Goal: Contribute content

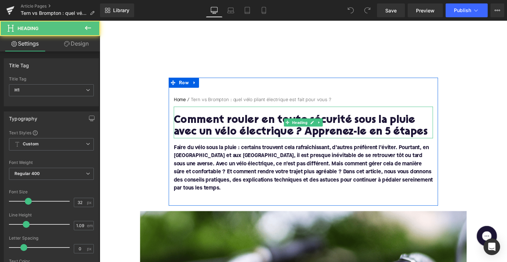
click at [254, 129] on h1 "Comment rouler en toute sécurité sous la pluie avec un vélo électrique ? Appren…" at bounding box center [309, 129] width 266 height 24
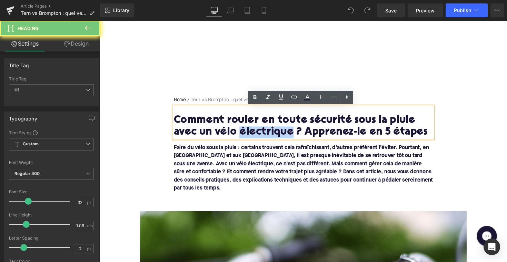
click at [254, 129] on h1 "Comment rouler en toute sécurité sous la pluie avec un vélo électrique ? Appren…" at bounding box center [309, 129] width 266 height 24
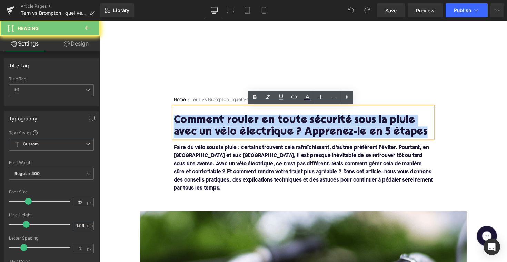
click at [254, 129] on h1 "Comment rouler en toute sécurité sous la pluie avec un vélo électrique ? Appren…" at bounding box center [309, 129] width 266 height 24
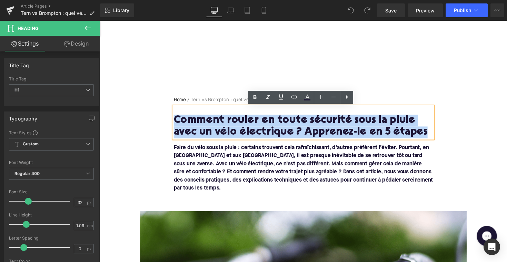
paste div
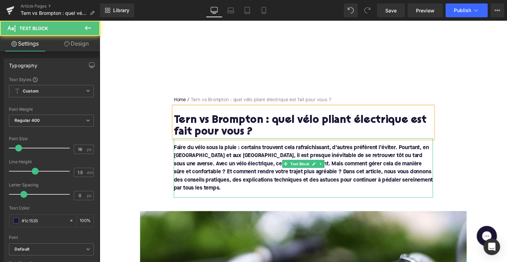
click at [281, 163] on p "Faire du vélo sous la pluie : certains trouvent cela rafraîchissant, d’autres p…" at bounding box center [309, 172] width 266 height 50
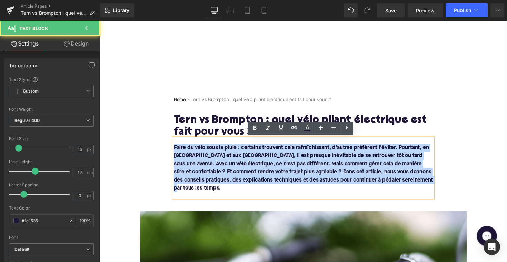
drag, startPoint x: 429, startPoint y: 187, endPoint x: 163, endPoint y: 147, distance: 269.7
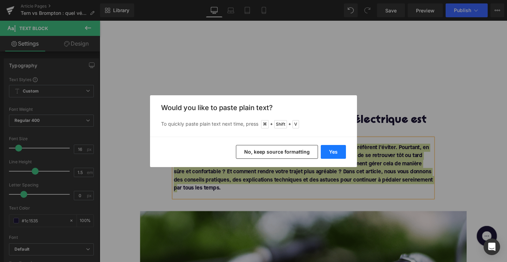
click at [327, 147] on button "Yes" at bounding box center [333, 152] width 25 height 14
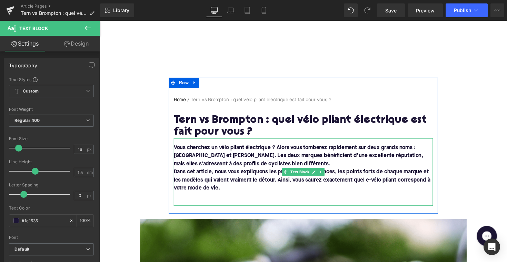
click at [176, 175] on div "Vous cherchez un vélo pliant électrique ? Alors vous tomberez rapidement sur de…" at bounding box center [309, 175] width 266 height 69
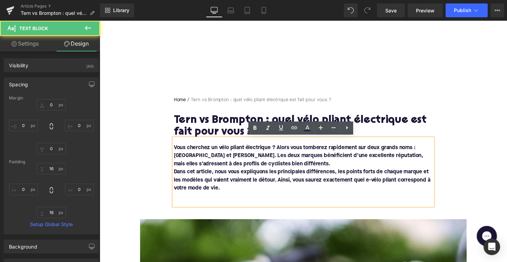
click at [177, 175] on font "Dans cet article, nous vous expliquons les principales différences, les points …" at bounding box center [307, 184] width 263 height 22
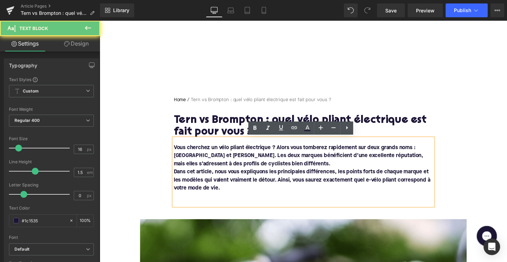
click at [176, 175] on div "Vous cherchez un vélo pliant électrique ? Alors vous tomberez rapidement sur de…" at bounding box center [309, 175] width 266 height 69
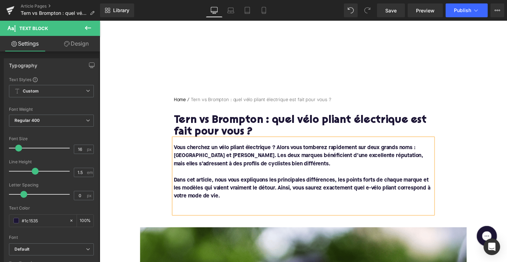
click at [192, 215] on div "Vous cherchez un vélo pliant électrique ? Alors vous tomberez rapidement sur de…" at bounding box center [309, 179] width 266 height 77
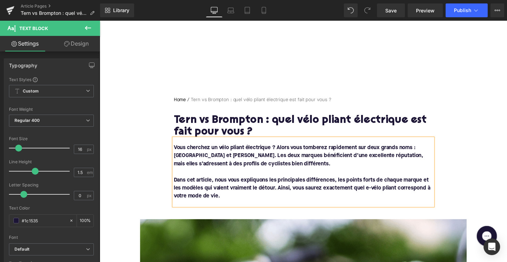
click at [259, 192] on font "Dans cet article, nous vous expliquons les principales différences, les points …" at bounding box center [307, 192] width 263 height 22
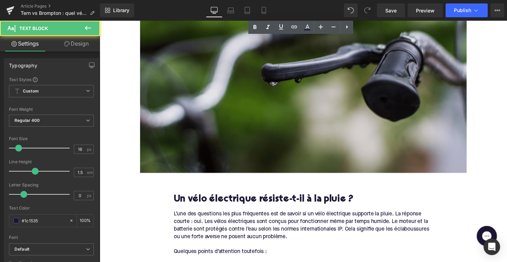
scroll to position [317, 0]
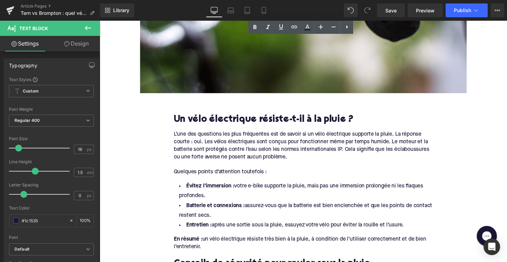
click at [245, 125] on h2 "Un vélo électrique résiste-t-il à la pluie ?" at bounding box center [309, 122] width 266 height 11
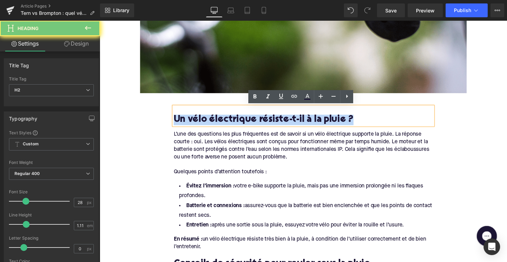
click at [245, 125] on h2 "Un vélo électrique résiste-t-il à la pluie ?" at bounding box center [309, 122] width 266 height 11
paste div
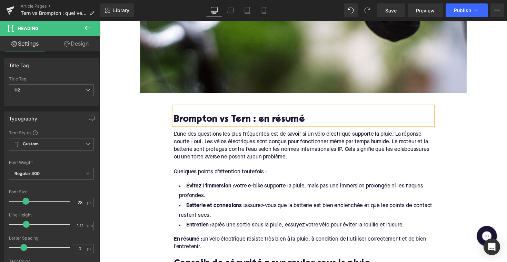
click at [265, 174] on div "Quelques points d’attention toutefois :" at bounding box center [309, 176] width 266 height 8
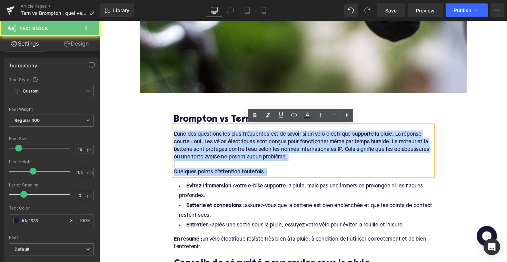
drag, startPoint x: 272, startPoint y: 175, endPoint x: 168, endPoint y: 134, distance: 111.6
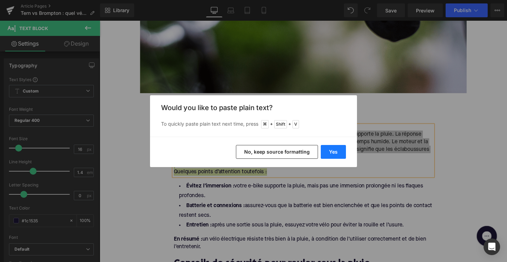
click at [327, 152] on button "Yes" at bounding box center [333, 152] width 25 height 14
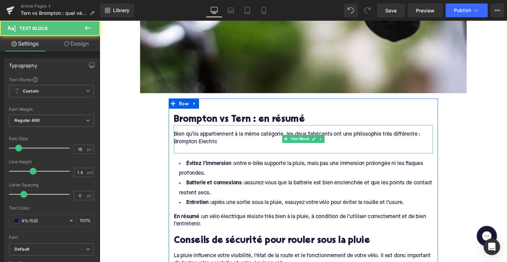
click at [185, 141] on div "Brompton Electric" at bounding box center [309, 145] width 266 height 8
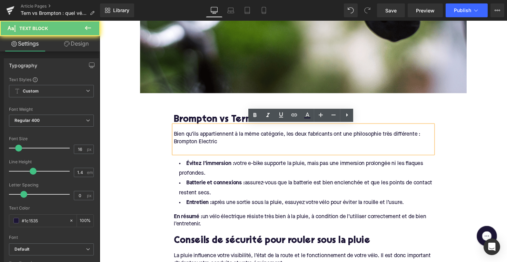
click at [176, 142] on div "Brompton Electric" at bounding box center [309, 145] width 266 height 8
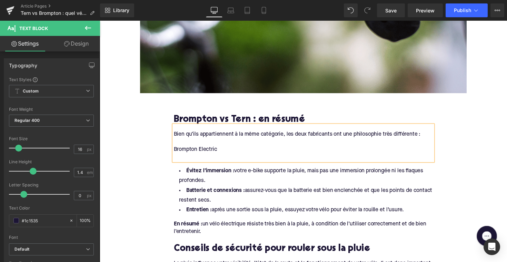
click at [179, 159] on div at bounding box center [309, 161] width 266 height 8
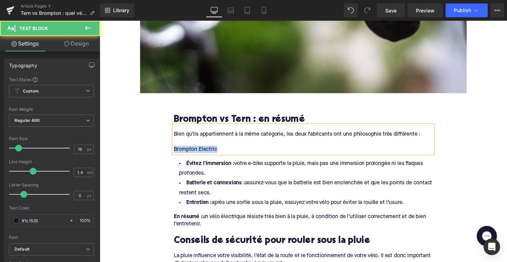
drag, startPoint x: 231, startPoint y: 152, endPoint x: 136, endPoint y: 152, distance: 94.9
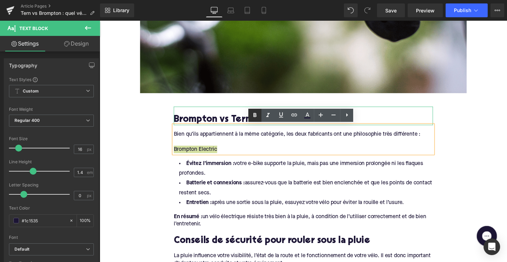
drag, startPoint x: 250, startPoint y: 115, endPoint x: 136, endPoint y: 101, distance: 114.7
click at [250, 115] on link at bounding box center [255, 115] width 13 height 13
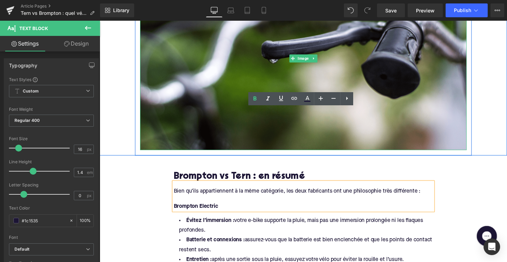
scroll to position [367, 0]
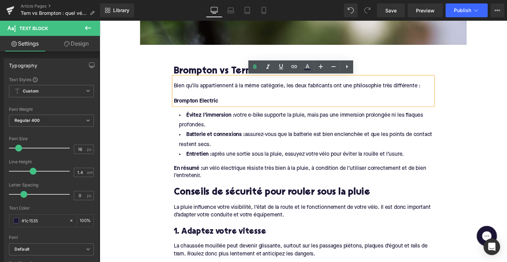
click at [414, 157] on li "Entretien : après une sortie sous la pluie, essuyez votre vélo pour éviter la r…" at bounding box center [309, 158] width 266 height 10
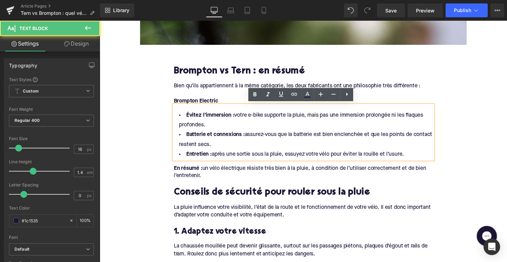
click at [413, 157] on li "Entretien : après une sortie sous la pluie, essuyez votre vélo pour éviter la r…" at bounding box center [309, 158] width 266 height 10
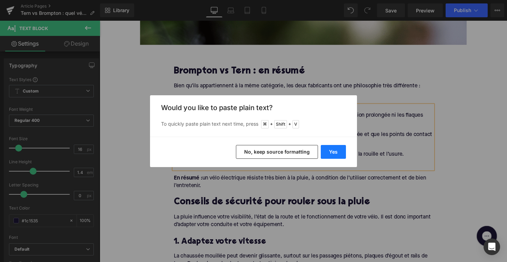
click at [346, 148] on button "Yes" at bounding box center [333, 152] width 25 height 14
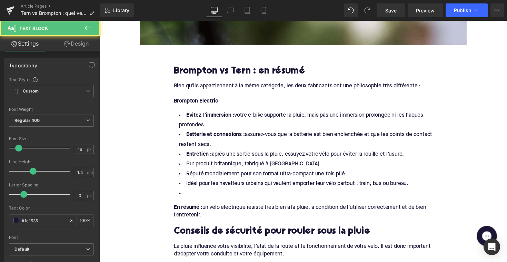
drag, startPoint x: 415, startPoint y: 154, endPoint x: 163, endPoint y: 115, distance: 255.7
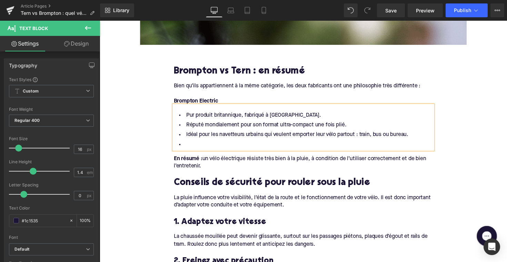
click at [195, 145] on li at bounding box center [309, 148] width 266 height 10
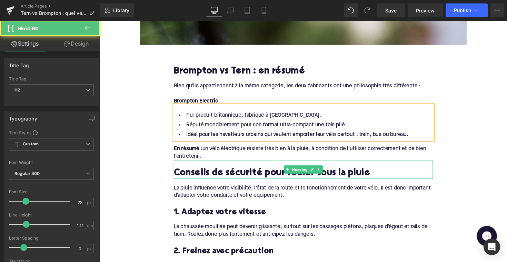
click at [201, 164] on div "Conseils de sécurité pour rouler sous la pluie" at bounding box center [309, 173] width 266 height 19
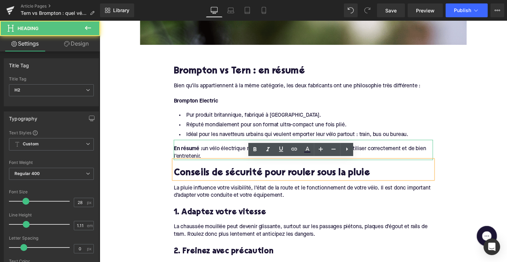
click at [205, 159] on div "En résumé : un vélo électrique résiste très bien à la pluie, à condition de l’u…" at bounding box center [309, 156] width 266 height 16
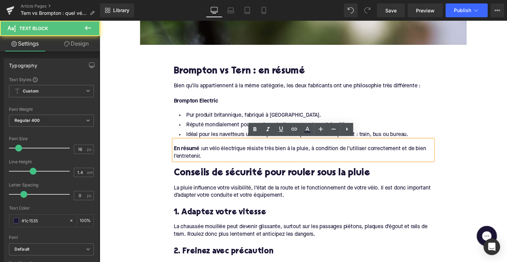
drag, startPoint x: 205, startPoint y: 159, endPoint x: 159, endPoint y: 150, distance: 47.1
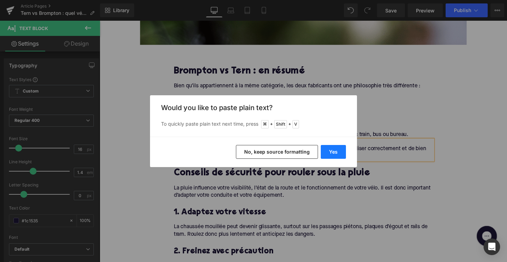
click at [325, 146] on button "Yes" at bounding box center [333, 152] width 25 height 14
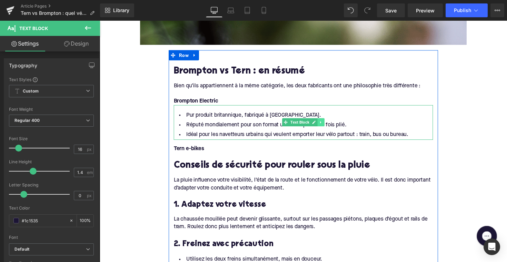
click at [326, 123] on icon at bounding box center [327, 125] width 4 height 4
click at [322, 123] on icon at bounding box center [323, 125] width 4 height 4
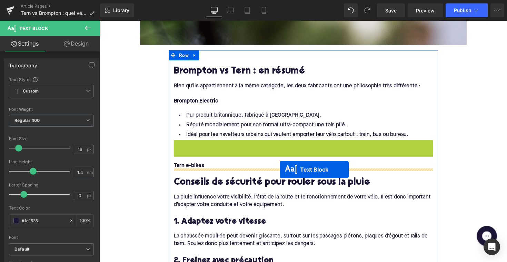
drag, startPoint x: 292, startPoint y: 161, endPoint x: 284, endPoint y: 173, distance: 14.5
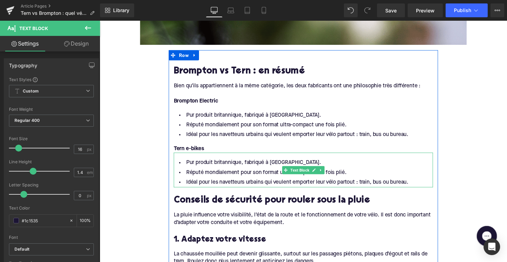
click at [232, 169] on li "Pur produit britannique, fabriqué à [GEOGRAPHIC_DATA]." at bounding box center [309, 167] width 266 height 10
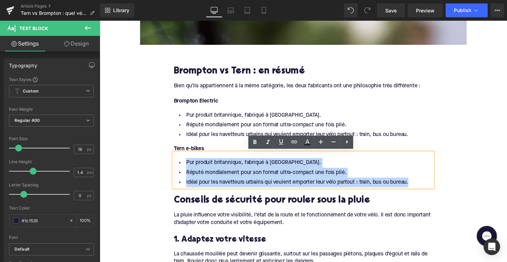
drag, startPoint x: 422, startPoint y: 186, endPoint x: 164, endPoint y: 165, distance: 259.7
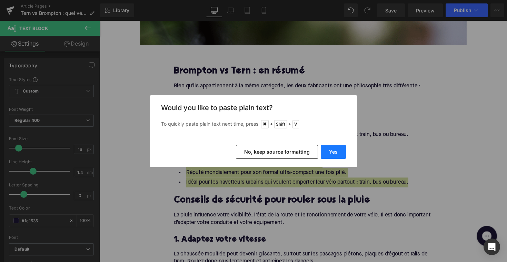
click at [333, 147] on button "Yes" at bounding box center [333, 152] width 25 height 14
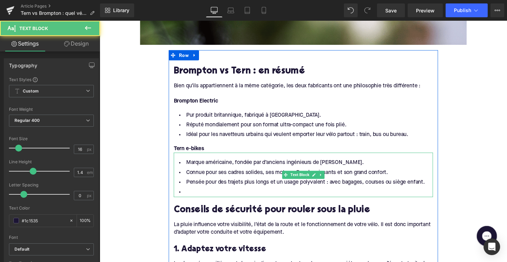
click at [189, 196] on li at bounding box center [309, 197] width 266 height 10
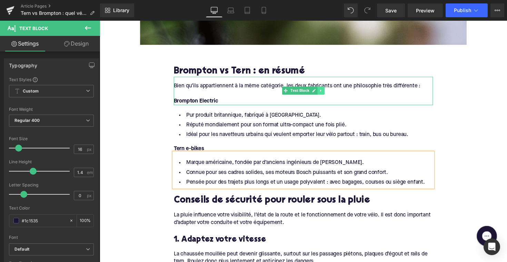
click at [325, 91] on icon at bounding box center [327, 92] width 4 height 4
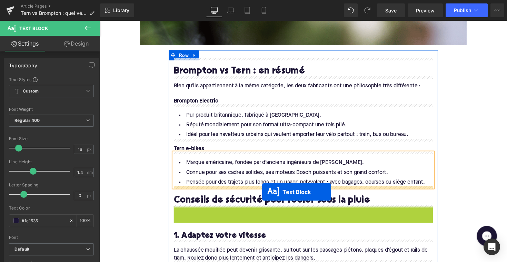
drag, startPoint x: 289, startPoint y: 220, endPoint x: 266, endPoint y: 196, distance: 32.2
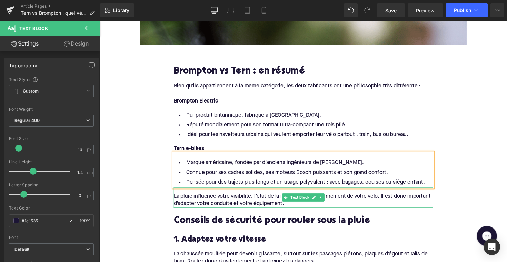
click at [207, 203] on span "La pluie influence votre visibilité, l’état de la route et le fonctionnement de…" at bounding box center [307, 204] width 263 height 13
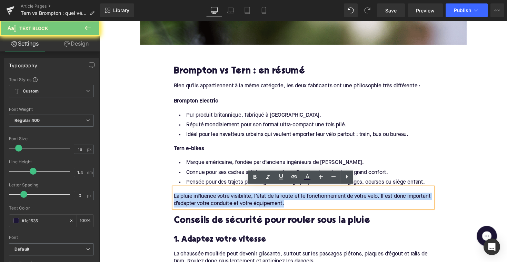
drag, startPoint x: 307, startPoint y: 208, endPoint x: 128, endPoint y: 184, distance: 179.8
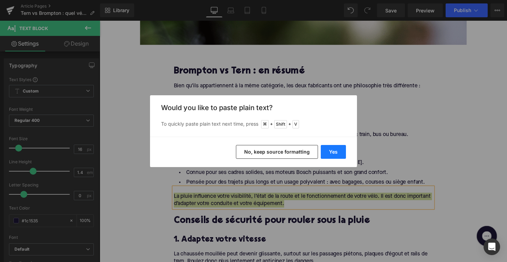
click at [334, 153] on button "Yes" at bounding box center [333, 152] width 25 height 14
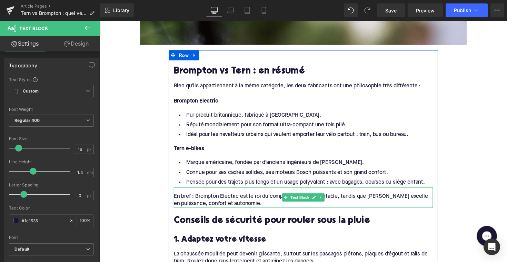
click at [191, 201] on div "En bref : Brompton Electric est le roi du compact et du transportable, tandis q…" at bounding box center [309, 205] width 266 height 16
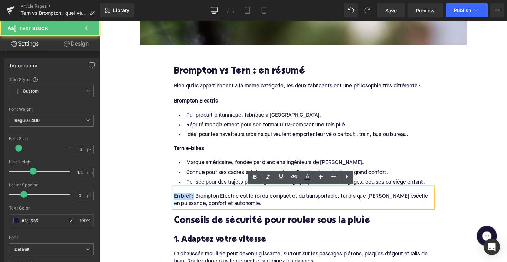
drag, startPoint x: 195, startPoint y: 200, endPoint x: 168, endPoint y: 200, distance: 26.9
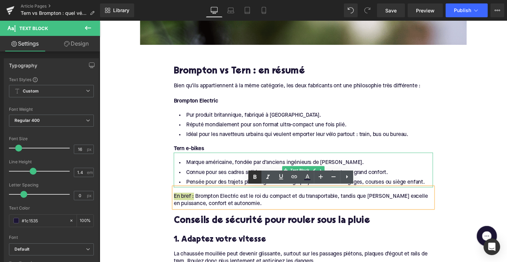
click at [254, 177] on icon at bounding box center [255, 177] width 3 height 4
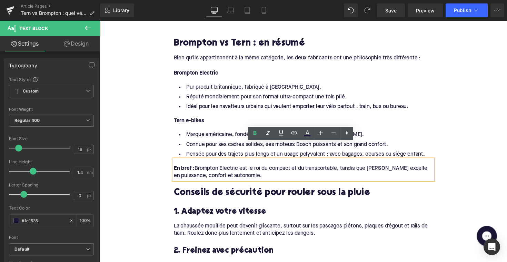
scroll to position [414, 0]
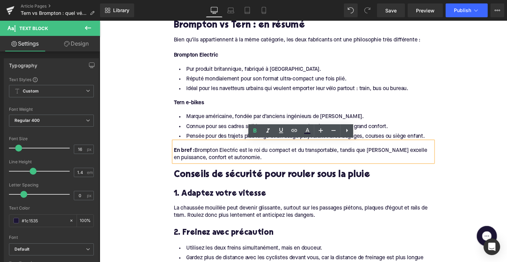
click at [266, 174] on h2 "Conseils de sécurité pour rouler sous la pluie" at bounding box center [309, 179] width 266 height 11
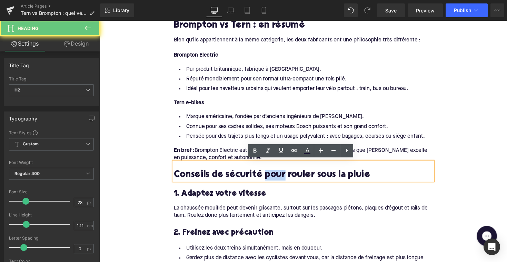
click at [266, 174] on h2 "Conseils de sécurité pour rouler sous la pluie" at bounding box center [309, 179] width 266 height 11
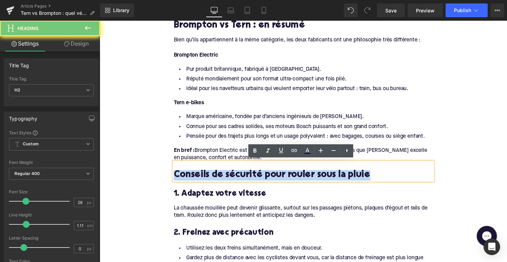
paste div
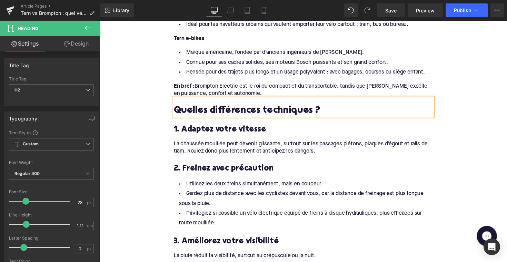
scroll to position [465, 0]
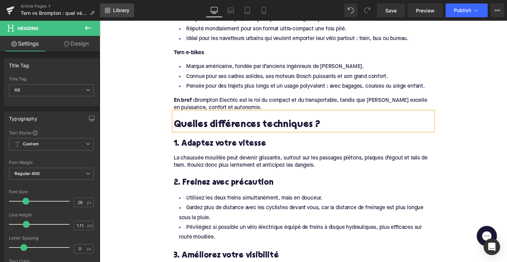
click at [118, 12] on span "Library" at bounding box center [121, 10] width 16 height 6
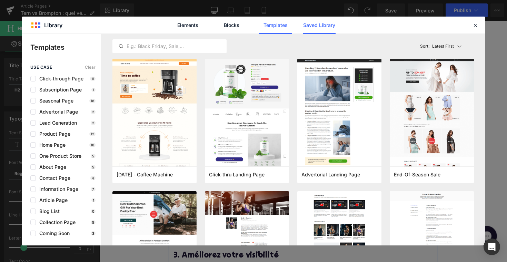
click at [316, 31] on link "Saved Library" at bounding box center [319, 25] width 33 height 17
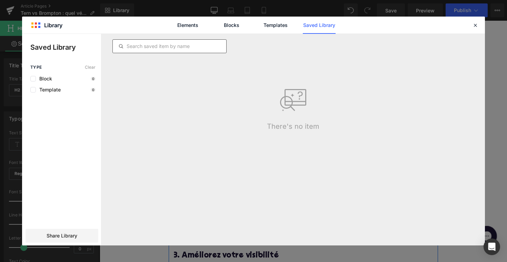
click at [169, 45] on input "text" at bounding box center [170, 46] width 114 height 8
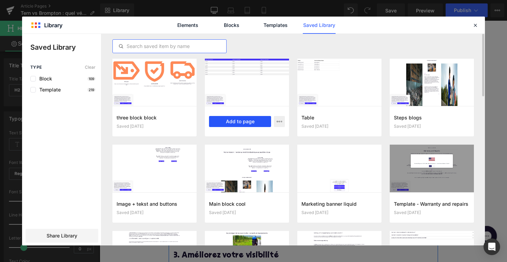
click at [241, 123] on button "Add to page" at bounding box center [240, 121] width 62 height 11
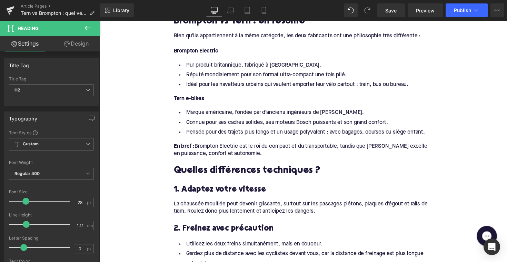
scroll to position [419, 0]
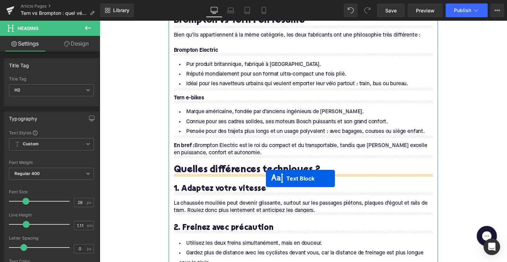
drag, startPoint x: 289, startPoint y: 158, endPoint x: 271, endPoint y: 181, distance: 28.2
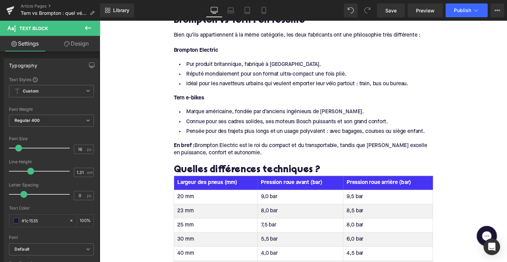
click at [202, 182] on th "Largeur des pneus (mm)" at bounding box center [219, 186] width 86 height 14
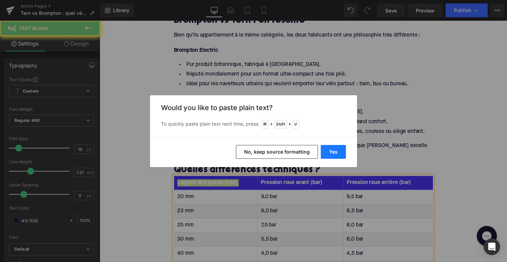
click at [339, 156] on button "Yes" at bounding box center [333, 152] width 25 height 14
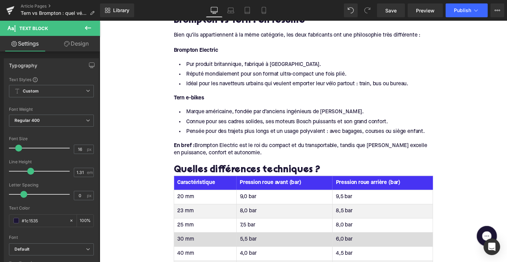
click at [279, 182] on th "Pression roue avant (bar)" at bounding box center [289, 186] width 98 height 14
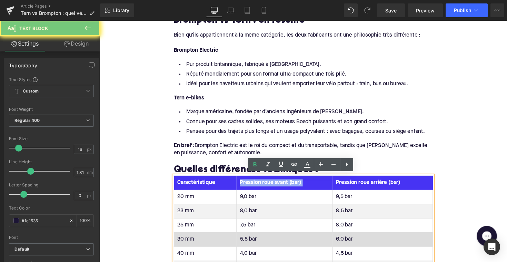
click at [279, 182] on th "Pression roue avant (bar)" at bounding box center [289, 186] width 98 height 14
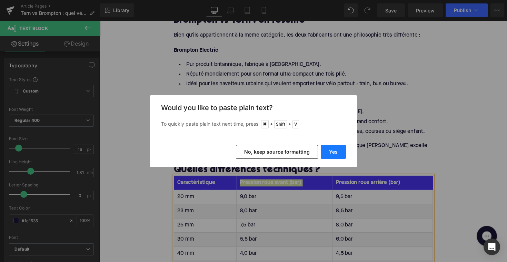
click at [335, 150] on button "Yes" at bounding box center [333, 152] width 25 height 14
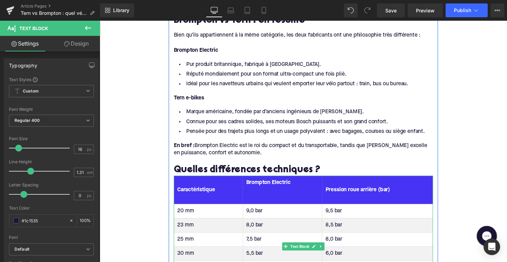
click at [251, 204] on th "Brompton Electric" at bounding box center [286, 193] width 81 height 29
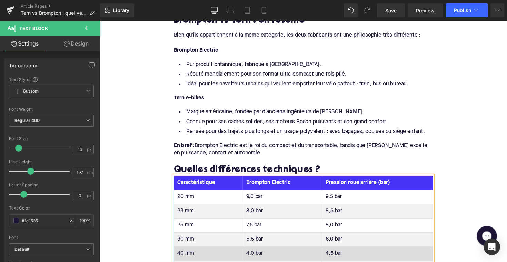
click at [357, 186] on th "Pression roue arrière (bar)" at bounding box center [385, 186] width 114 height 14
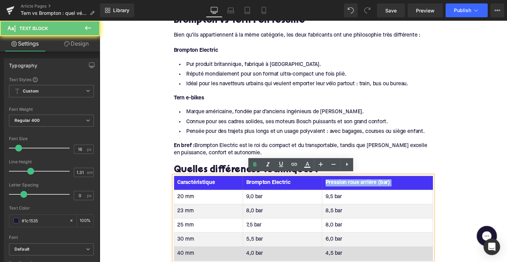
click at [357, 186] on th "Pression roue arrière (bar)" at bounding box center [385, 186] width 114 height 14
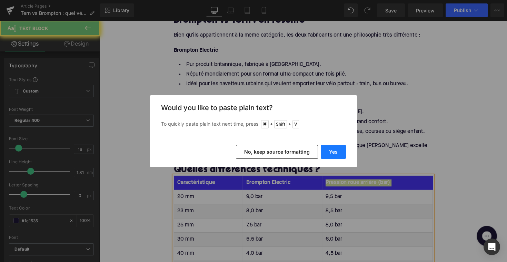
click at [333, 149] on button "Yes" at bounding box center [333, 152] width 25 height 14
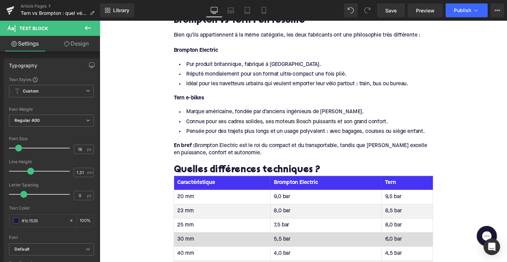
click at [191, 198] on td "20 mm" at bounding box center [225, 201] width 99 height 14
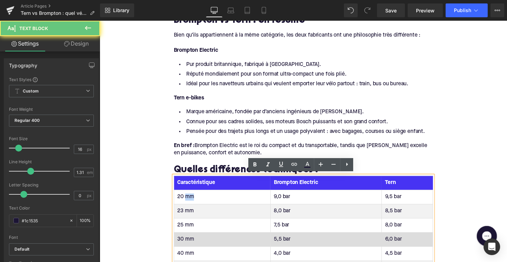
click at [191, 198] on td "20 mm" at bounding box center [225, 201] width 99 height 14
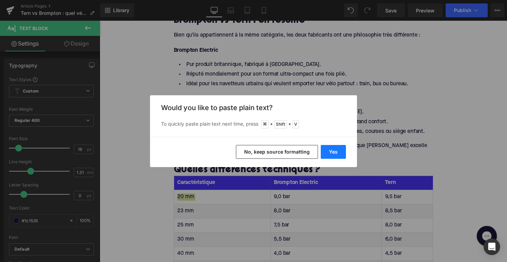
click at [329, 147] on button "Yes" at bounding box center [333, 152] width 25 height 14
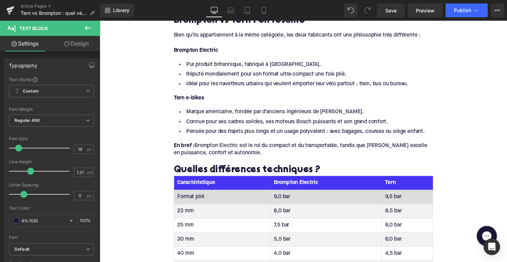
click at [285, 196] on td "9,0 bar" at bounding box center [332, 201] width 114 height 14
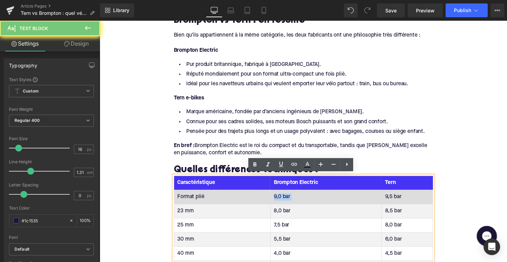
click at [285, 196] on td "9,0 bar" at bounding box center [332, 201] width 114 height 14
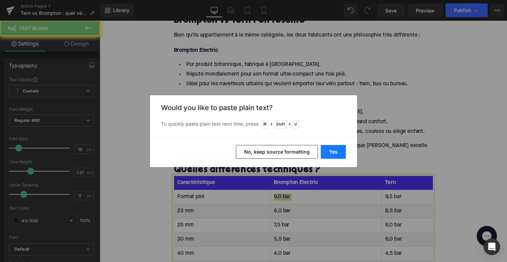
click at [329, 152] on button "Yes" at bounding box center [333, 152] width 25 height 14
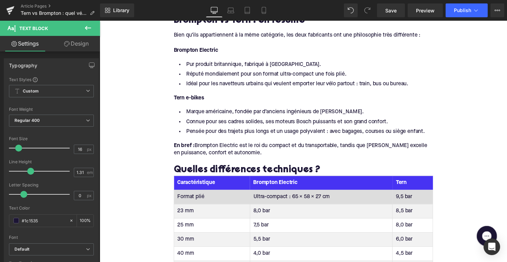
click at [411, 203] on td "9,5 bar" at bounding box center [420, 201] width 41 height 14
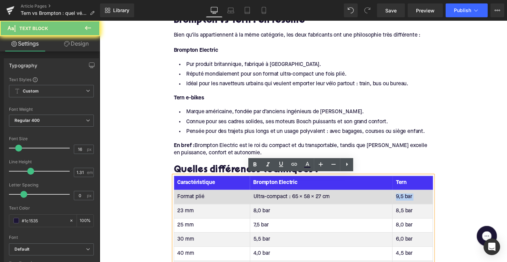
click at [411, 203] on td "9,5 bar" at bounding box center [420, 201] width 41 height 14
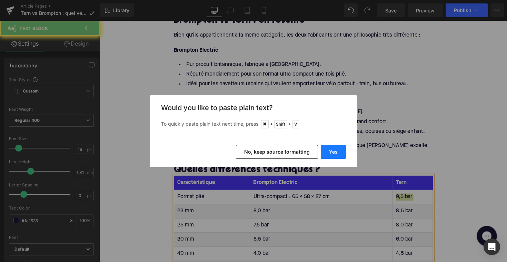
click at [332, 148] on button "Yes" at bounding box center [333, 152] width 25 height 14
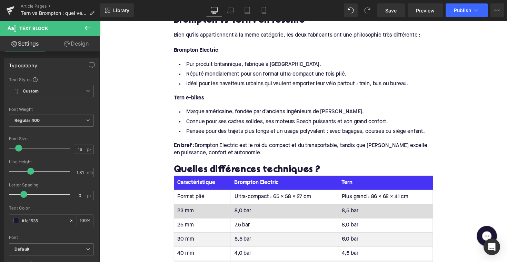
click at [196, 216] on td "23 mm" at bounding box center [205, 215] width 58 height 14
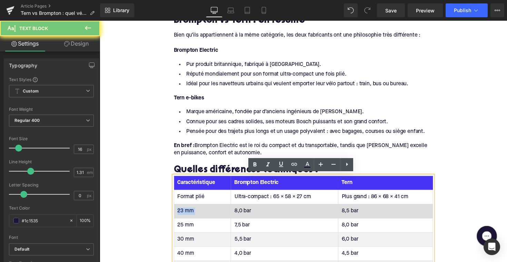
click at [196, 216] on td "23 mm" at bounding box center [205, 215] width 58 height 14
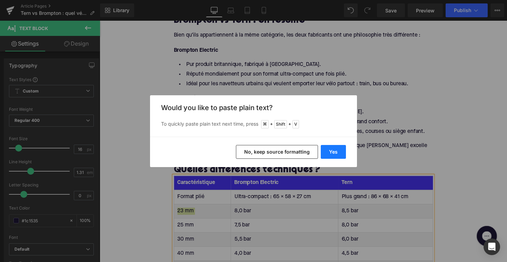
click at [326, 151] on button "Yes" at bounding box center [333, 152] width 25 height 14
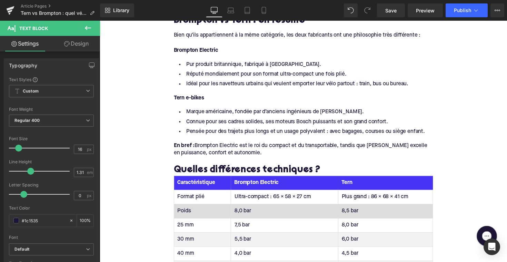
click at [245, 216] on td "8,0 bar" at bounding box center [289, 215] width 110 height 14
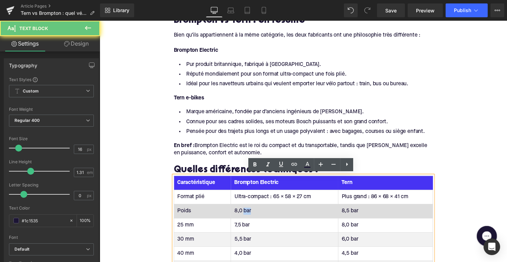
click at [245, 216] on td "8,0 bar" at bounding box center [289, 215] width 110 height 14
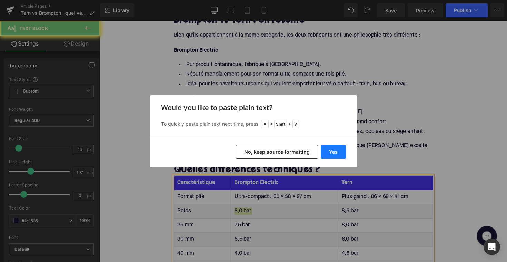
click at [329, 151] on button "Yes" at bounding box center [333, 152] width 25 height 14
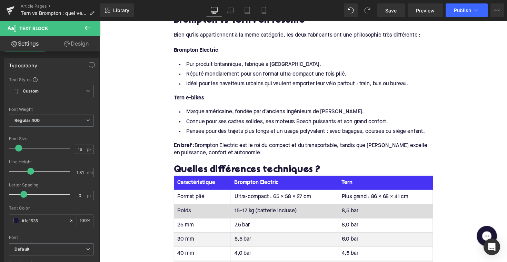
click at [356, 216] on td "8,5 bar" at bounding box center [392, 215] width 97 height 14
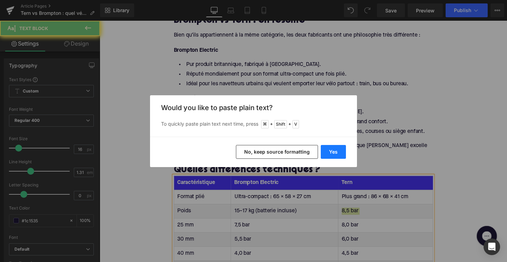
click at [334, 155] on button "Yes" at bounding box center [333, 152] width 25 height 14
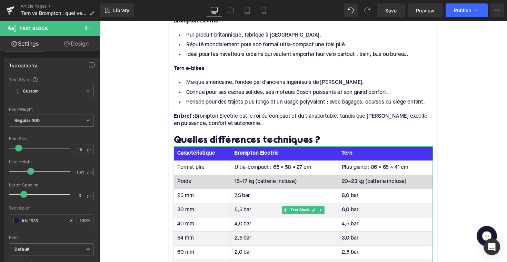
scroll to position [466, 0]
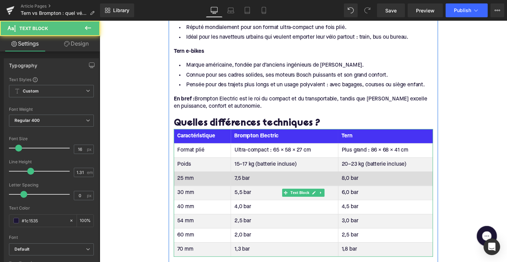
click at [186, 182] on td "25 mm" at bounding box center [205, 182] width 58 height 14
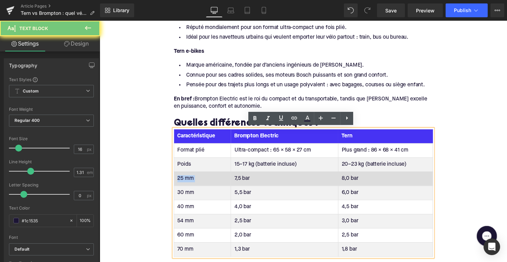
click at [186, 182] on td "25 mm" at bounding box center [205, 182] width 58 height 14
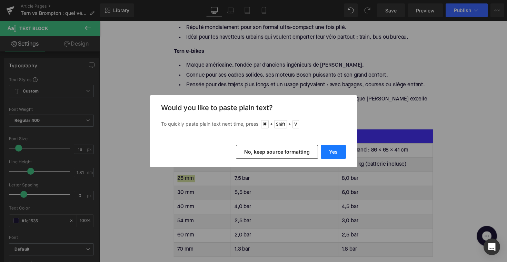
click at [325, 150] on button "Yes" at bounding box center [333, 152] width 25 height 14
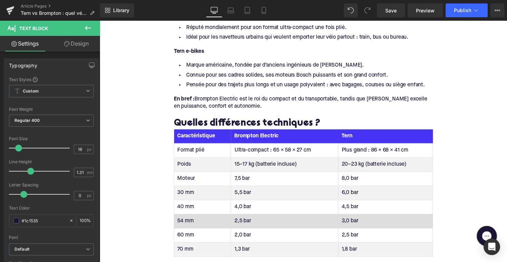
click at [241, 177] on td "7,5 bar" at bounding box center [289, 182] width 110 height 14
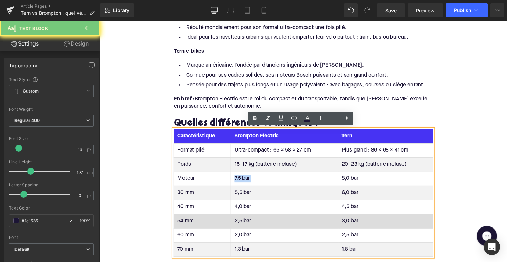
click at [241, 177] on td "7,5 bar" at bounding box center [289, 182] width 110 height 14
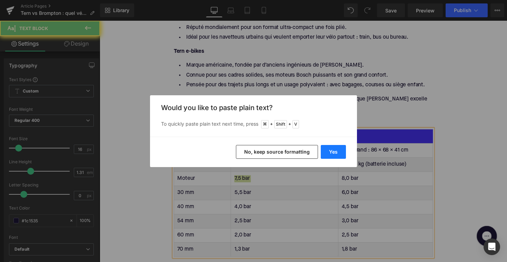
click at [329, 152] on button "Yes" at bounding box center [333, 152] width 25 height 14
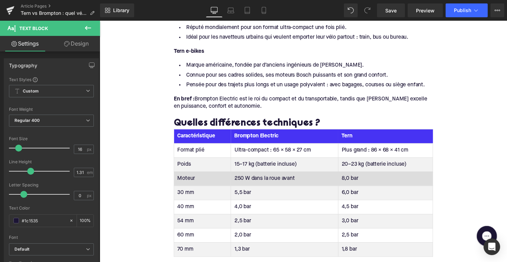
click at [354, 182] on td "8,0 bar" at bounding box center [392, 182] width 97 height 14
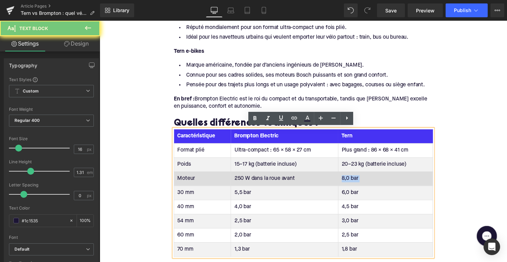
click at [354, 182] on td "8,0 bar" at bounding box center [392, 182] width 97 height 14
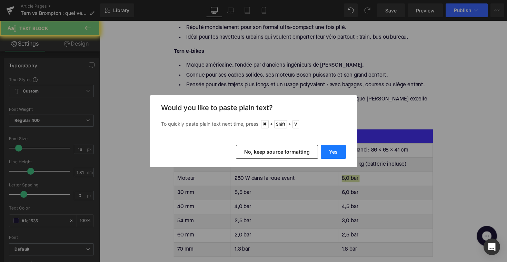
click at [346, 156] on button "Yes" at bounding box center [333, 152] width 25 height 14
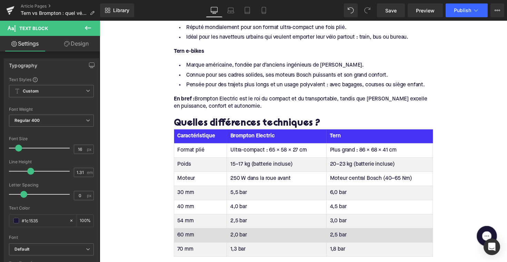
click at [184, 195] on td "30 mm" at bounding box center [203, 197] width 54 height 14
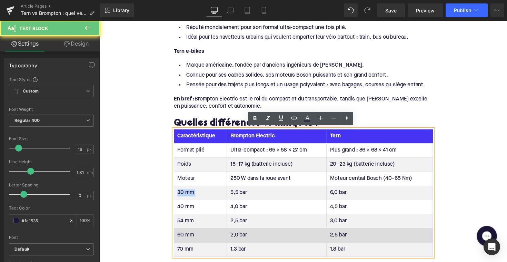
click at [184, 195] on td "30 mm" at bounding box center [203, 197] width 54 height 14
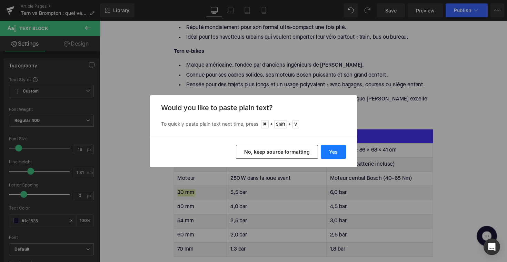
click at [327, 152] on button "Yes" at bounding box center [333, 152] width 25 height 14
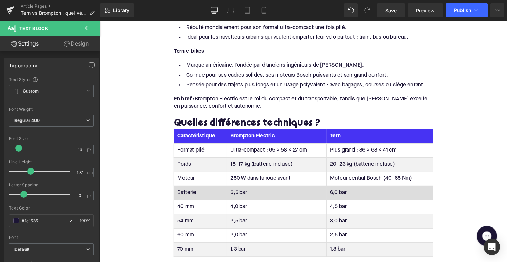
click at [237, 194] on td "5,5 bar" at bounding box center [281, 197] width 102 height 14
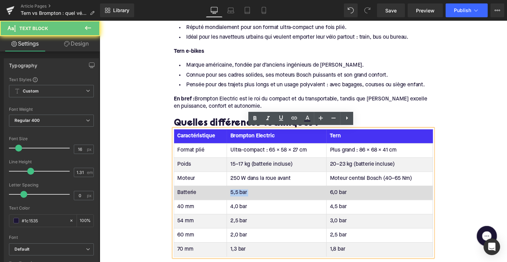
click at [237, 194] on td "5,5 bar" at bounding box center [281, 197] width 102 height 14
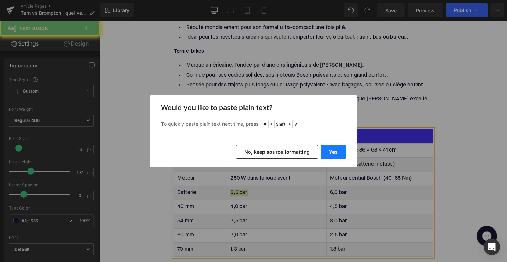
click at [337, 149] on button "Yes" at bounding box center [333, 152] width 25 height 14
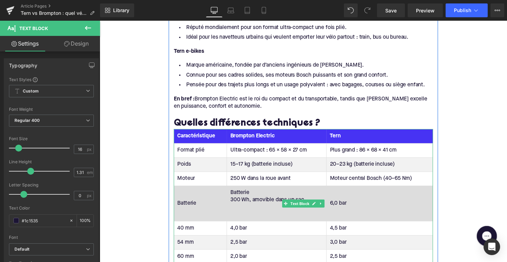
click at [240, 222] on td "Batterie 300 Wh, amovible dans un sac" at bounding box center [281, 208] width 102 height 36
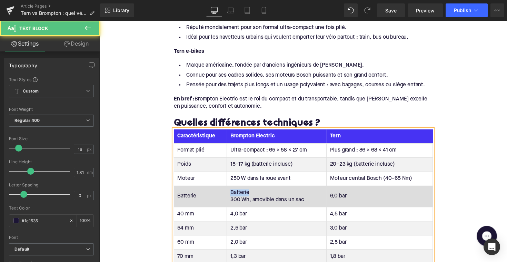
drag, startPoint x: 253, startPoint y: 195, endPoint x: 234, endPoint y: 195, distance: 19.3
click at [234, 195] on td "Batterie 300 Wh, amovible dans un sac" at bounding box center [281, 201] width 102 height 22
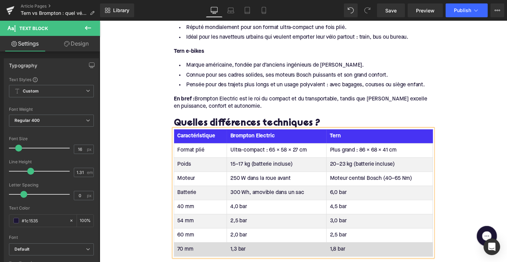
click at [344, 196] on td "6,0 bar" at bounding box center [386, 197] width 109 height 14
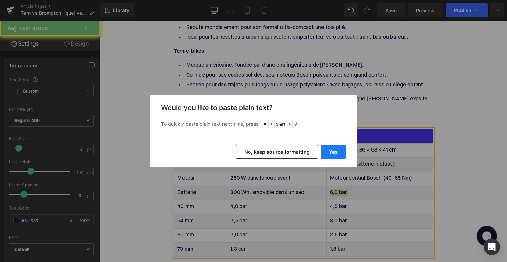
click at [335, 149] on button "Yes" at bounding box center [333, 152] width 25 height 14
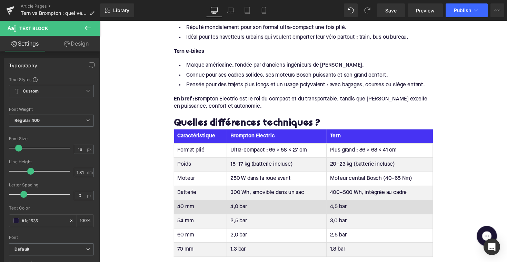
click at [186, 210] on td "40 mm" at bounding box center [203, 211] width 54 height 14
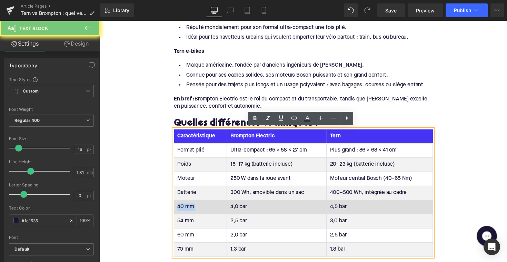
click at [186, 210] on td "40 mm" at bounding box center [203, 211] width 54 height 14
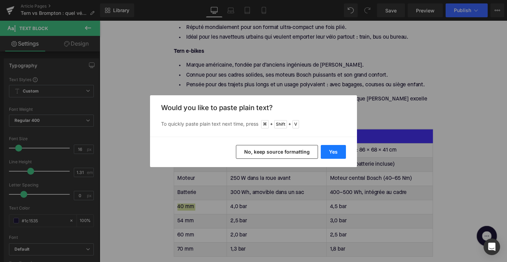
click at [329, 158] on button "Yes" at bounding box center [333, 152] width 25 height 14
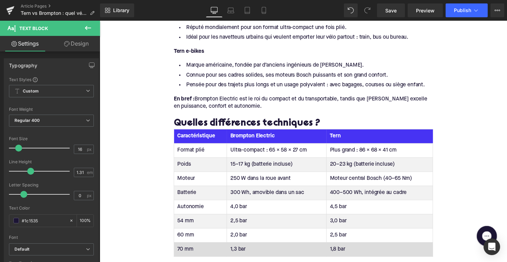
click at [246, 211] on td "4,0 bar" at bounding box center [281, 211] width 102 height 14
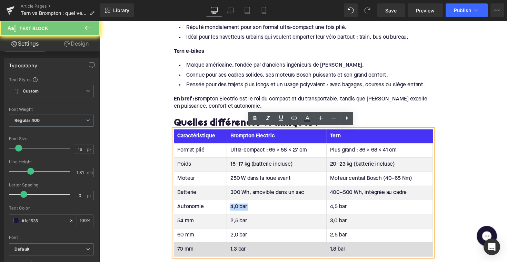
click at [246, 211] on td "4,0 bar" at bounding box center [281, 211] width 102 height 14
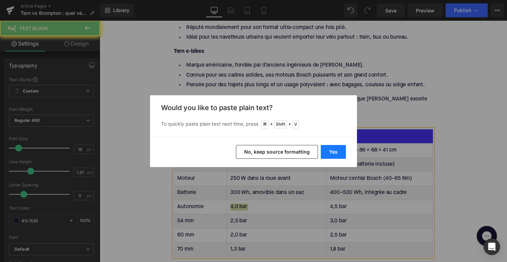
click at [333, 150] on button "Yes" at bounding box center [333, 152] width 25 height 14
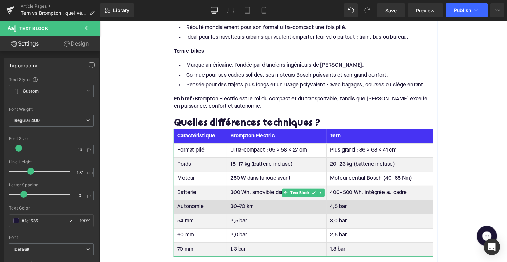
click at [344, 212] on td "4,5 bar" at bounding box center [386, 211] width 109 height 14
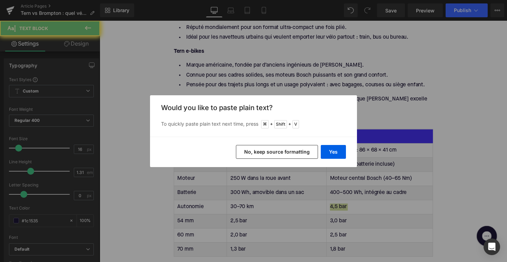
click at [336, 144] on div "Yes No, keep source formatting" at bounding box center [253, 152] width 207 height 30
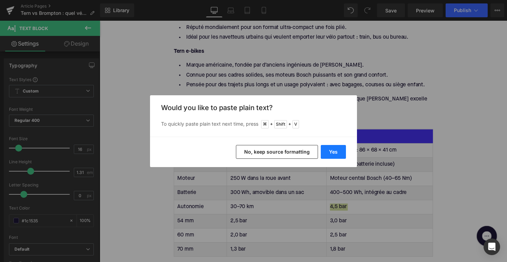
click at [336, 150] on button "Yes" at bounding box center [333, 152] width 25 height 14
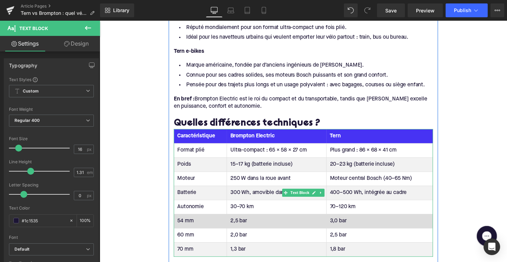
click at [185, 226] on td "54 mm" at bounding box center [203, 226] width 54 height 14
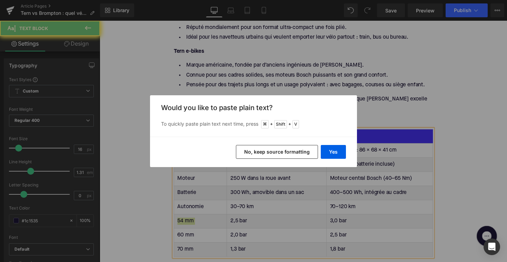
click at [336, 145] on div "Yes No, keep source formatting" at bounding box center [253, 152] width 207 height 30
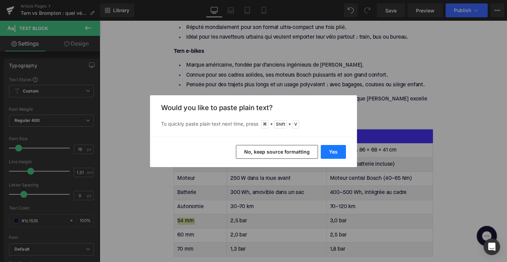
click at [334, 148] on button "Yes" at bounding box center [333, 152] width 25 height 14
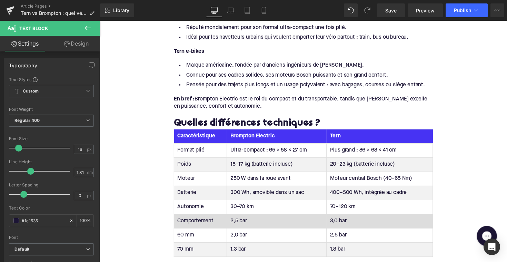
click at [238, 225] on td "2,5 bar" at bounding box center [281, 226] width 102 height 14
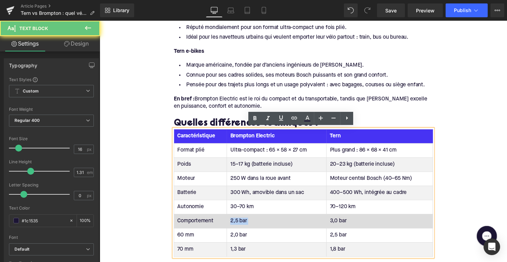
click at [238, 225] on td "2,5 bar" at bounding box center [281, 226] width 102 height 14
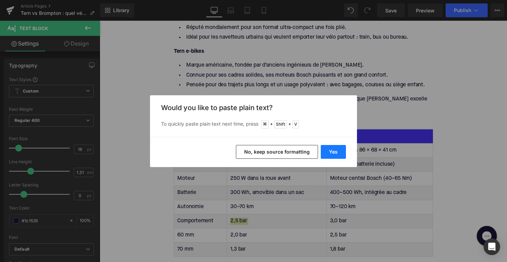
drag, startPoint x: 336, startPoint y: 148, endPoint x: 244, endPoint y: 151, distance: 92.5
click at [336, 148] on button "Yes" at bounding box center [333, 152] width 25 height 14
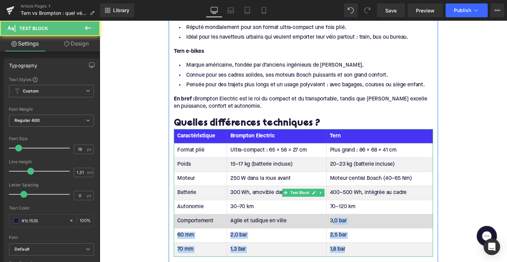
drag, startPoint x: 362, startPoint y: 255, endPoint x: 337, endPoint y: 222, distance: 41.4
click at [337, 222] on tbody "Format plié Ultra-compact : 65 × 58 × 27 cm Plus grand : 86 × 68 × 41 cm Poids …" at bounding box center [308, 204] width 265 height 116
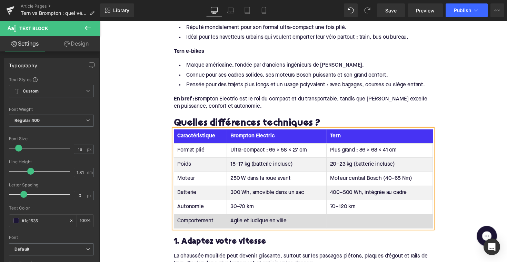
click at [354, 226] on td at bounding box center [386, 226] width 109 height 14
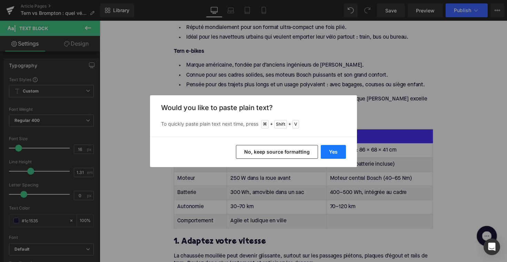
click at [334, 152] on button "Yes" at bounding box center [333, 152] width 25 height 14
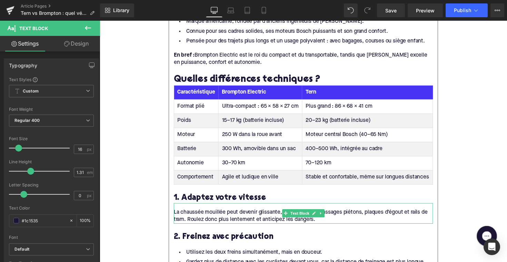
scroll to position [512, 0]
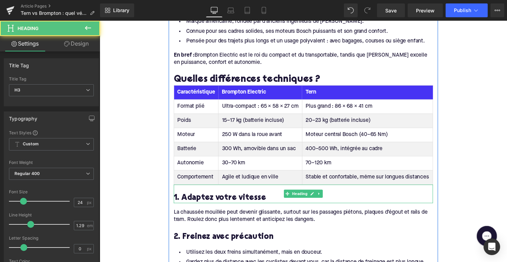
click at [198, 197] on h3 "1. Adaptez votre vitesse" at bounding box center [309, 202] width 266 height 11
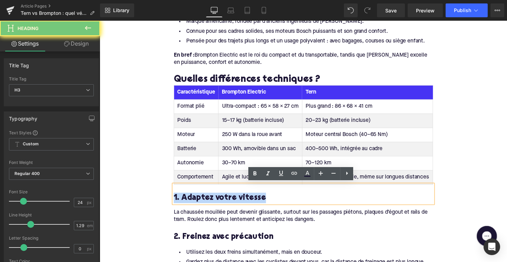
paste div
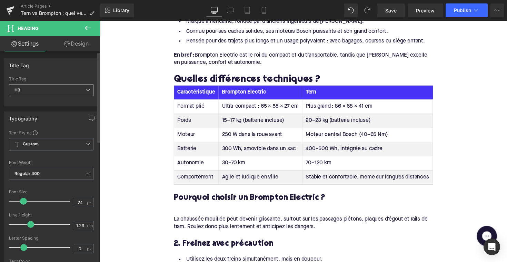
click at [57, 89] on span "H3" at bounding box center [51, 90] width 85 height 12
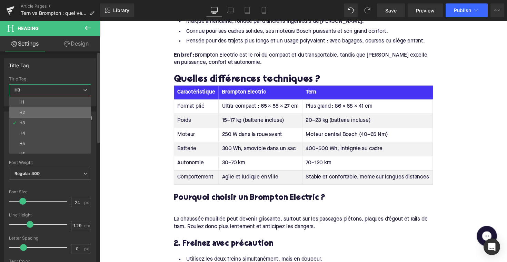
click at [50, 116] on li "H2" at bounding box center [51, 112] width 85 height 10
type input "28"
type input "1.11"
type input "100"
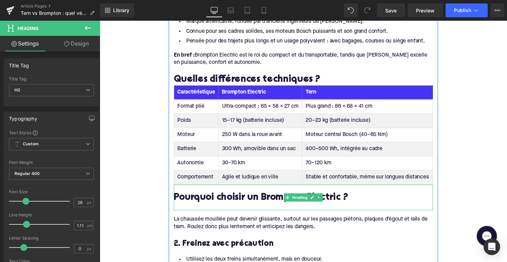
click at [198, 208] on div at bounding box center [309, 210] width 266 height 7
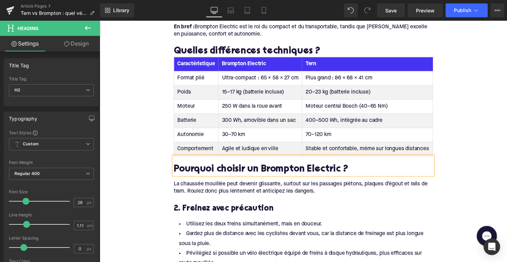
scroll to position [566, 0]
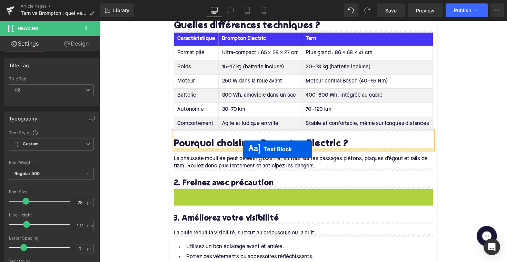
drag, startPoint x: 287, startPoint y: 218, endPoint x: 247, endPoint y: 152, distance: 76.8
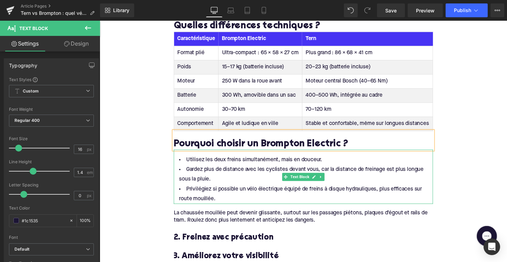
click at [223, 199] on li "Privilégiez si possible un vélo électrique équipé de freins à disque hydrauliqu…" at bounding box center [309, 198] width 266 height 20
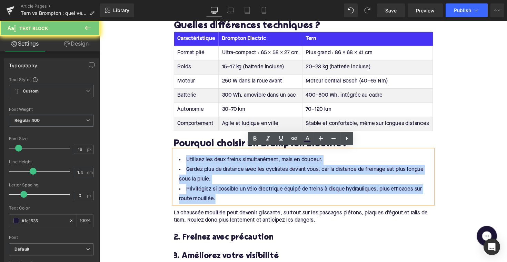
drag, startPoint x: 223, startPoint y: 205, endPoint x: 169, endPoint y: 139, distance: 85.6
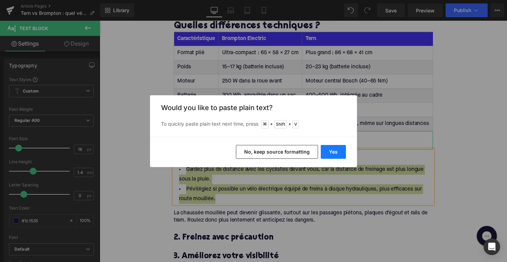
click at [329, 154] on button "Yes" at bounding box center [333, 152] width 25 height 14
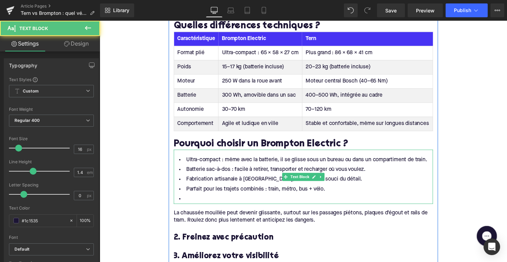
click at [208, 204] on li at bounding box center [309, 203] width 266 height 10
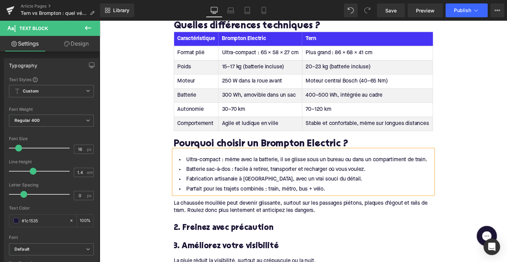
click at [221, 179] on li "Fabrication artisanale à [GEOGRAPHIC_DATA], avec un vrai souci du détail." at bounding box center [309, 183] width 266 height 10
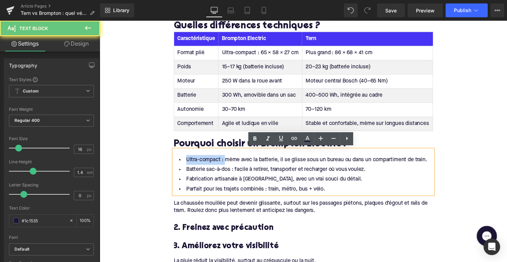
drag, startPoint x: 225, startPoint y: 163, endPoint x: 183, endPoint y: 162, distance: 41.5
click at [183, 162] on li "Ultra-compact : même avec la batterie, il se glisse sous un bureau ou dans un c…" at bounding box center [309, 163] width 266 height 10
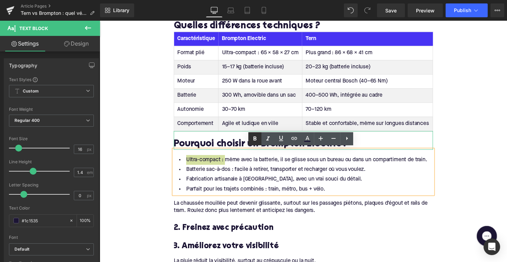
drag, startPoint x: 254, startPoint y: 142, endPoint x: 157, endPoint y: 146, distance: 97.1
click at [254, 142] on icon at bounding box center [255, 139] width 8 height 8
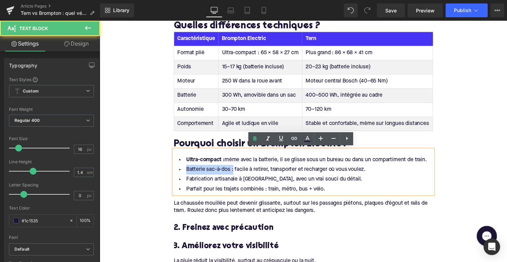
drag, startPoint x: 234, startPoint y: 173, endPoint x: 186, endPoint y: 171, distance: 47.7
click at [186, 171] on li "Batterie sac-à-dos : facile à retirer, transporter et recharger où vous voulez." at bounding box center [309, 173] width 266 height 10
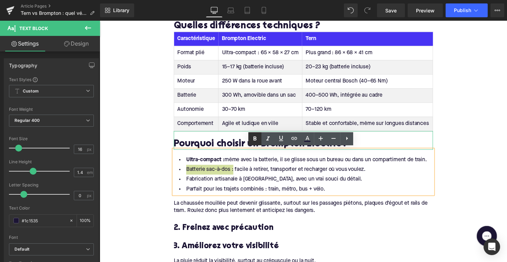
drag, startPoint x: 257, startPoint y: 141, endPoint x: 165, endPoint y: 150, distance: 92.9
click at [257, 141] on icon at bounding box center [255, 139] width 8 height 8
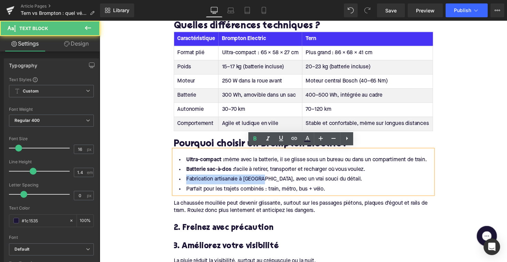
drag, startPoint x: 263, startPoint y: 183, endPoint x: 166, endPoint y: 179, distance: 97.1
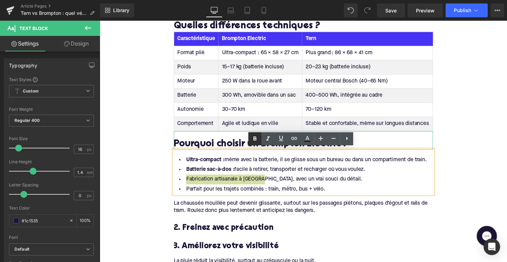
drag, startPoint x: 251, startPoint y: 141, endPoint x: 155, endPoint y: 147, distance: 96.1
click at [251, 141] on link at bounding box center [255, 138] width 13 height 13
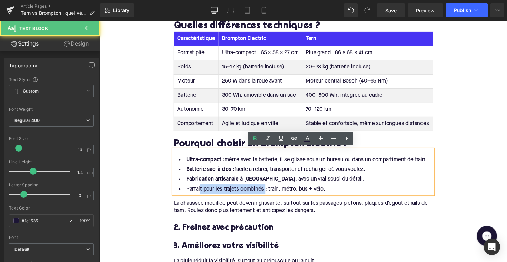
drag, startPoint x: 268, startPoint y: 193, endPoint x: 199, endPoint y: 193, distance: 68.7
click at [199, 193] on li "Parfait pour les trajets combinés : train, métro, bus + vélo." at bounding box center [309, 193] width 266 height 10
click at [270, 192] on li "Parfait pour les trajets combinés : train, métro, bus + vélo." at bounding box center [309, 193] width 266 height 10
drag, startPoint x: 269, startPoint y: 193, endPoint x: 152, endPoint y: 193, distance: 117.7
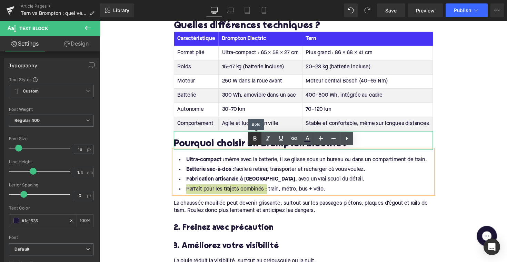
click at [259, 139] on icon at bounding box center [255, 139] width 8 height 8
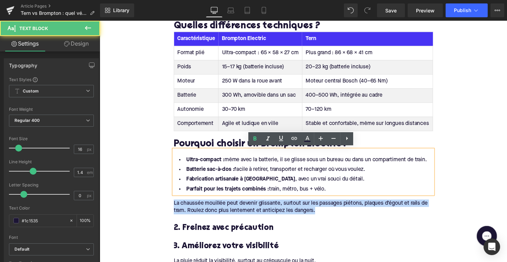
drag, startPoint x: 329, startPoint y: 213, endPoint x: 160, endPoint y: 200, distance: 169.6
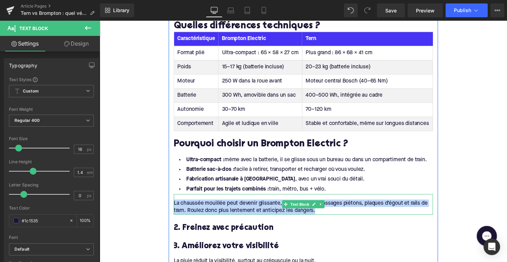
click at [324, 214] on div "La chaussée mouillée peut devenir glissante, surtout sur les passages piétons, …" at bounding box center [309, 212] width 266 height 16
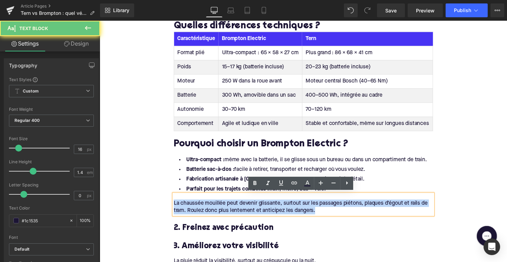
drag, startPoint x: 321, startPoint y: 213, endPoint x: 156, endPoint y: 197, distance: 165.8
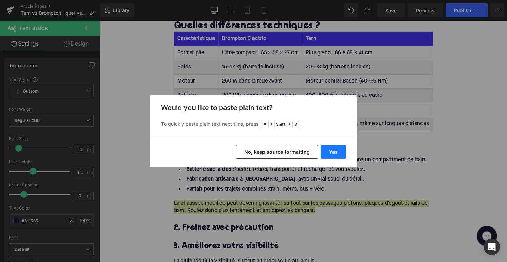
drag, startPoint x: 327, startPoint y: 154, endPoint x: 221, endPoint y: 136, distance: 108.1
click at [327, 154] on button "Yes" at bounding box center [333, 152] width 25 height 14
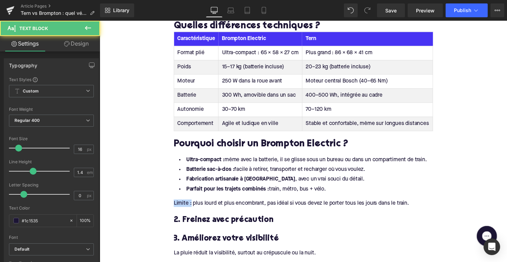
drag, startPoint x: 193, startPoint y: 207, endPoint x: 167, endPoint y: 207, distance: 25.5
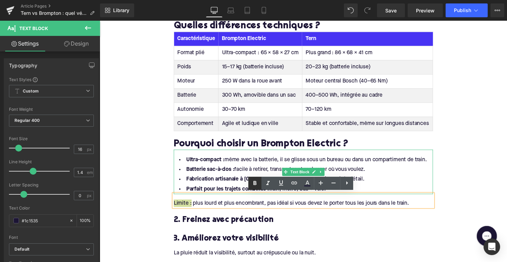
click at [254, 182] on icon at bounding box center [255, 183] width 8 height 8
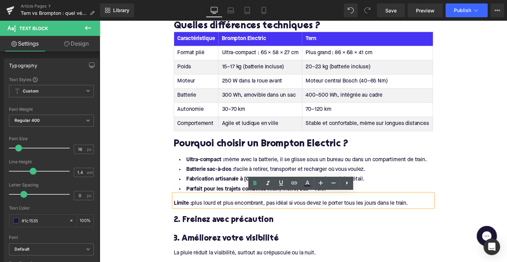
click at [231, 223] on h3 "2. Freinez avec précaution" at bounding box center [309, 225] width 266 height 11
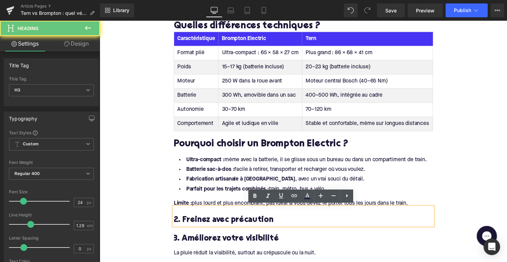
click at [231, 223] on h3 "2. Freinez avec précaution" at bounding box center [309, 225] width 266 height 11
paste div
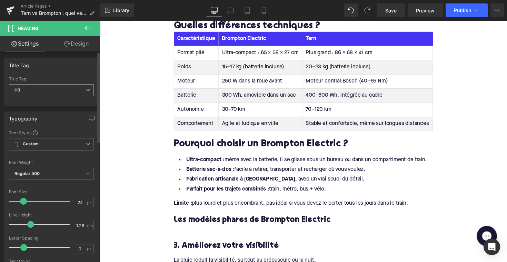
click at [64, 92] on span "H3" at bounding box center [51, 90] width 85 height 12
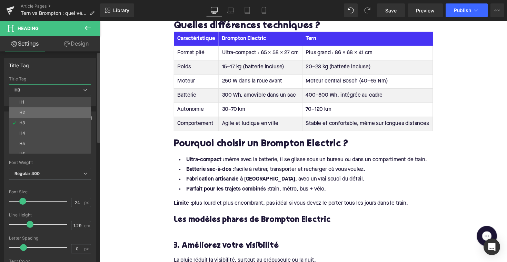
click at [61, 113] on li "H2" at bounding box center [51, 112] width 85 height 10
type input "28"
type input "1.11"
type input "100"
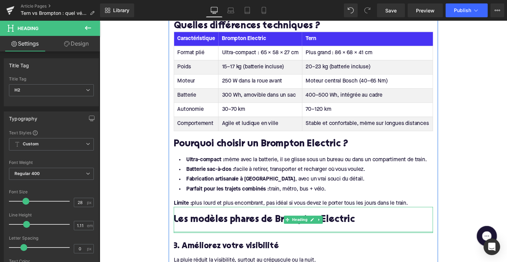
click at [195, 236] on div at bounding box center [309, 237] width 266 height 2
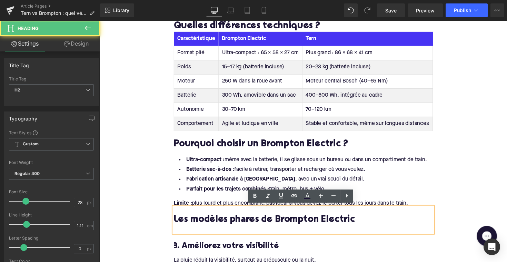
click at [195, 234] on div at bounding box center [309, 234] width 266 height 7
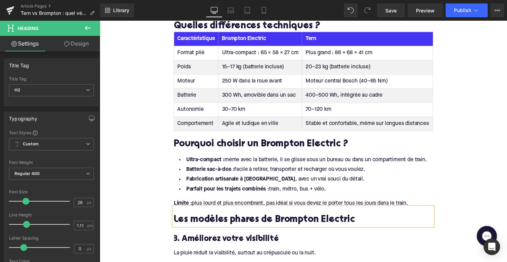
click at [232, 239] on h3 "3. Améliorez votre visibilité" at bounding box center [309, 244] width 266 height 11
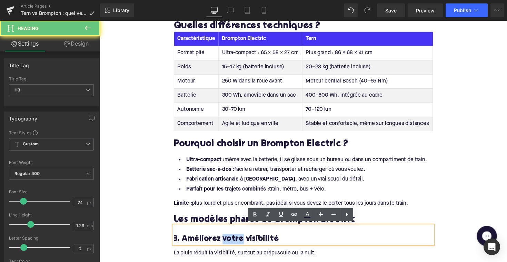
click at [231, 240] on h3 "3. Améliorez votre visibilité" at bounding box center [309, 244] width 266 height 11
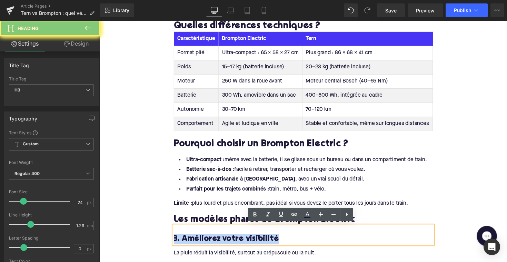
click at [231, 240] on h3 "3. Améliorez votre visibilité" at bounding box center [309, 244] width 266 height 11
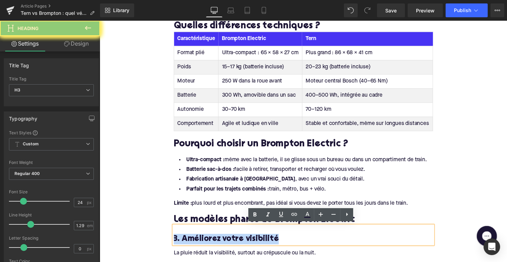
paste div
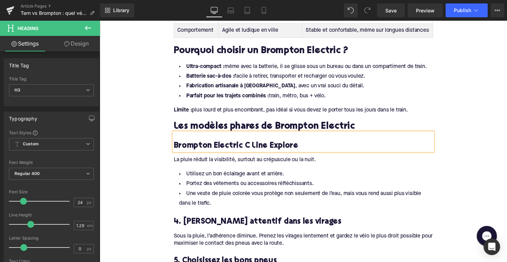
scroll to position [663, 0]
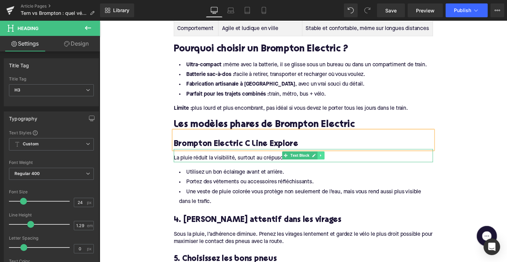
click at [327, 159] on icon at bounding box center [327, 159] width 4 height 4
click at [330, 155] on link at bounding box center [330, 159] width 7 height 8
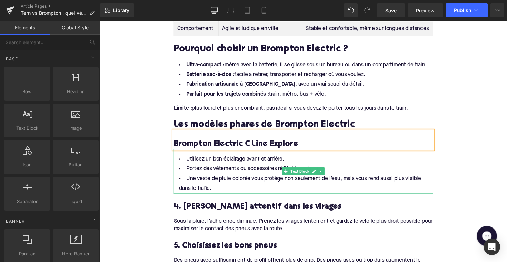
click at [214, 189] on li "Une veste de pluie colorée vous protège non seulement de l’eau, mais vous rend …" at bounding box center [309, 188] width 266 height 20
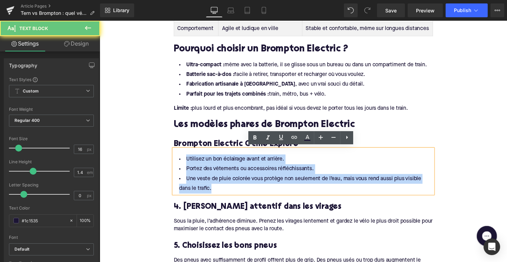
drag, startPoint x: 217, startPoint y: 190, endPoint x: 180, endPoint y: 160, distance: 47.9
click at [180, 160] on ul "Utilisez un bon éclairage avant et arrière. Portez des vêtements ou accessoires…" at bounding box center [309, 178] width 266 height 40
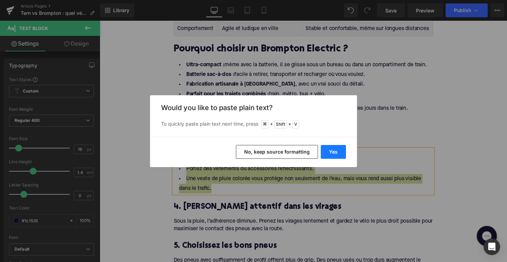
click at [329, 154] on button "Yes" at bounding box center [333, 152] width 25 height 14
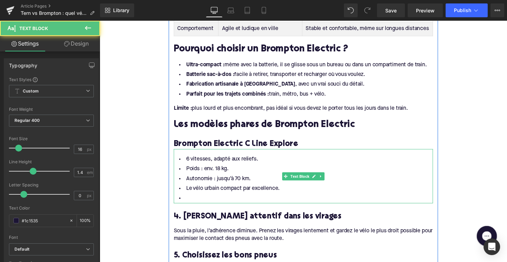
click at [229, 198] on li at bounding box center [309, 203] width 266 height 10
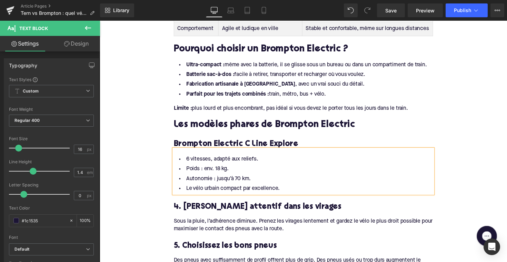
click at [232, 207] on h3 "4. [PERSON_NAME] attentif dans les virages" at bounding box center [309, 211] width 266 height 11
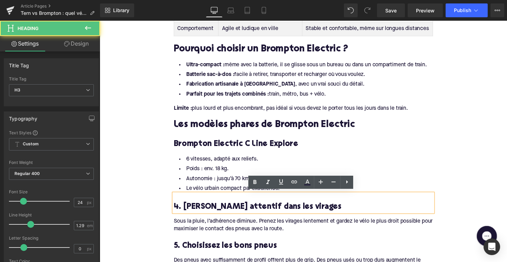
click at [232, 207] on h3 "4. [PERSON_NAME] attentif dans les virages" at bounding box center [309, 211] width 266 height 11
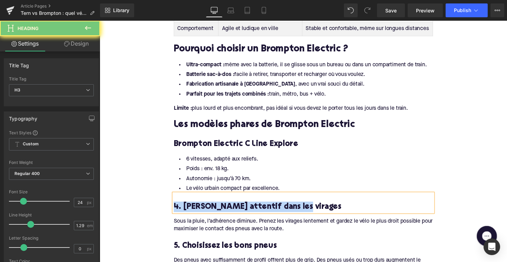
paste div
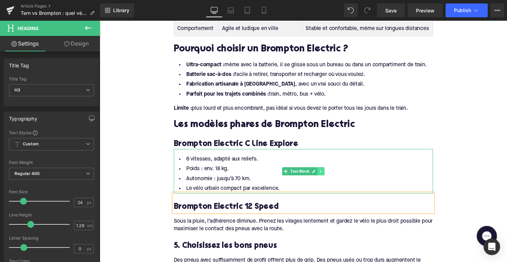
click at [325, 174] on icon at bounding box center [327, 175] width 4 height 4
click at [323, 174] on icon at bounding box center [323, 175] width 4 height 4
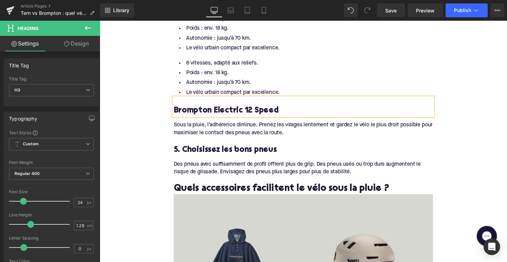
scroll to position [780, 0]
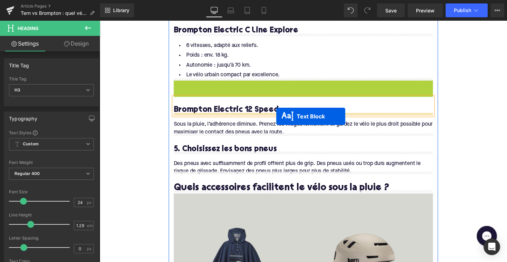
drag, startPoint x: 290, startPoint y: 103, endPoint x: 282, endPoint y: 116, distance: 15.5
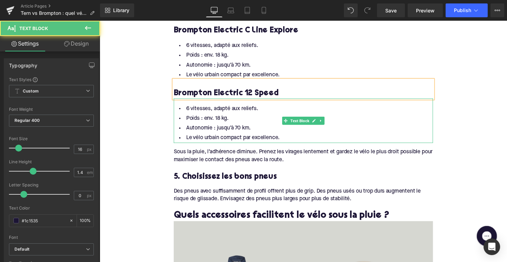
click at [283, 137] on li "Le vélo urbain compact par excellence." at bounding box center [309, 141] width 266 height 10
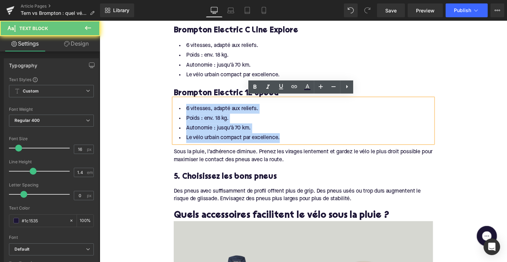
drag, startPoint x: 286, startPoint y: 137, endPoint x: 180, endPoint y: 100, distance: 112.2
click at [180, 100] on div "6 vitesses, adapté aux reliefs. Poids : env. 18 kg. Autonomie : jusqu’à 70 km. …" at bounding box center [309, 123] width 266 height 46
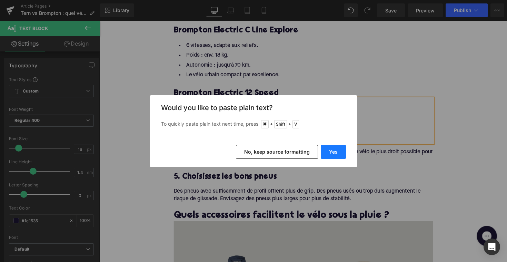
click at [336, 158] on button "Yes" at bounding box center [333, 152] width 25 height 14
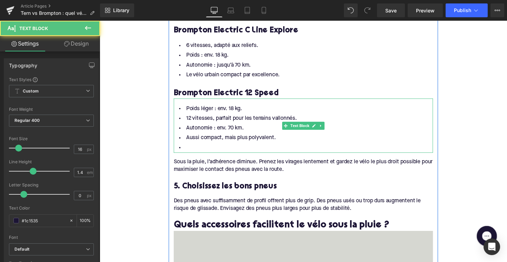
click at [241, 146] on li at bounding box center [309, 151] width 266 height 10
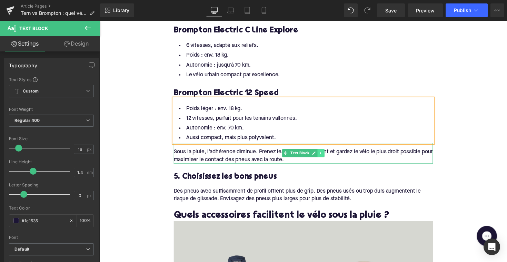
click at [323, 157] on link at bounding box center [326, 156] width 7 height 8
click at [327, 157] on link at bounding box center [330, 156] width 7 height 8
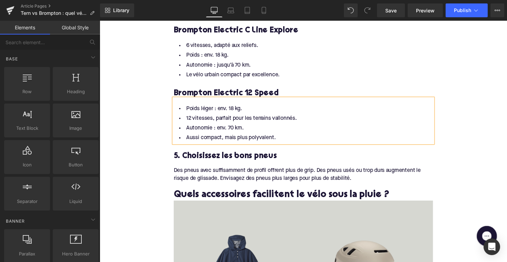
click at [202, 155] on h3 "5. Choisissez les bons pneus" at bounding box center [309, 159] width 266 height 11
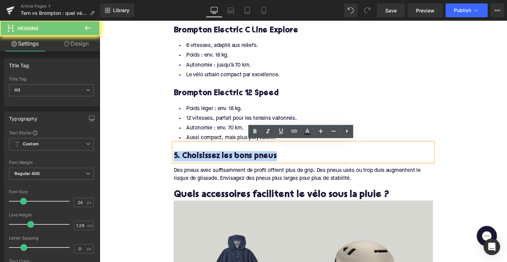
click at [202, 155] on h3 "5. Choisissez les bons pneus" at bounding box center [309, 159] width 266 height 11
paste div
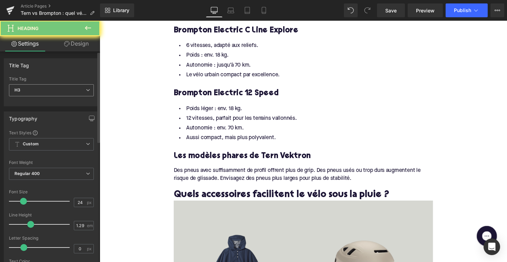
click at [64, 91] on span "H3" at bounding box center [51, 90] width 85 height 12
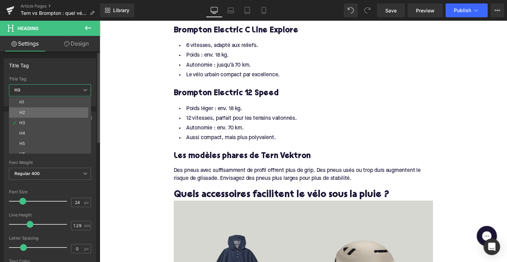
click at [57, 109] on li "H2" at bounding box center [51, 112] width 85 height 10
type input "28"
type input "1.11"
type input "100"
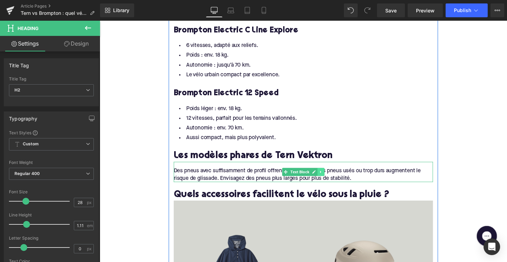
click at [327, 175] on icon at bounding box center [327, 176] width 4 height 4
click at [329, 174] on icon at bounding box center [330, 176] width 4 height 4
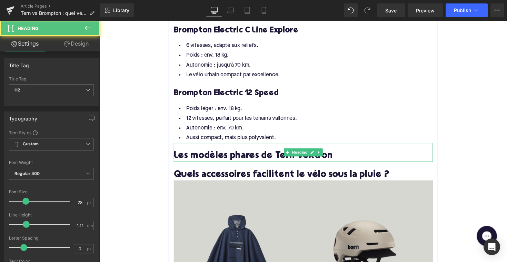
click at [262, 158] on h2 "Les modèles phares de Tern Vektron" at bounding box center [309, 159] width 266 height 11
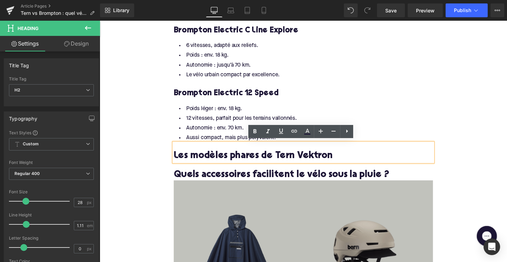
click at [236, 176] on h2 "Quels accessoires facilitent le vélo sous la pluie ?" at bounding box center [309, 179] width 266 height 11
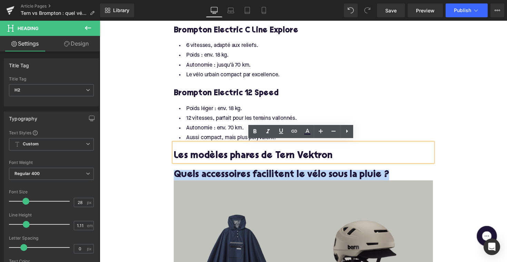
click at [236, 176] on h2 "Quels accessoires facilitent le vélo sous la pluie ?" at bounding box center [309, 179] width 266 height 11
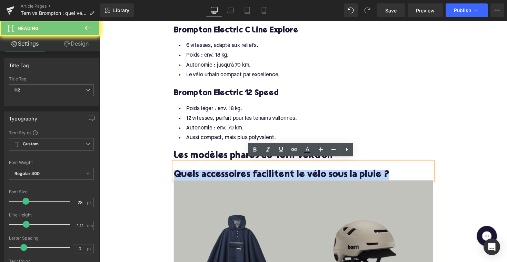
paste div
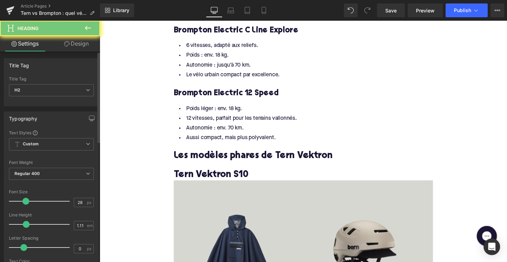
click at [55, 84] on div "Title Tag H2 H1 H2 H3 H4 H5 H6" at bounding box center [51, 91] width 85 height 28
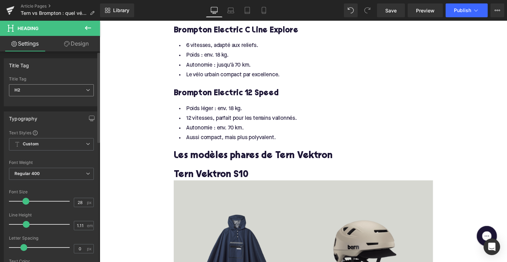
click at [55, 86] on span "H2" at bounding box center [51, 90] width 85 height 12
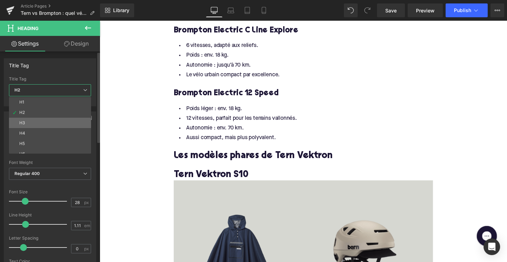
click at [52, 119] on li "H3" at bounding box center [51, 123] width 85 height 10
type input "24"
type input "1.29"
type input "100"
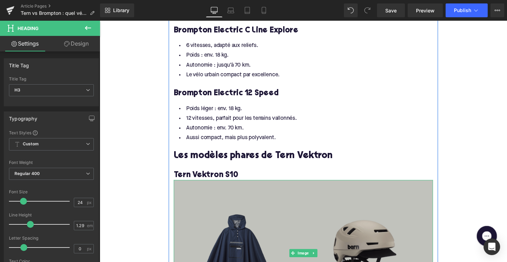
scroll to position [843, 0]
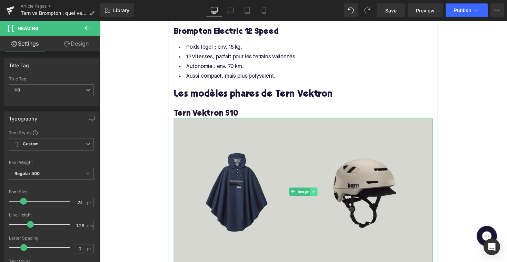
click at [319, 195] on icon at bounding box center [319, 196] width 4 height 4
click at [321, 194] on icon at bounding box center [323, 196] width 4 height 4
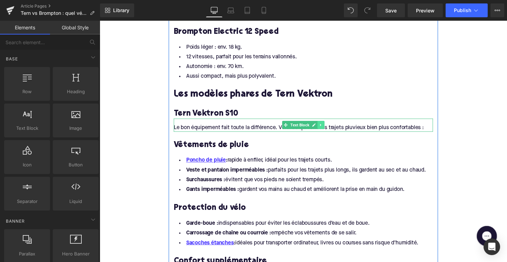
click at [326, 125] on icon at bounding box center [327, 127] width 4 height 4
click at [325, 125] on link at bounding box center [323, 127] width 7 height 8
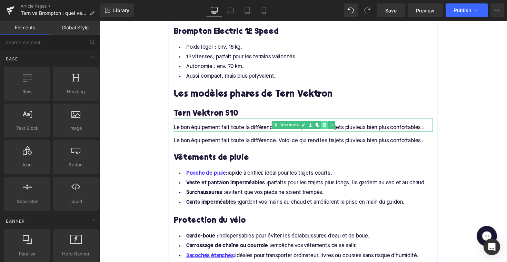
click at [330, 126] on icon at bounding box center [330, 128] width 4 height 4
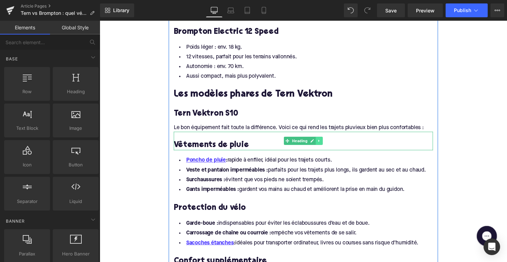
click at [325, 142] on icon at bounding box center [325, 144] width 4 height 4
click at [327, 142] on icon at bounding box center [329, 144] width 4 height 4
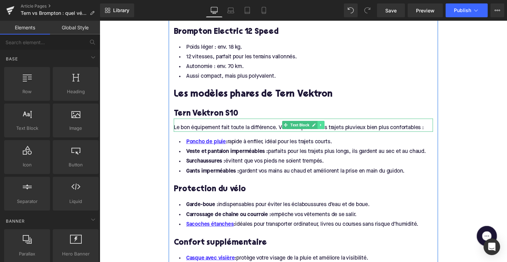
click at [326, 125] on icon at bounding box center [327, 127] width 4 height 4
click at [329, 123] on link at bounding box center [330, 127] width 7 height 8
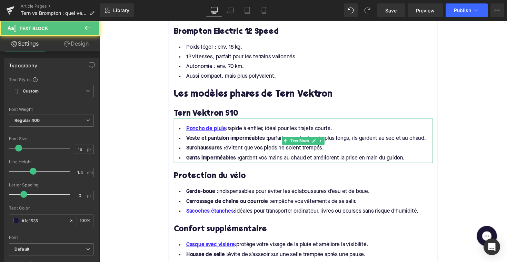
click at [421, 158] on li "Gants imperméables : gardent vos mains au chaud et améliorent la prise en main …" at bounding box center [309, 161] width 266 height 10
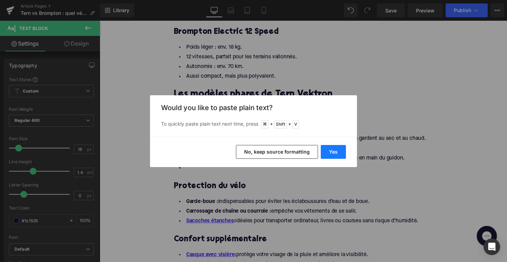
click at [336, 151] on button "Yes" at bounding box center [333, 152] width 25 height 14
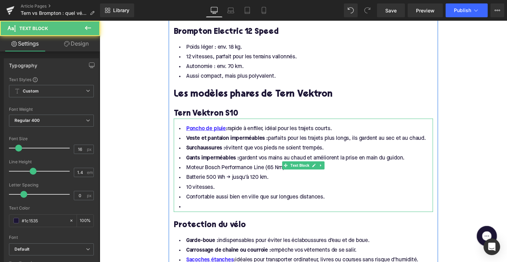
drag, startPoint x: 417, startPoint y: 160, endPoint x: 179, endPoint y: 122, distance: 240.5
click at [179, 122] on div "Poncho de pluie : rapide à enfiler, idéal pour les trajets courts. Veste et pan…" at bounding box center [309, 169] width 266 height 96
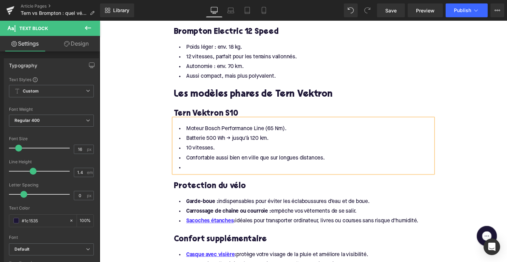
click at [189, 172] on li at bounding box center [309, 171] width 266 height 10
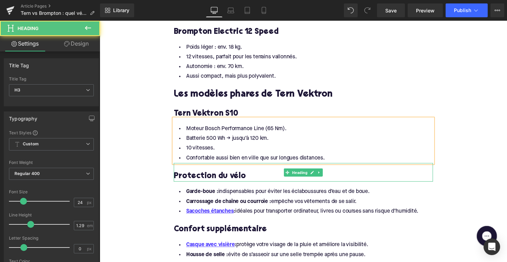
click at [204, 176] on h3 "Protection du vélo" at bounding box center [309, 180] width 266 height 11
paste div
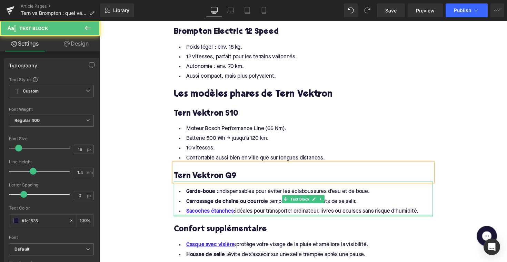
click at [305, 219] on div at bounding box center [309, 220] width 266 height 2
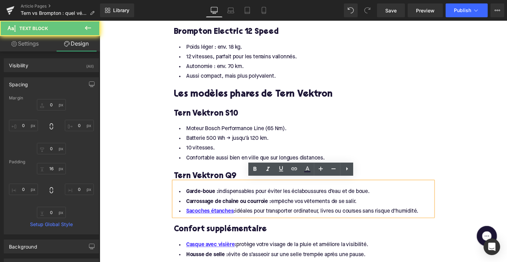
click at [430, 214] on li "Sacoches étanches : idéales pour transporter ordinateur, livres ou courses sans…" at bounding box center [309, 216] width 266 height 10
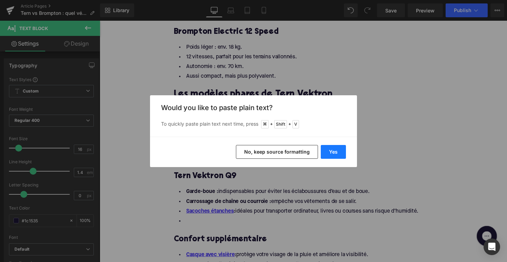
click at [327, 155] on button "Yes" at bounding box center [333, 152] width 25 height 14
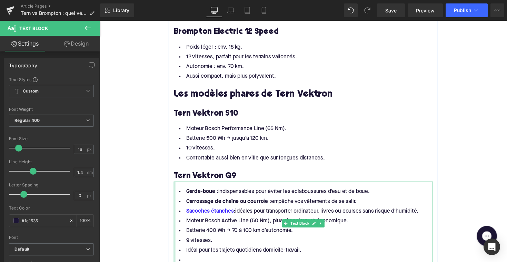
drag, startPoint x: 432, startPoint y: 216, endPoint x: 175, endPoint y: 191, distance: 258.4
click at [176, 191] on div "Garde-boue : indispensables pour éviter les éclaboussures d’eau et de boue. Car…" at bounding box center [309, 228] width 266 height 86
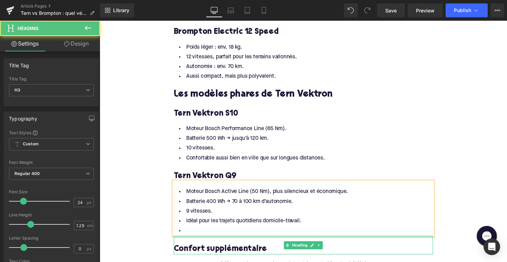
click at [211, 241] on div at bounding box center [309, 242] width 266 height 2
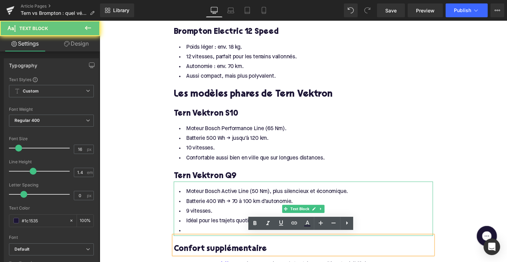
click at [204, 234] on li at bounding box center [309, 236] width 266 height 10
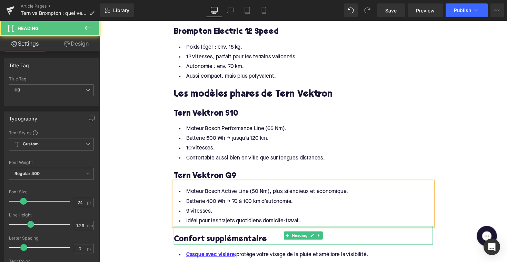
click at [229, 242] on h3 "Confort supplémentaire" at bounding box center [309, 244] width 266 height 11
paste div
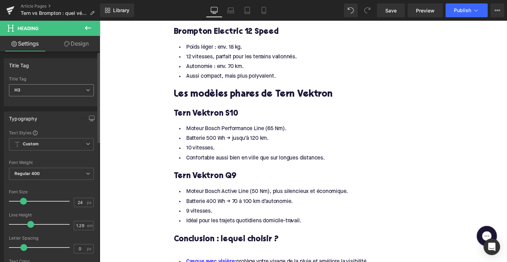
click at [56, 90] on span "H3" at bounding box center [51, 90] width 85 height 12
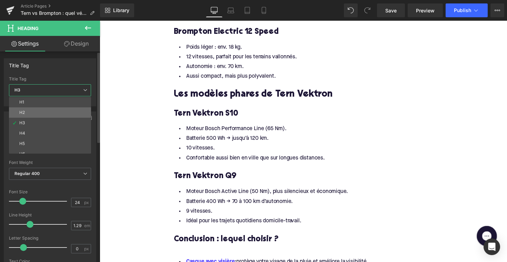
click at [49, 109] on li "H2" at bounding box center [51, 112] width 85 height 10
type input "28"
type input "1.11"
type input "100"
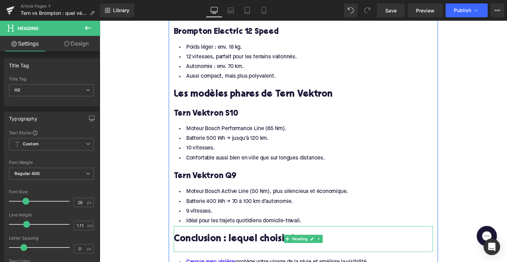
click at [187, 250] on div at bounding box center [309, 253] width 266 height 7
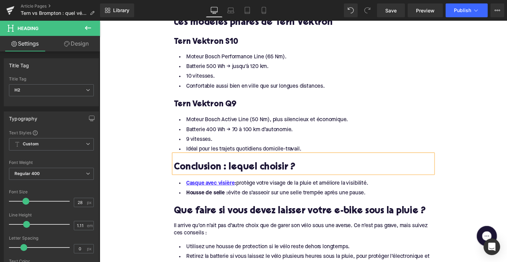
scroll to position [930, 0]
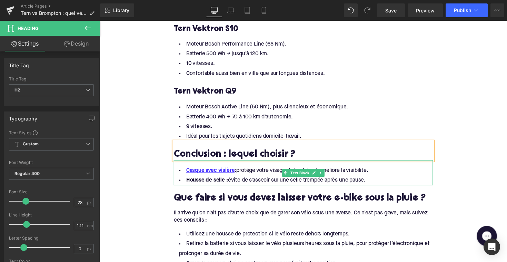
click at [371, 179] on li "Housse de selle : évite de s’asseoir sur une selle trempée après une pause." at bounding box center [309, 184] width 266 height 10
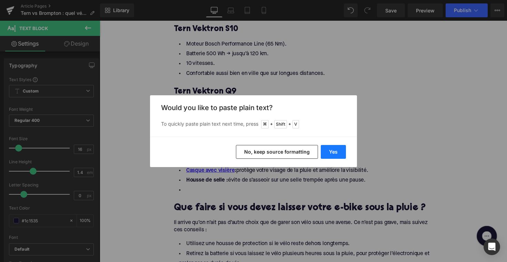
click at [333, 154] on button "Yes" at bounding box center [333, 152] width 25 height 14
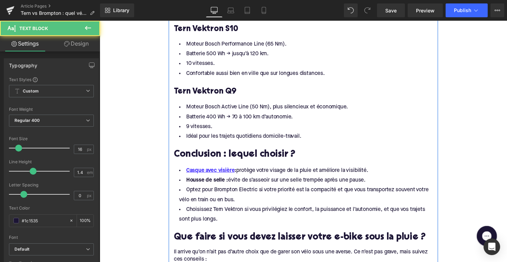
drag, startPoint x: 387, startPoint y: 181, endPoint x: 173, endPoint y: 169, distance: 214.7
click at [173, 169] on div "Brompton vs Tern : en résumé Heading Bien qu’ils appartiennent à la même catégo…" at bounding box center [309, 6] width 276 height 1021
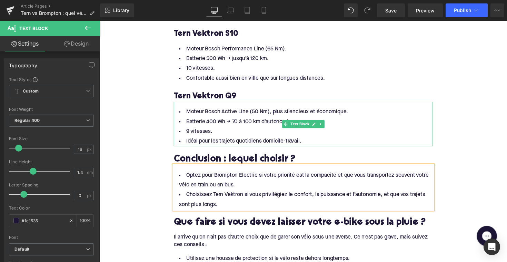
scroll to position [995, 0]
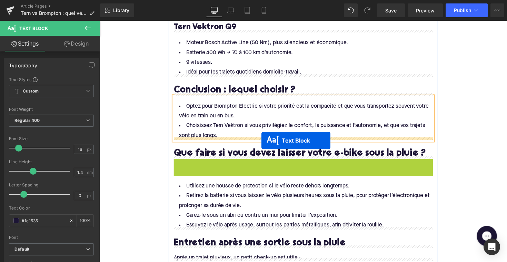
drag, startPoint x: 288, startPoint y: 170, endPoint x: 266, endPoint y: 144, distance: 34.3
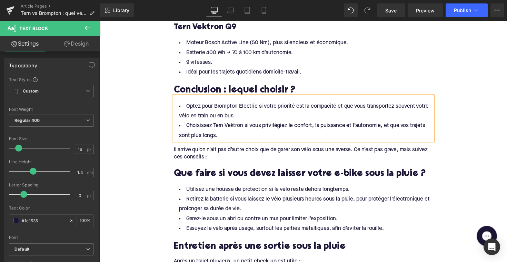
click at [210, 154] on div "Il arrive qu’on n’ait pas d’autre choix que de garer son vélo sous une averse. …" at bounding box center [309, 157] width 266 height 16
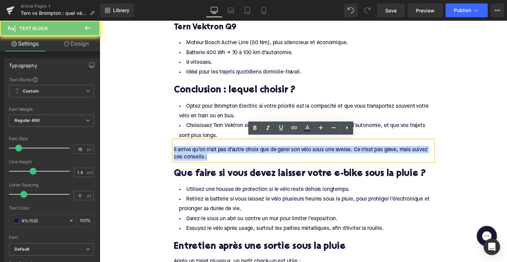
drag, startPoint x: 214, startPoint y: 156, endPoint x: 165, endPoint y: 147, distance: 49.5
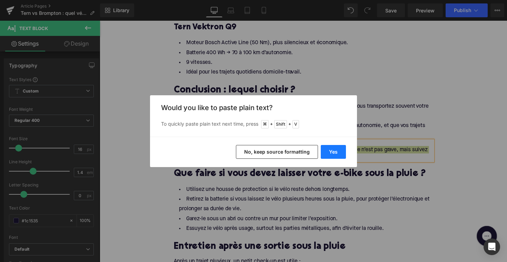
click at [336, 149] on button "Yes" at bounding box center [333, 152] width 25 height 14
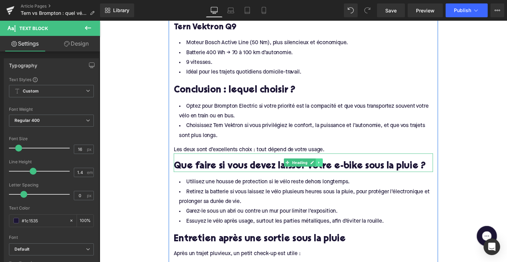
click at [321, 162] on link at bounding box center [324, 166] width 7 height 8
click at [327, 164] on icon at bounding box center [329, 166] width 4 height 4
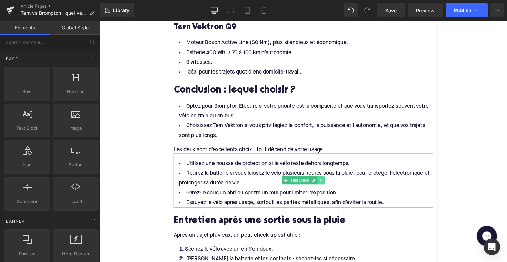
click at [325, 180] on link at bounding box center [326, 184] width 7 height 8
click at [328, 183] on icon at bounding box center [330, 185] width 4 height 4
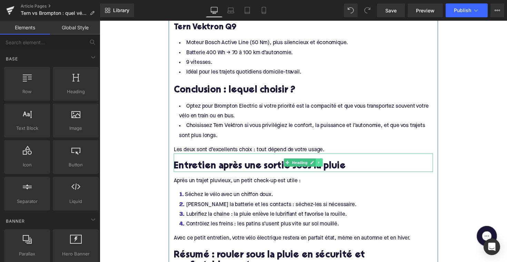
click at [323, 164] on icon at bounding box center [325, 166] width 4 height 4
click at [325, 163] on link at bounding box center [328, 166] width 7 height 8
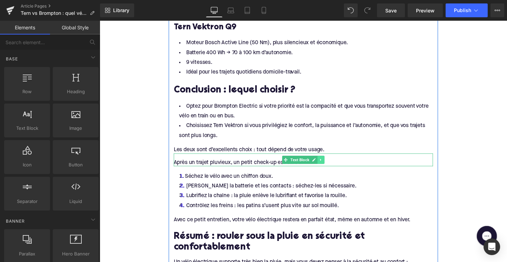
click at [328, 160] on link at bounding box center [326, 163] width 7 height 8
click at [328, 161] on icon at bounding box center [330, 163] width 4 height 4
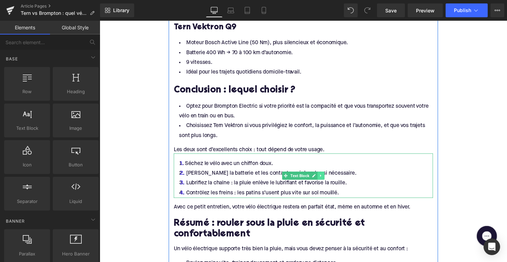
click at [326, 178] on icon at bounding box center [327, 179] width 4 height 4
click at [328, 177] on icon at bounding box center [330, 179] width 4 height 4
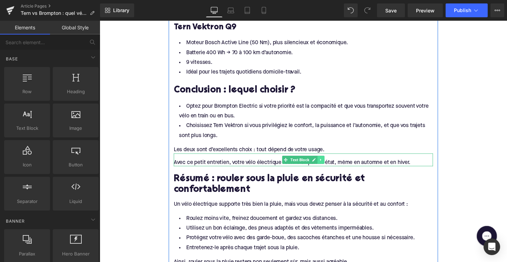
click at [324, 163] on link at bounding box center [326, 163] width 7 height 8
click at [328, 161] on icon at bounding box center [330, 163] width 4 height 4
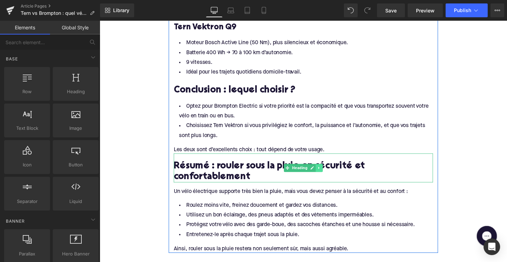
click at [326, 169] on link at bounding box center [324, 171] width 7 height 8
click at [327, 169] on icon at bounding box center [329, 171] width 4 height 4
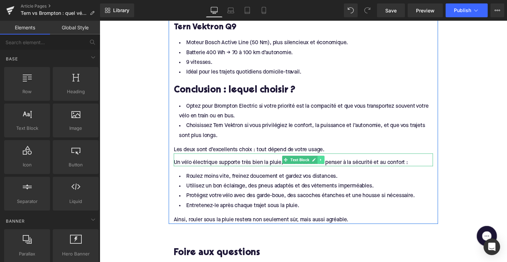
click at [327, 161] on icon at bounding box center [327, 163] width 4 height 4
click at [327, 161] on link at bounding box center [330, 163] width 7 height 8
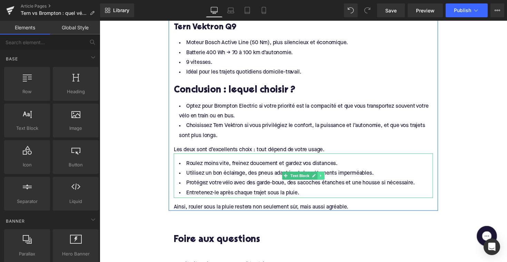
click at [327, 177] on icon at bounding box center [327, 179] width 4 height 4
click at [327, 176] on link at bounding box center [330, 179] width 7 height 8
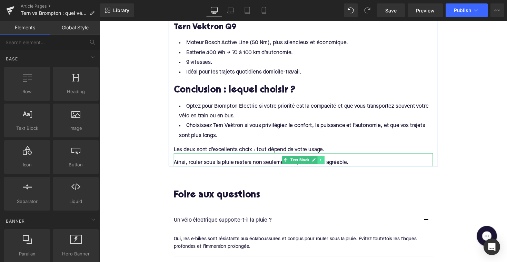
click at [326, 161] on icon at bounding box center [327, 163] width 4 height 4
click at [328, 161] on icon at bounding box center [330, 163] width 4 height 4
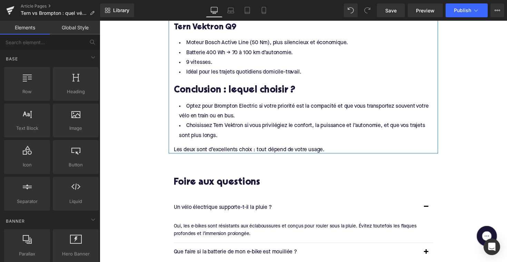
click at [244, 208] on div "Un vélo électrique supporte-t-il la pluie ? Text Block" at bounding box center [302, 212] width 252 height 9
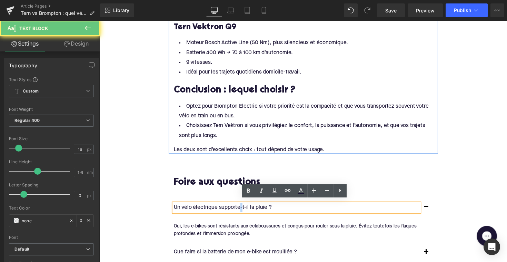
click at [244, 208] on p "Un vélo électrique supporte-t-il la pluie ?" at bounding box center [302, 212] width 252 height 9
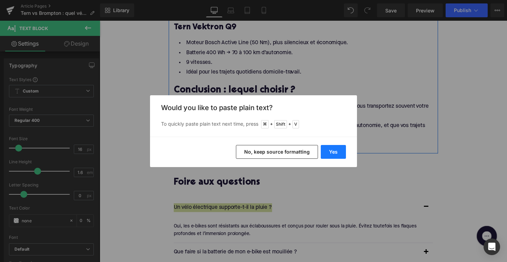
click at [328, 150] on button "Yes" at bounding box center [333, 152] width 25 height 14
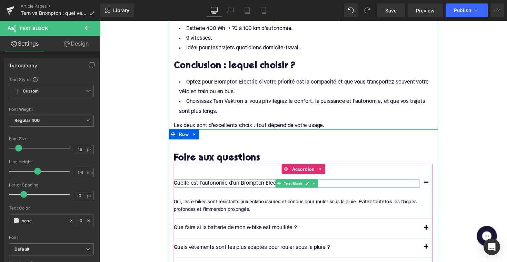
scroll to position [1049, 0]
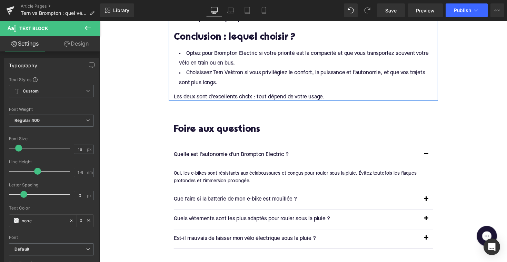
click at [223, 174] on div "Oui, les e-bikes sont résistants aux éclaboussures et conçus pour rouler sous l…" at bounding box center [306, 181] width 261 height 16
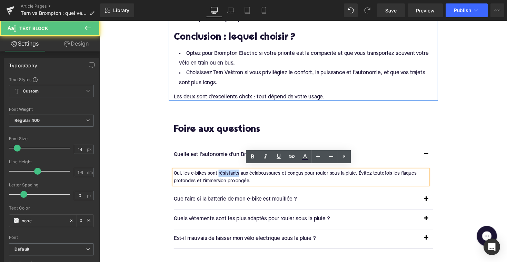
click at [223, 174] on div "Oui, les e-bikes sont résistants aux éclaboussures et conçus pour rouler sous l…" at bounding box center [306, 181] width 261 height 16
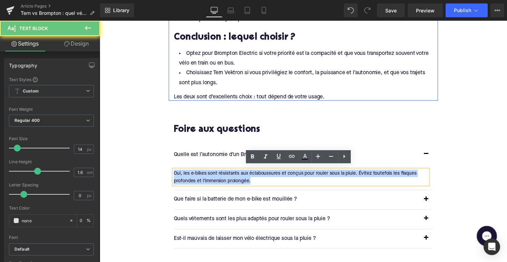
click at [223, 174] on div "Oui, les e-bikes sont résistants aux éclaboussures et conçus pour rouler sous l…" at bounding box center [306, 181] width 261 height 16
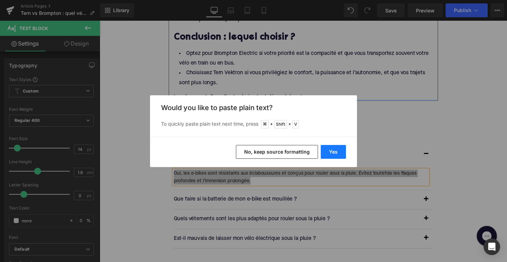
click at [325, 157] on button "Yes" at bounding box center [333, 152] width 25 height 14
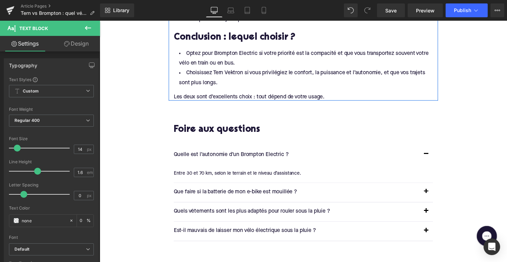
click at [214, 192] on p "Que faire si la batterie de mon e-bike est mouillée ?" at bounding box center [302, 196] width 252 height 9
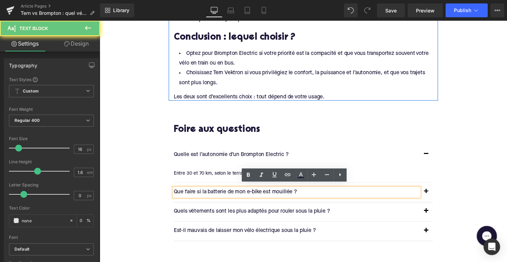
click at [214, 192] on p "Que faire si la batterie de mon e-bike est mouillée ?" at bounding box center [302, 196] width 252 height 9
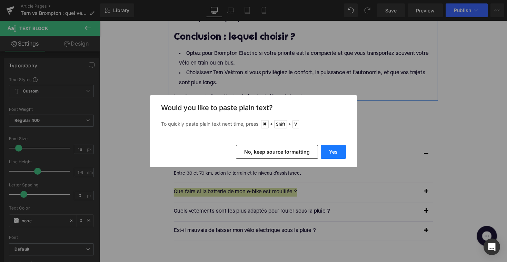
click at [329, 155] on button "Yes" at bounding box center [333, 152] width 25 height 14
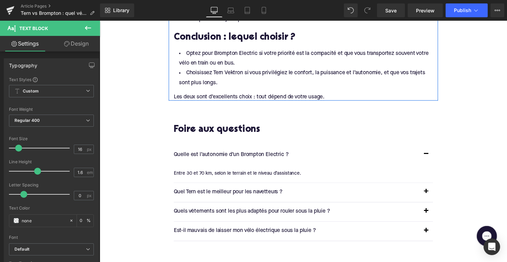
click at [435, 197] on span "button" at bounding box center [435, 197] width 0 height 0
click at [433, 192] on button "button" at bounding box center [435, 196] width 14 height 19
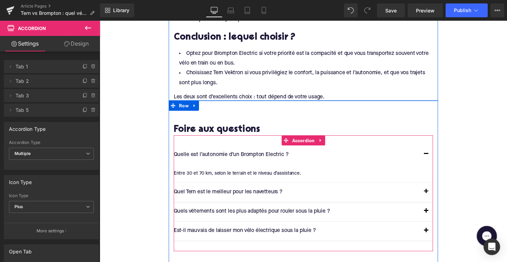
click at [435, 197] on span "button" at bounding box center [435, 197] width 0 height 0
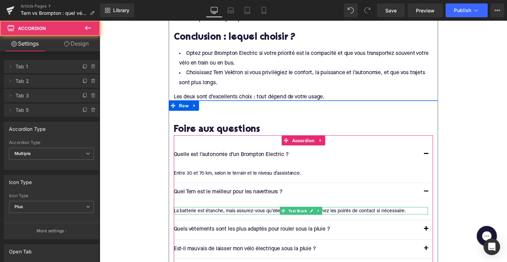
click at [236, 212] on div "La batterie est étanche, mais assurez-vous qu’elle est bien fixée. Séchez les p…" at bounding box center [306, 216] width 261 height 8
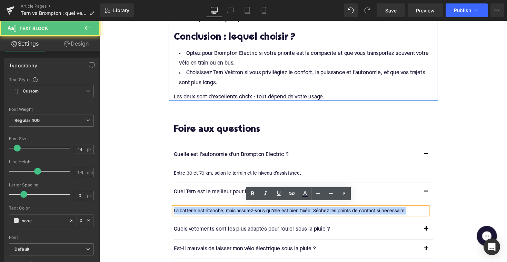
click at [236, 212] on div "La batterie est étanche, mais assurez-vous qu’elle est bien fixée. Séchez les p…" at bounding box center [306, 216] width 261 height 8
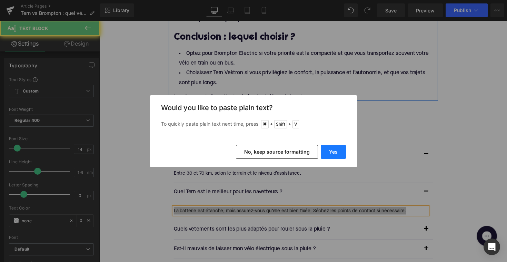
click at [337, 150] on button "Yes" at bounding box center [333, 152] width 25 height 14
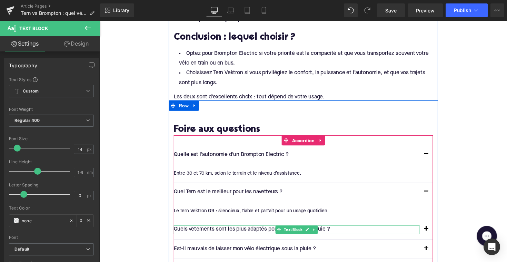
click at [266, 232] on p "Quels vêtements sont les plus adaptés pour rouler sous la pluie ?" at bounding box center [302, 234] width 252 height 9
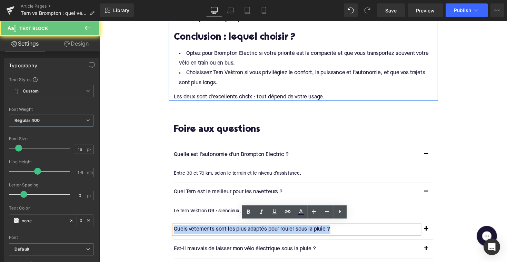
click at [266, 232] on p "Quels vêtements sont les plus adaptés pour rouler sous la pluie ?" at bounding box center [302, 234] width 252 height 9
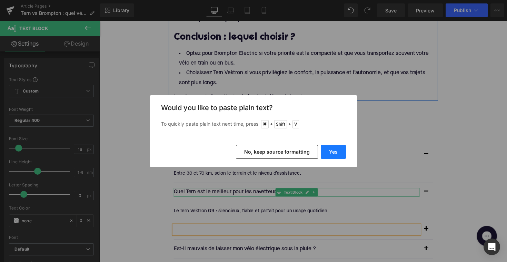
click at [331, 148] on button "Yes" at bounding box center [333, 152] width 25 height 14
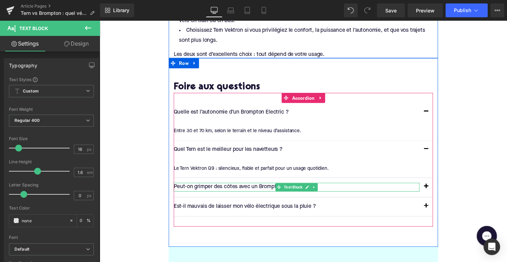
scroll to position [1109, 0]
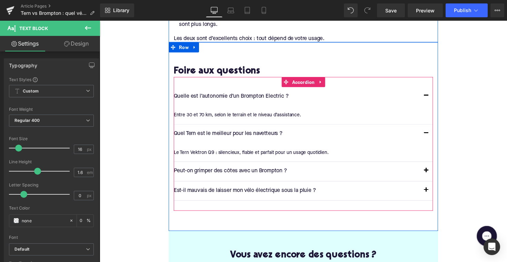
click at [435, 176] on span "button" at bounding box center [435, 176] width 0 height 0
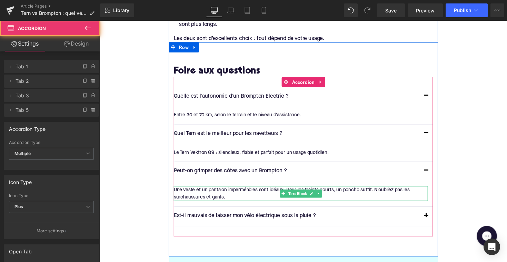
click at [253, 191] on div "Une veste et un pantalon imperméables sont idéaux. Pour les trajets courts, un …" at bounding box center [306, 198] width 261 height 16
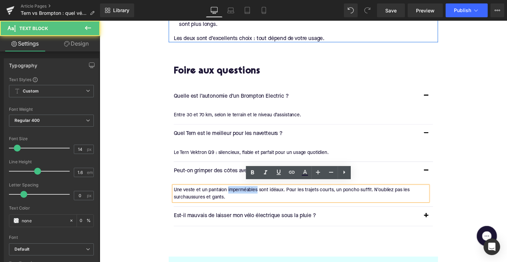
click at [253, 191] on div "Une veste et un pantalon imperméables sont idéaux. Pour les trajets courts, un …" at bounding box center [306, 198] width 261 height 16
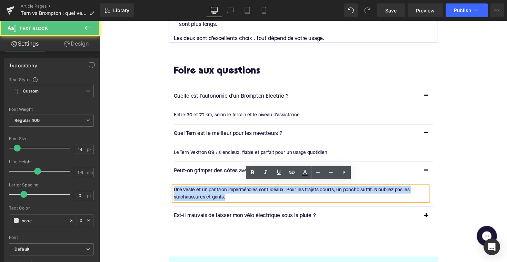
click at [253, 191] on div "Une veste et un pantalon imperméables sont idéaux. Pour les trajets courts, un …" at bounding box center [306, 198] width 261 height 16
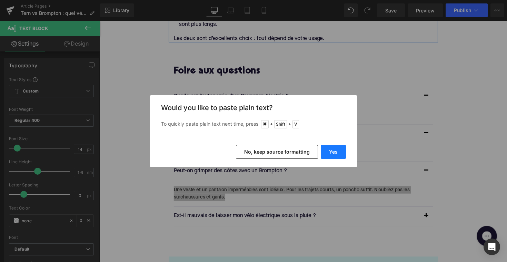
click at [329, 157] on button "Yes" at bounding box center [333, 152] width 25 height 14
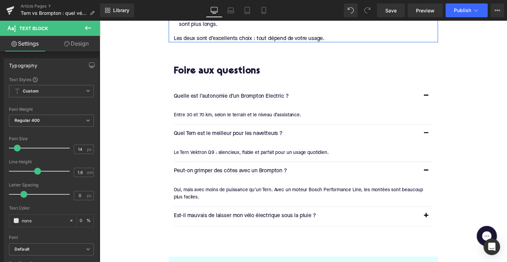
click at [100, 21] on div at bounding box center [100, 21] width 0 height 0
click at [252, 216] on p "Est-il mauvais de laisser mon vélo électrique sous la pluie ?" at bounding box center [302, 220] width 252 height 9
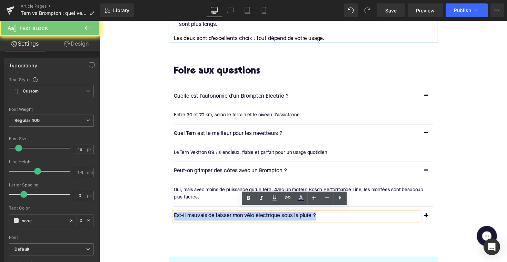
click at [252, 216] on p "Est-il mauvais de laisser mon vélo électrique sous la pluie ?" at bounding box center [302, 220] width 252 height 9
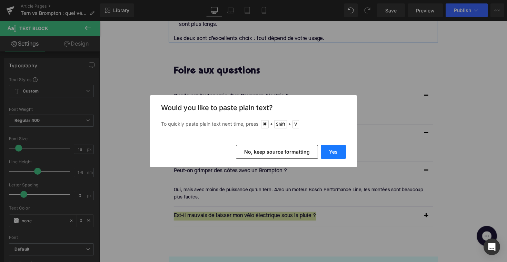
click at [331, 155] on button "Yes" at bounding box center [333, 152] width 25 height 14
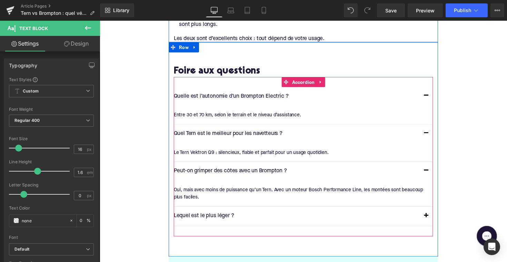
click at [435, 215] on button "button" at bounding box center [435, 220] width 14 height 19
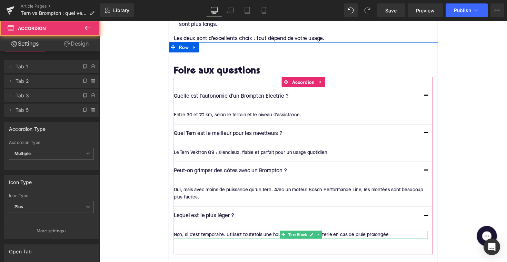
click at [264, 236] on div "Non, si c’est temporaire. Utilisez toutefois une housse et retirez la batterie …" at bounding box center [306, 240] width 261 height 8
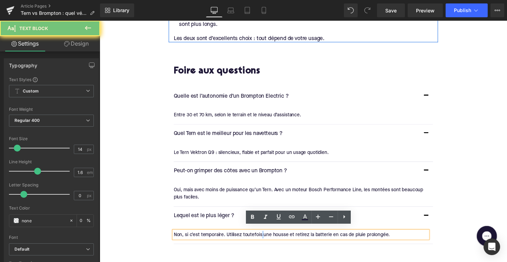
click at [264, 236] on div "Non, si c’est temporaire. Utilisez toutefois une housse et retirez la batterie …" at bounding box center [306, 240] width 261 height 8
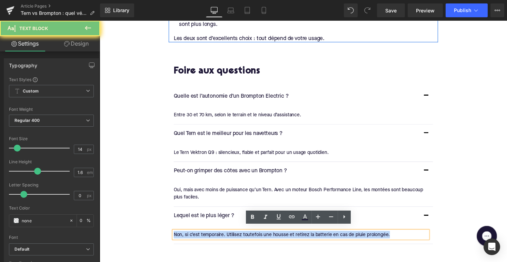
click at [264, 236] on div "Non, si c’est temporaire. Utilisez toutefois une housse et retirez la batterie …" at bounding box center [306, 240] width 261 height 8
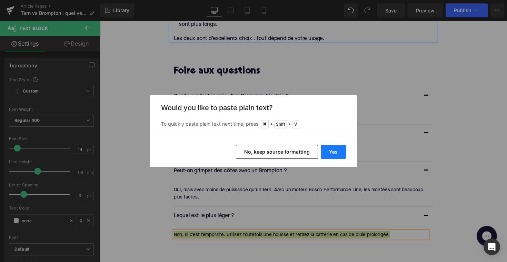
click at [339, 149] on button "Yes" at bounding box center [333, 152] width 25 height 14
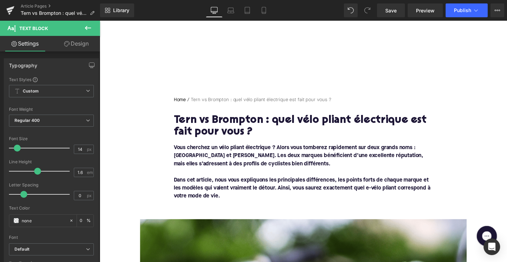
scroll to position [0, 0]
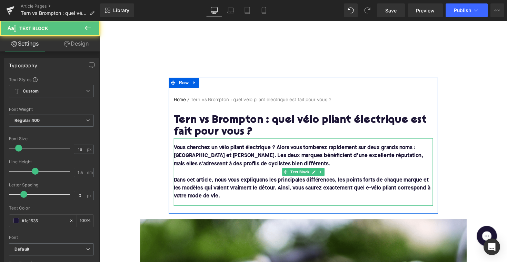
click at [200, 159] on font "Vous cherchez un vélo pliant électrique ? Alors vous tomberez rapidement sur de…" at bounding box center [304, 159] width 256 height 22
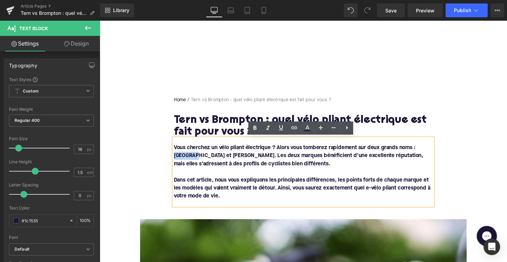
drag, startPoint x: 199, startPoint y: 159, endPoint x: 168, endPoint y: 159, distance: 31.1
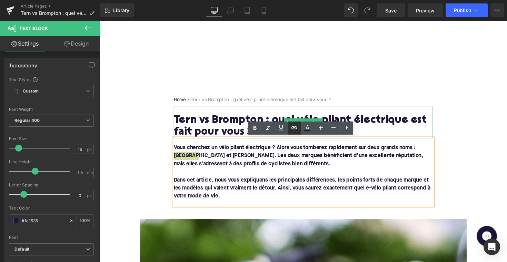
drag, startPoint x: 295, startPoint y: 130, endPoint x: 163, endPoint y: 125, distance: 132.6
click at [295, 130] on icon at bounding box center [294, 128] width 8 height 8
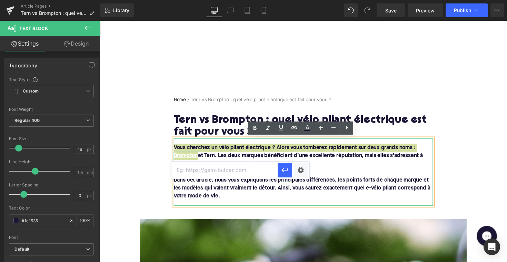
click at [222, 175] on input "text" at bounding box center [225, 170] width 106 height 17
paste input "[URL][DOMAIN_NAME]"
click at [291, 167] on button "button" at bounding box center [285, 170] width 14 height 14
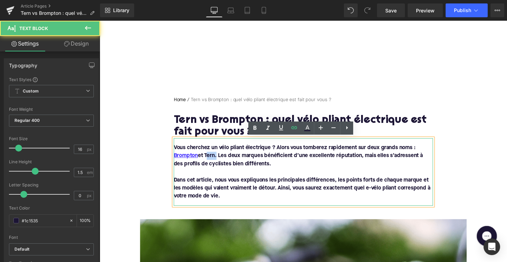
drag, startPoint x: 217, startPoint y: 158, endPoint x: 207, endPoint y: 158, distance: 10.7
click at [207, 158] on font "Vous cherchez un vélo pliant électrique ? Alors vous tomberez rapidement sur de…" at bounding box center [303, 159] width 255 height 22
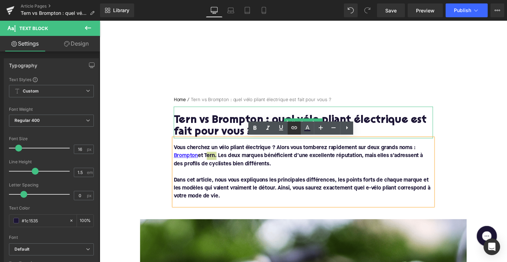
drag, startPoint x: 295, startPoint y: 127, endPoint x: 178, endPoint y: 129, distance: 117.4
click at [295, 127] on icon at bounding box center [295, 127] width 6 height 3
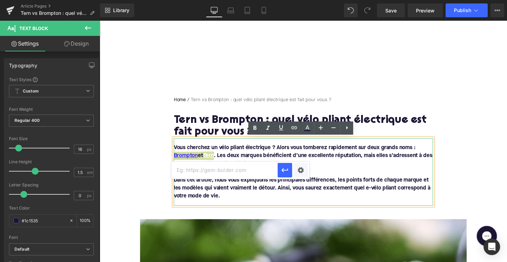
click at [252, 170] on input "text" at bounding box center [225, 170] width 106 height 17
paste input "[URL][DOMAIN_NAME]"
type input "[URL][DOMAIN_NAME]"
click at [291, 173] on button "button" at bounding box center [285, 170] width 14 height 14
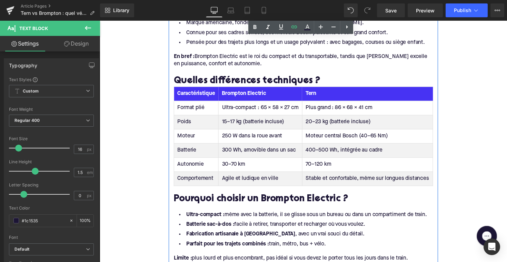
scroll to position [544, 0]
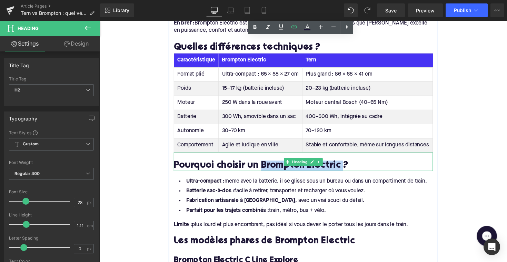
drag, startPoint x: 264, startPoint y: 171, endPoint x: 348, endPoint y: 170, distance: 83.2
click at [348, 170] on h2 "Pourquoi choisir un Brompton Electric ?" at bounding box center [309, 169] width 266 height 11
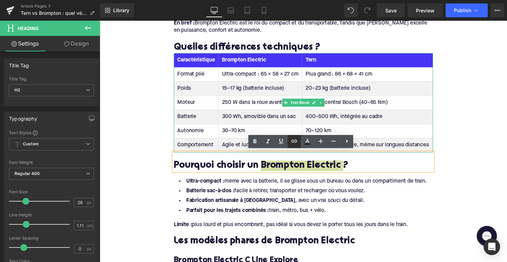
click at [294, 143] on icon at bounding box center [294, 141] width 8 height 8
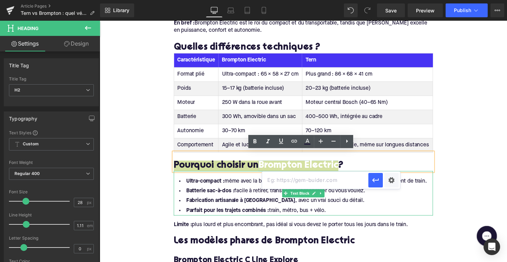
click at [320, 180] on input "text" at bounding box center [315, 180] width 106 height 17
paste input "[URL][DOMAIN_NAME]"
type input "[URL][DOMAIN_NAME]"
click at [380, 180] on icon "button" at bounding box center [376, 180] width 8 height 8
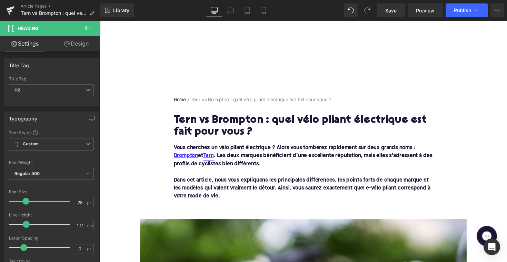
scroll to position [0, 0]
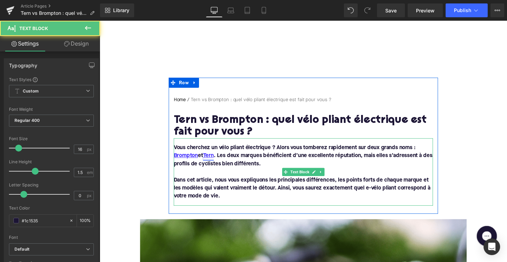
click at [210, 162] on link "Tern" at bounding box center [211, 159] width 11 height 8
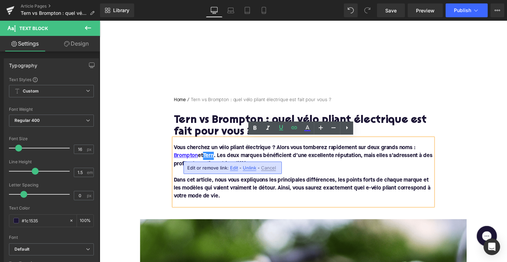
click at [237, 159] on font "Vous cherchez un vélo pliant électrique ? Alors vous tomberez rapidement sur de…" at bounding box center [308, 159] width 265 height 22
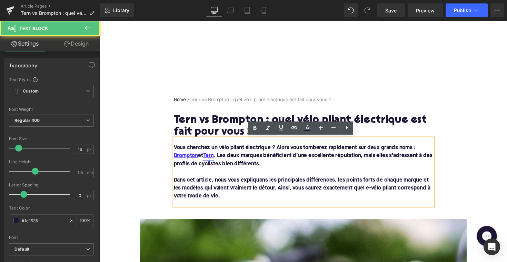
click at [216, 159] on link "Tern" at bounding box center [211, 159] width 11 height 8
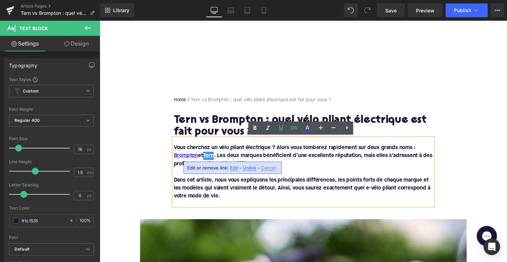
click at [235, 166] on span "Edit" at bounding box center [234, 168] width 8 height 6
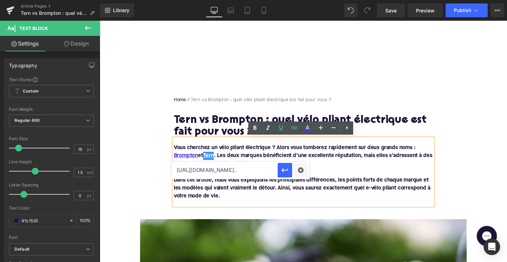
click at [254, 172] on input "[URL][DOMAIN_NAME].." at bounding box center [225, 170] width 106 height 17
click at [345, 166] on p "Vous cherchez un vélo pliant électrique ? Alors vous tomberez rapidement sur de…" at bounding box center [309, 159] width 266 height 25
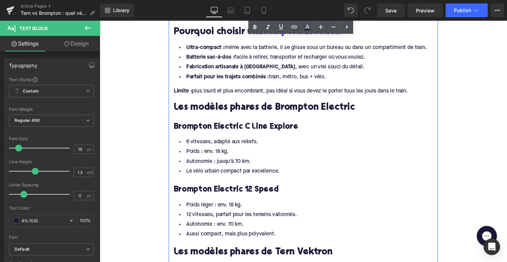
scroll to position [616, 0]
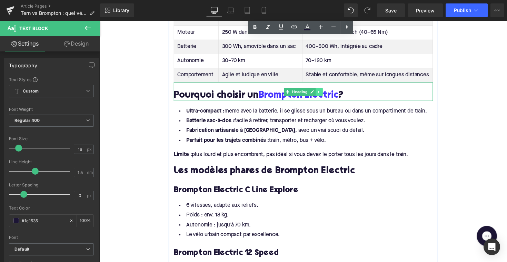
click at [324, 91] on icon at bounding box center [325, 93] width 4 height 4
click at [318, 90] on link at bounding box center [321, 93] width 7 height 8
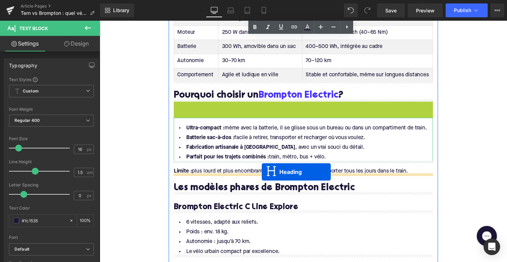
drag, startPoint x: 288, startPoint y: 113, endPoint x: 266, endPoint y: 176, distance: 66.3
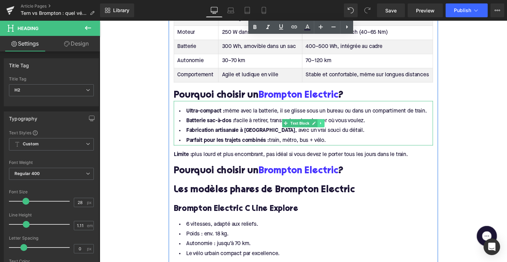
click at [323, 126] on link at bounding box center [326, 126] width 7 height 8
click at [322, 126] on icon at bounding box center [323, 126] width 4 height 4
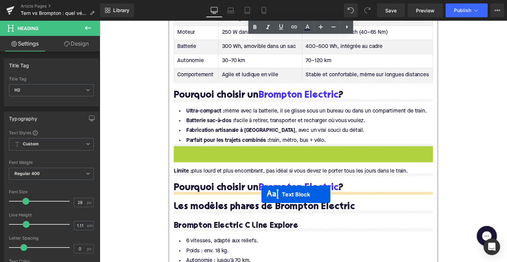
drag, startPoint x: 288, startPoint y: 169, endPoint x: 266, endPoint y: 198, distance: 37.2
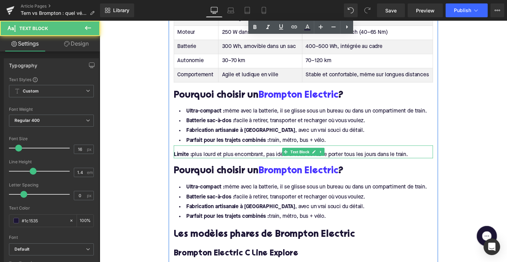
click at [232, 155] on div "Limite : plus lourd et plus encombrant, pas idéal si vous devez le porter tous …" at bounding box center [309, 158] width 266 height 8
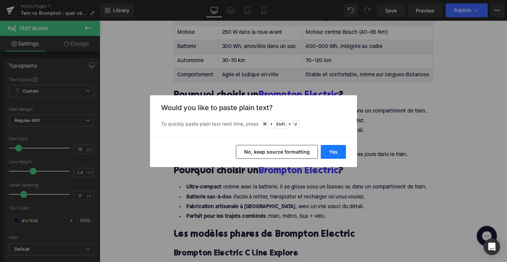
click at [333, 153] on button "Yes" at bounding box center [333, 152] width 25 height 14
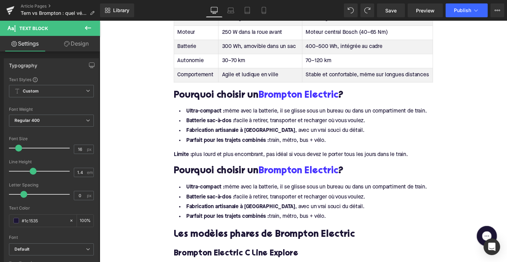
click at [210, 152] on div "Limite : plus lourd et plus encombrant, pas idéal si vous devez le porter tous …" at bounding box center [309, 154] width 266 height 13
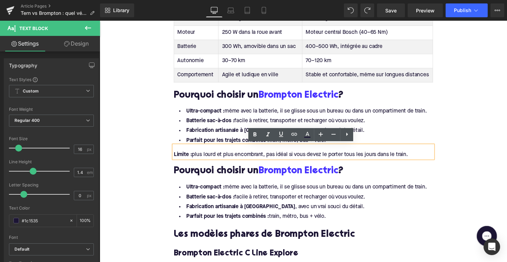
drag, startPoint x: 195, startPoint y: 157, endPoint x: 424, endPoint y: 156, distance: 228.2
click at [424, 156] on div "Limite : plus lourd et plus encombrant, pas idéal si vous devez le porter tous …" at bounding box center [309, 158] width 266 height 8
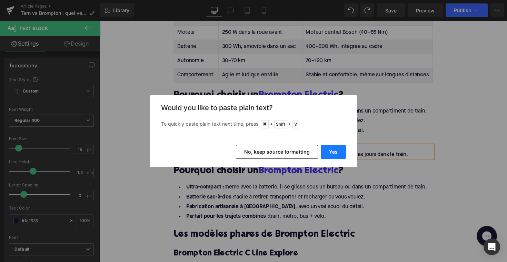
click at [331, 151] on button "Yes" at bounding box center [333, 152] width 25 height 14
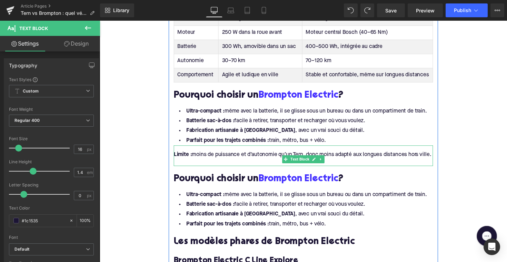
click at [181, 169] on div at bounding box center [309, 166] width 266 height 8
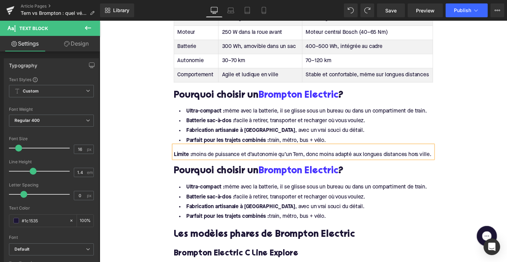
click at [242, 180] on h2 "Pourquoi choisir un Brompton Electric ?" at bounding box center [309, 175] width 266 height 11
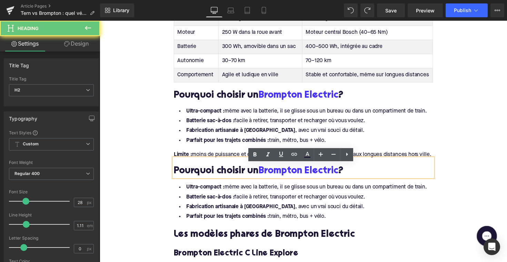
click at [242, 180] on h2 "Pourquoi choisir un Brompton Electric ?" at bounding box center [309, 175] width 266 height 11
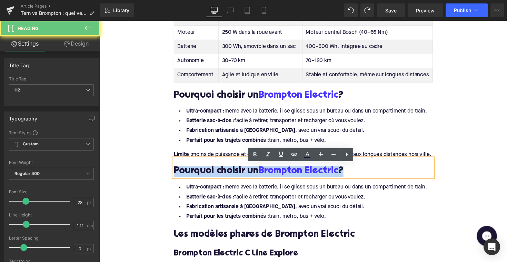
click at [242, 180] on h2 "Pourquoi choisir un Brompton Electric ?" at bounding box center [309, 175] width 266 height 11
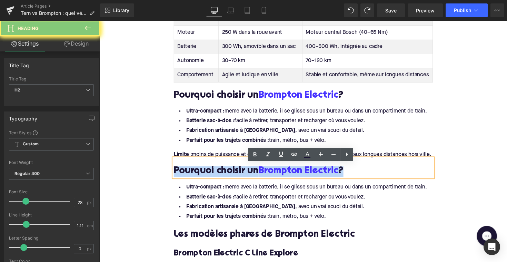
paste div
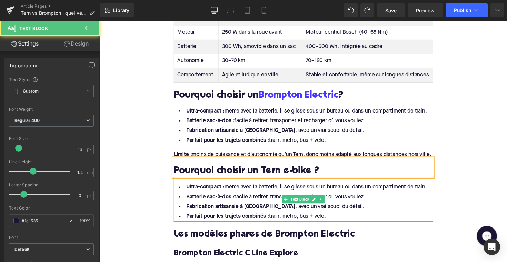
click at [334, 226] on li "Parfait pour les trajets combinés : train, métro, bus + vélo." at bounding box center [309, 221] width 266 height 10
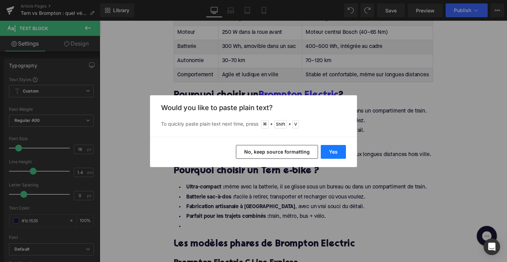
click at [338, 151] on button "Yes" at bounding box center [333, 152] width 25 height 14
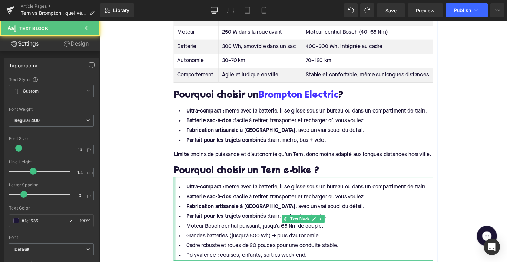
drag, startPoint x: 343, startPoint y: 227, endPoint x: 176, endPoint y: 191, distance: 171.0
click at [176, 191] on div "Ultra-compact : même avec la batterie, il se glisse sous un bureau ou dans un c…" at bounding box center [309, 224] width 266 height 86
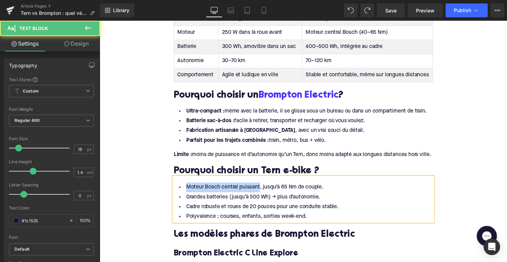
drag, startPoint x: 260, startPoint y: 197, endPoint x: 161, endPoint y: 195, distance: 99.4
click at [161, 195] on div "Home / Tern vs Brompton : quel vélo pliant électrique est fait pour vous ? Brea…" at bounding box center [309, 249] width 418 height 1572
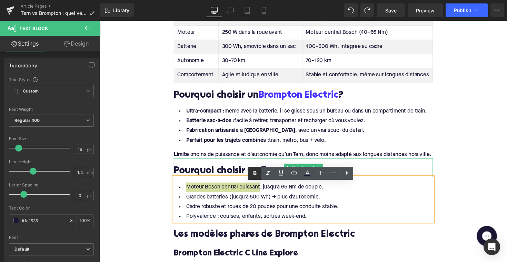
click at [253, 174] on icon at bounding box center [255, 173] width 8 height 8
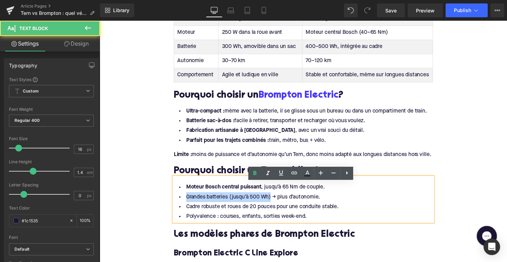
drag, startPoint x: 272, startPoint y: 206, endPoint x: 174, endPoint y: 209, distance: 97.7
click at [176, 206] on li "Grandes batteries (jusqu’à 500 Wh) → plus d’autonomie." at bounding box center [309, 201] width 266 height 10
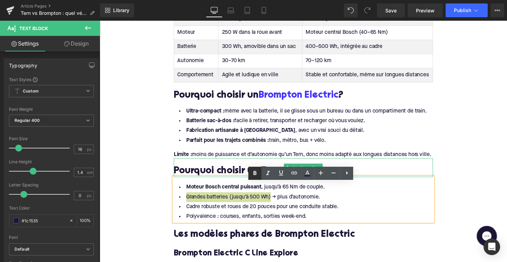
drag, startPoint x: 262, startPoint y: 172, endPoint x: 167, endPoint y: 178, distance: 94.5
click at [262, 172] on link at bounding box center [255, 173] width 13 height 13
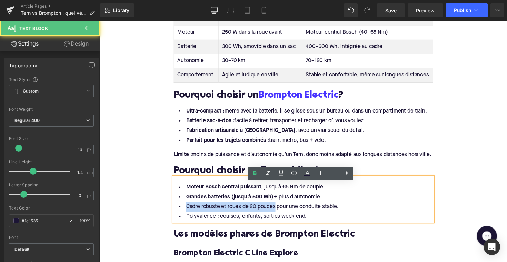
drag, startPoint x: 278, startPoint y: 219, endPoint x: 153, endPoint y: 214, distance: 125.0
click at [153, 214] on div "Home / Tern vs Brompton : quel vélo pliant électrique est fait pour vous ? Brea…" at bounding box center [309, 249] width 418 height 1572
click at [253, 171] on icon at bounding box center [255, 173] width 8 height 8
drag, startPoint x: 219, startPoint y: 227, endPoint x: 173, endPoint y: 227, distance: 45.6
click at [176, 226] on div "Moteur Bosch central puissant , jusqu’à 65 Nm de couple. Grandes batteries (jus…" at bounding box center [309, 204] width 266 height 46
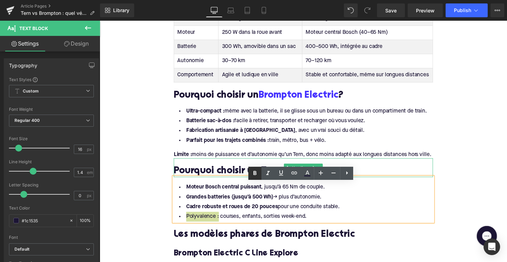
click at [257, 177] on icon at bounding box center [255, 173] width 8 height 8
click at [325, 159] on icon at bounding box center [327, 159] width 4 height 4
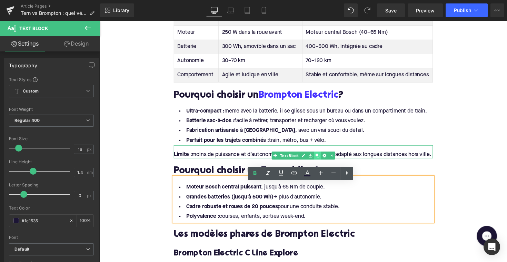
click at [323, 159] on icon at bounding box center [323, 159] width 4 height 4
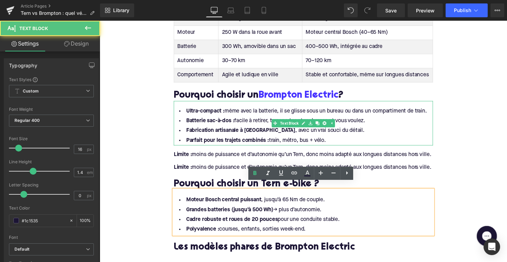
click at [254, 135] on strong "Fabrication artisanale à [GEOGRAPHIC_DATA]" at bounding box center [244, 133] width 112 height 6
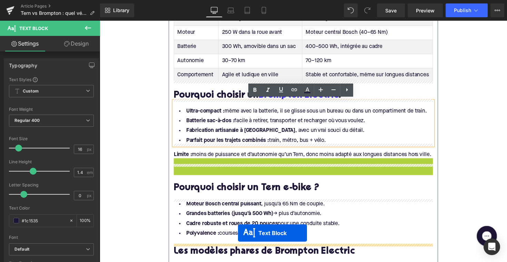
scroll to position [623, 0]
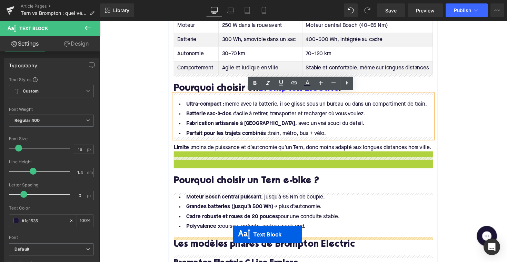
drag, startPoint x: 288, startPoint y: 178, endPoint x: 236, endPoint y: 246, distance: 86.0
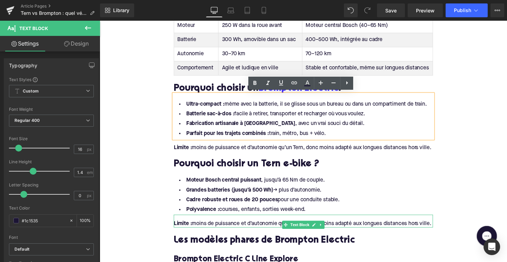
click at [197, 233] on div "Limite : moins de puissance et d’autonomie qu’un Tern, donc moins adapté aux lo…" at bounding box center [309, 229] width 266 height 8
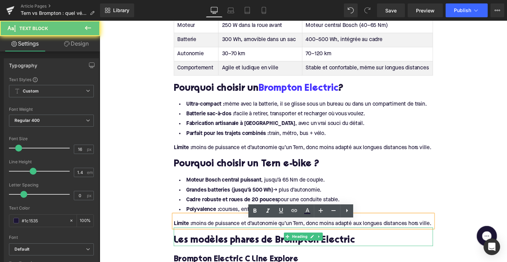
drag, startPoint x: 195, startPoint y: 235, endPoint x: 205, endPoint y: 250, distance: 17.6
click at [205, 250] on div "Brompton vs Tern : en résumé Heading Bien qu’ils appartiennent à la même catégo…" at bounding box center [309, 205] width 276 height 804
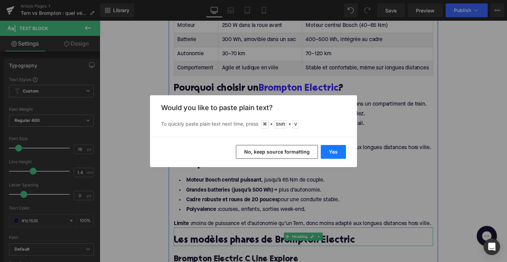
click at [324, 147] on button "Yes" at bounding box center [333, 152] width 25 height 14
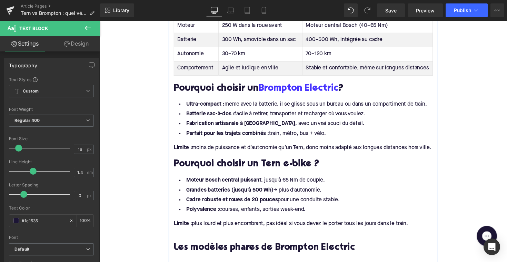
click at [312, 240] on div at bounding box center [309, 237] width 266 height 8
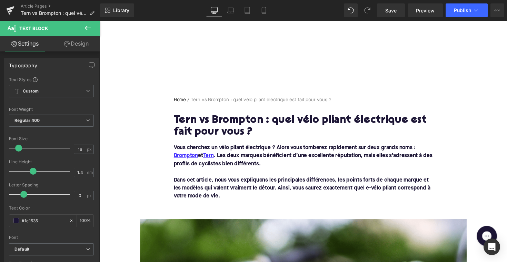
scroll to position [-1, 0]
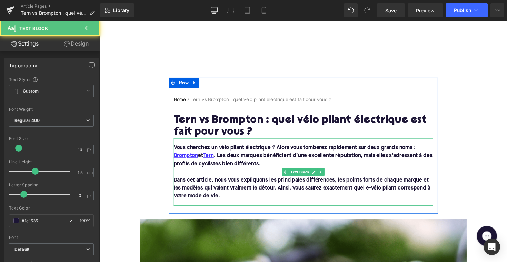
click at [242, 177] on p at bounding box center [309, 176] width 266 height 8
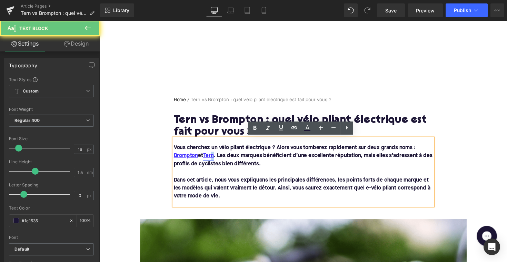
click at [216, 160] on link "Tern" at bounding box center [211, 159] width 11 height 8
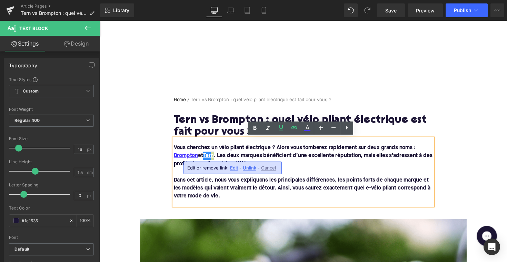
click at [236, 167] on span "Edit" at bounding box center [234, 168] width 8 height 6
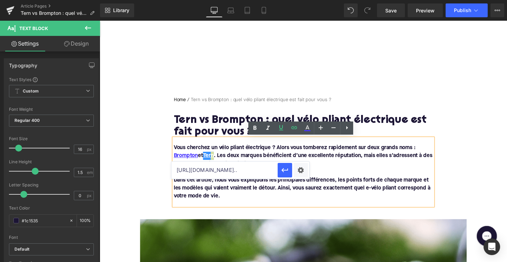
click at [238, 166] on input "[URL][DOMAIN_NAME].." at bounding box center [225, 170] width 106 height 17
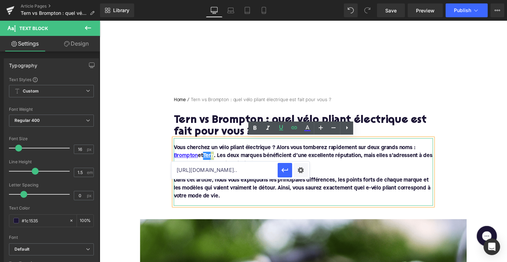
click at [238, 166] on input "[URL][DOMAIN_NAME].." at bounding box center [225, 170] width 106 height 17
click at [297, 197] on p "Dans cet article, nous vous expliquons les principales différences, les points …" at bounding box center [309, 192] width 266 height 25
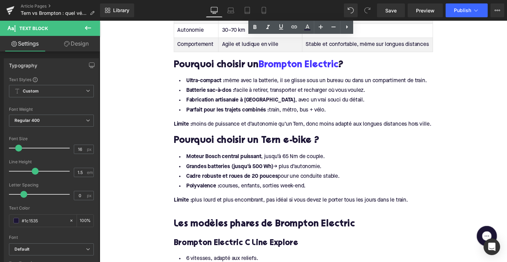
scroll to position [653, 0]
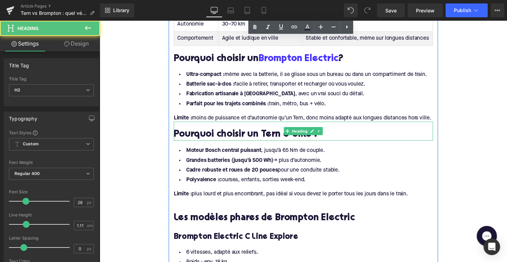
click at [276, 143] on h2 "Pourquoi choisir un Tern e-bike ?" at bounding box center [309, 138] width 266 height 11
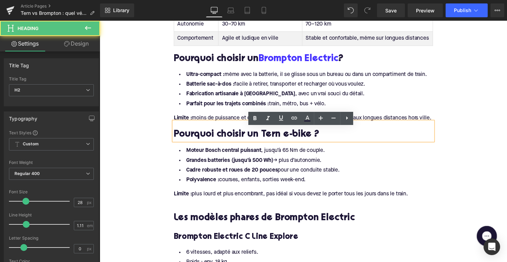
click at [262, 143] on h2 "Pourquoi choisir un Tern e-bike ?" at bounding box center [309, 138] width 266 height 11
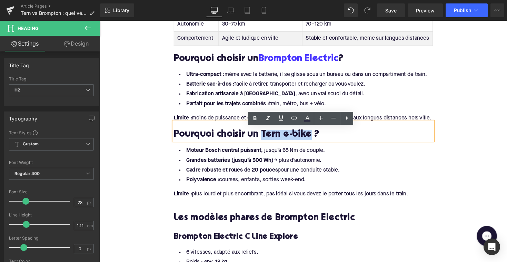
drag, startPoint x: 264, startPoint y: 144, endPoint x: 312, endPoint y: 146, distance: 48.4
click at [312, 143] on h2 "Pourquoi choisir un Tern e-bike ?" at bounding box center [309, 138] width 266 height 11
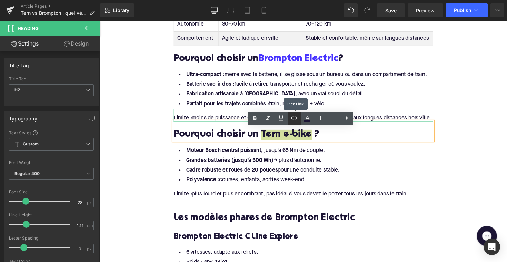
click at [295, 119] on icon at bounding box center [294, 118] width 8 height 8
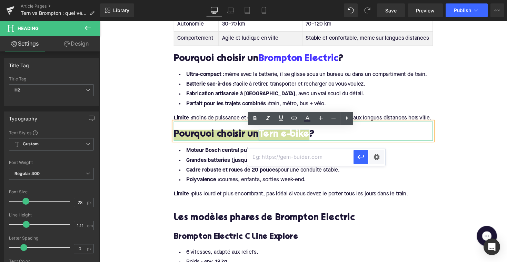
click at [277, 158] on input "text" at bounding box center [300, 156] width 106 height 17
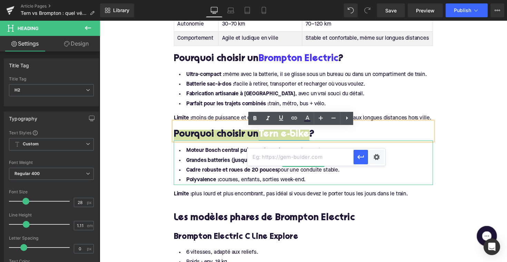
paste input "[URL][DOMAIN_NAME].."
type input "[URL][DOMAIN_NAME].."
click at [359, 156] on icon "button" at bounding box center [361, 157] width 7 height 4
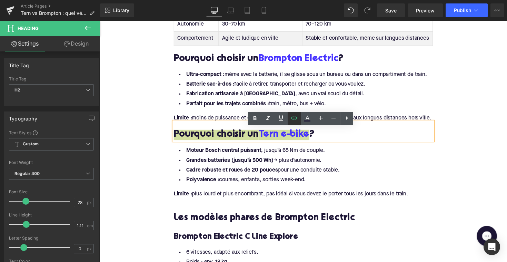
click at [295, 119] on icon at bounding box center [294, 118] width 8 height 8
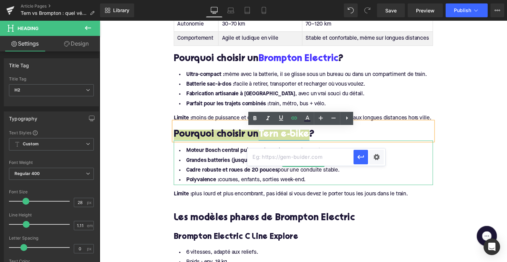
click at [309, 161] on input "text" at bounding box center [300, 156] width 106 height 17
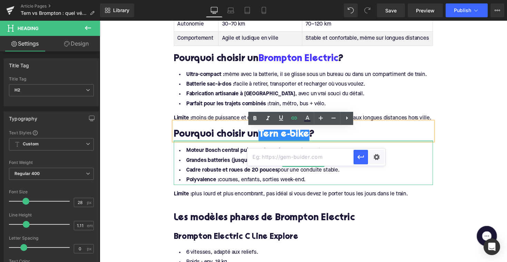
click at [299, 143] on div "Pourquoi choisir un Tern e-bike ? Heading" at bounding box center [309, 133] width 266 height 19
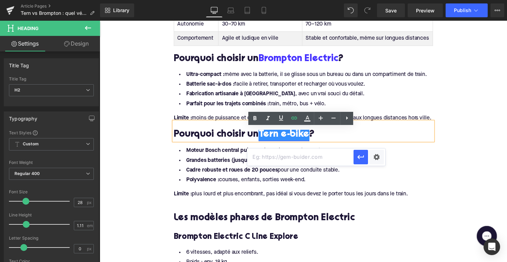
drag, startPoint x: 314, startPoint y: 145, endPoint x: 263, endPoint y: 144, distance: 51.4
click at [263, 143] on h2 "Pourquoi choisir un Tern e-bike ?" at bounding box center [309, 138] width 266 height 11
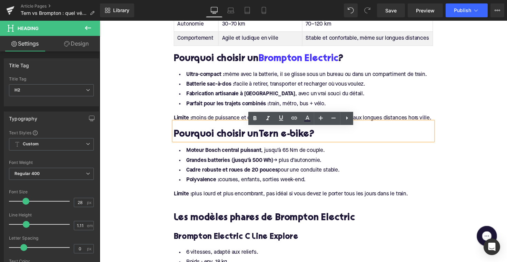
click at [100, 21] on div at bounding box center [100, 21] width 0 height 0
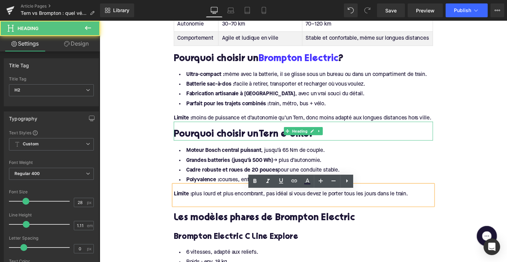
drag, startPoint x: 265, startPoint y: 145, endPoint x: 314, endPoint y: 146, distance: 49.0
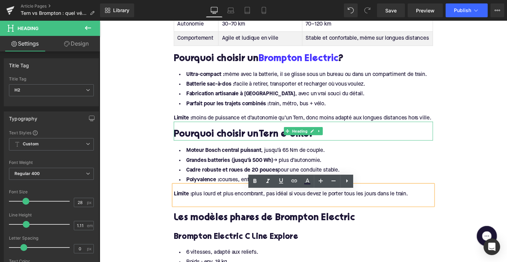
click at [285, 143] on h2 "Pourquoi choisir un Tern e-bike ?" at bounding box center [309, 138] width 266 height 11
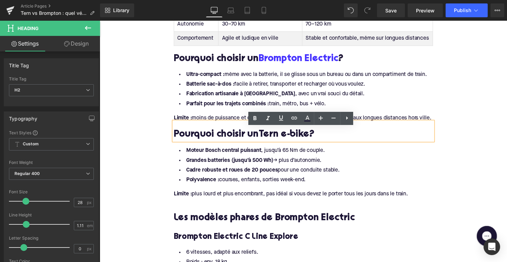
drag, startPoint x: 263, startPoint y: 144, endPoint x: 313, endPoint y: 145, distance: 49.7
click at [313, 143] on h2 "Pourquoi choisir un Tern e-bike ?" at bounding box center [309, 138] width 266 height 11
click at [290, 118] on link at bounding box center [294, 118] width 13 height 13
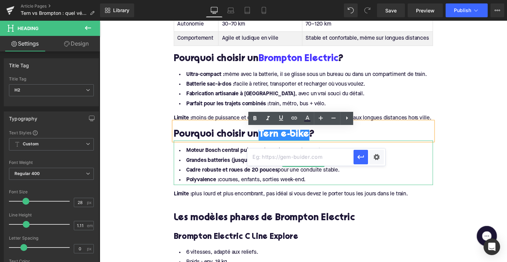
click at [277, 162] on input "text" at bounding box center [300, 156] width 106 height 17
paste input "[URL][DOMAIN_NAME]"
click at [363, 159] on icon "button" at bounding box center [361, 157] width 8 height 8
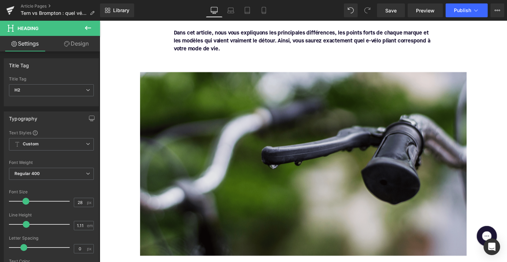
scroll to position [0, 0]
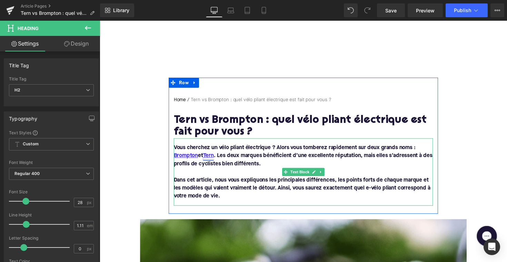
click at [210, 156] on link "Tern" at bounding box center [211, 159] width 11 height 8
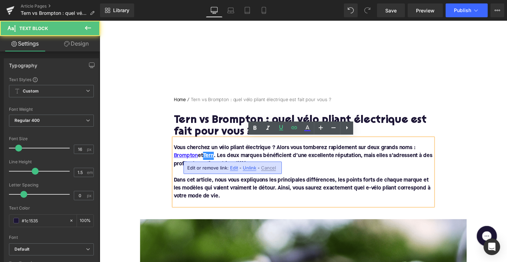
click at [236, 169] on span "Edit" at bounding box center [234, 168] width 8 height 6
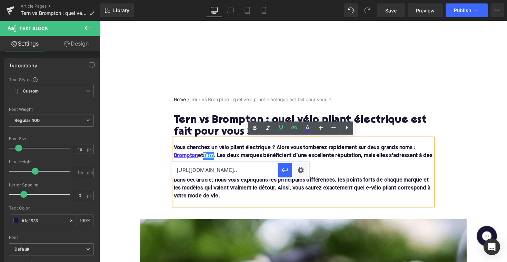
click at [249, 170] on input "[URL][DOMAIN_NAME].." at bounding box center [225, 170] width 106 height 17
paste input "text"
type input "[URL][DOMAIN_NAME]"
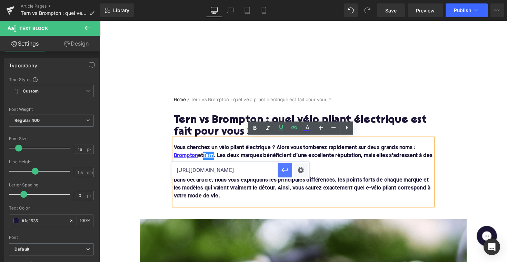
click at [285, 170] on icon "button" at bounding box center [285, 170] width 7 height 4
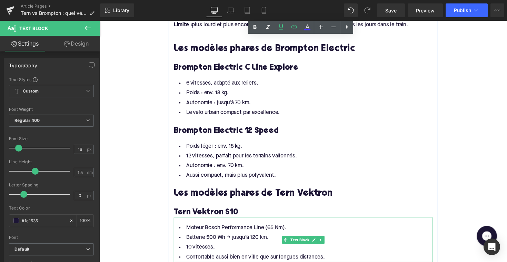
scroll to position [827, 0]
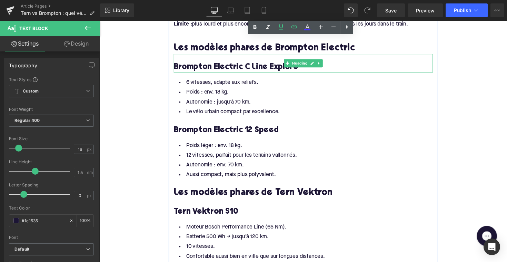
click at [303, 74] on h3 "Brompton Electric C Line Explore" at bounding box center [309, 68] width 266 height 11
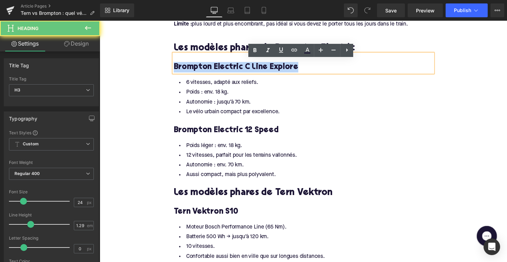
drag, startPoint x: 305, startPoint y: 76, endPoint x: 201, endPoint y: 68, distance: 104.9
click at [201, 68] on div "Brompton Electric C Line Explore" at bounding box center [309, 64] width 266 height 19
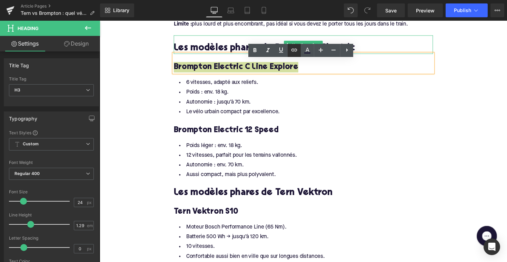
click at [295, 49] on icon at bounding box center [295, 49] width 6 height 3
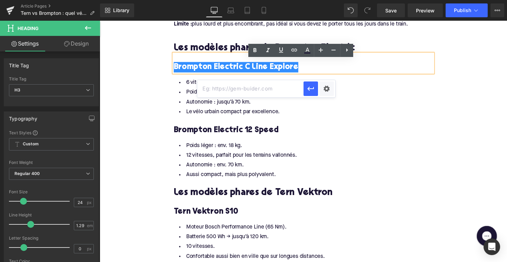
click at [266, 93] on input "text" at bounding box center [250, 88] width 106 height 17
paste input "[URL][DOMAIN_NAME]"
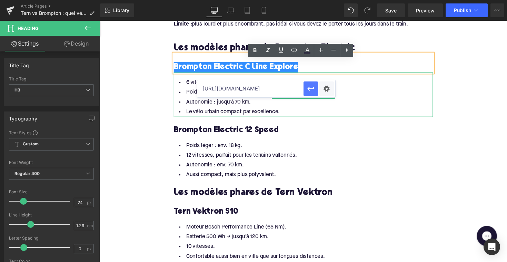
click at [311, 88] on icon "button" at bounding box center [311, 89] width 8 height 8
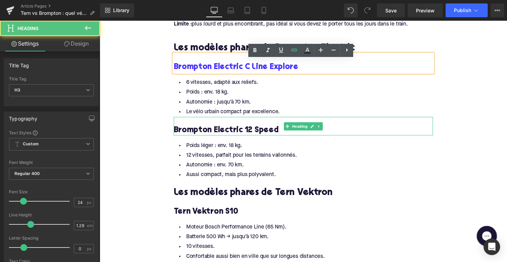
click at [288, 137] on h3 "Brompton Electric 12 Speed" at bounding box center [309, 133] width 266 height 11
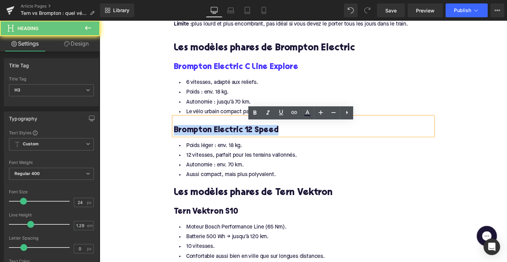
drag, startPoint x: 282, startPoint y: 138, endPoint x: 169, endPoint y: 139, distance: 112.5
click at [171, 139] on div "Brompton vs Tern : en résumé Heading Bien qu’ils appartiennent à la même catégo…" at bounding box center [309, 4] width 276 height 811
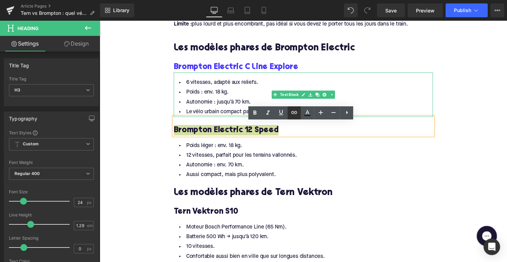
drag, startPoint x: 293, startPoint y: 111, endPoint x: 175, endPoint y: 106, distance: 118.5
click at [293, 111] on icon at bounding box center [295, 112] width 6 height 3
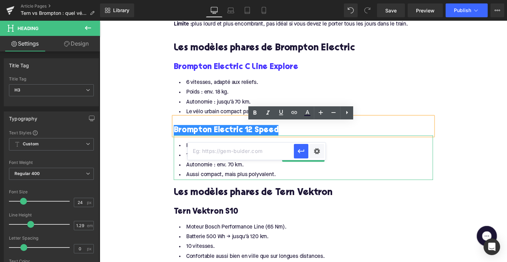
click at [244, 149] on input "text" at bounding box center [241, 151] width 106 height 17
paste input "[URL][DOMAIN_NAME]"
click at [301, 149] on icon "button" at bounding box center [301, 151] width 8 height 8
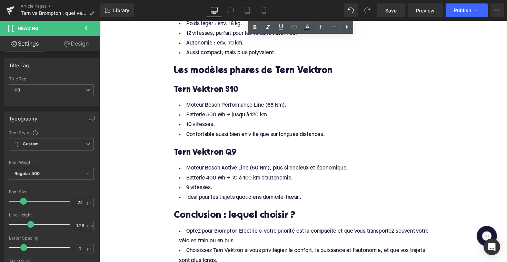
scroll to position [917, 0]
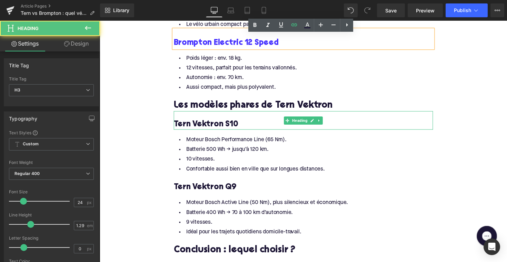
click at [243, 129] on h3 "Tern Vektron S10" at bounding box center [309, 127] width 266 height 11
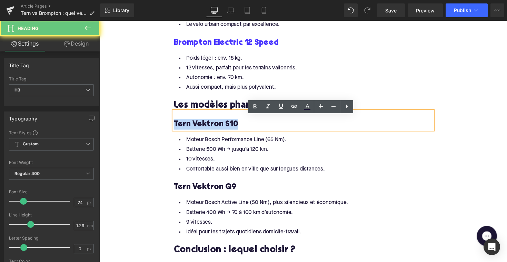
drag, startPoint x: 244, startPoint y: 131, endPoint x: 162, endPoint y: 130, distance: 82.8
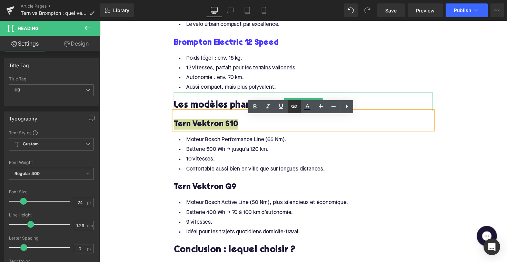
click at [294, 106] on icon at bounding box center [295, 106] width 6 height 3
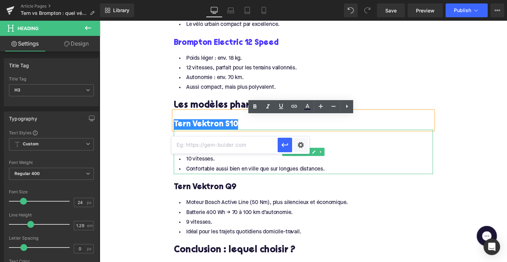
click at [240, 147] on input "text" at bounding box center [225, 144] width 106 height 17
paste input "[URL][DOMAIN_NAME]"
type input "[URL][DOMAIN_NAME]"
click at [288, 147] on icon "button" at bounding box center [285, 145] width 8 height 8
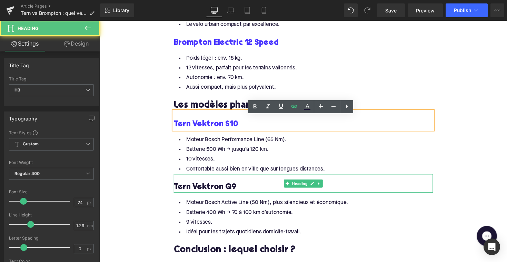
click at [237, 196] on h3 "Tern Vektron Q9" at bounding box center [309, 191] width 266 height 11
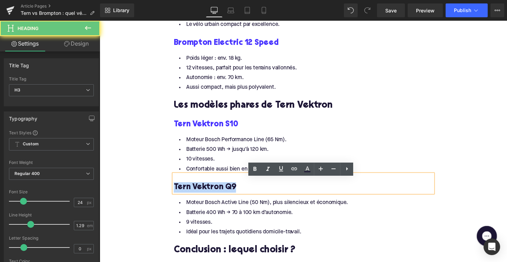
drag, startPoint x: 246, startPoint y: 196, endPoint x: 156, endPoint y: 194, distance: 90.1
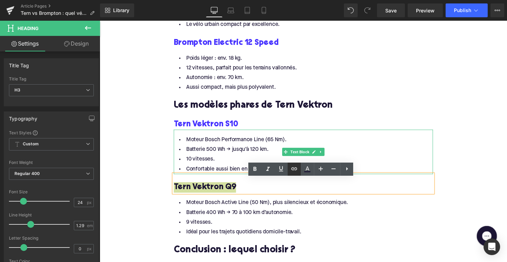
click at [295, 170] on icon at bounding box center [294, 169] width 8 height 8
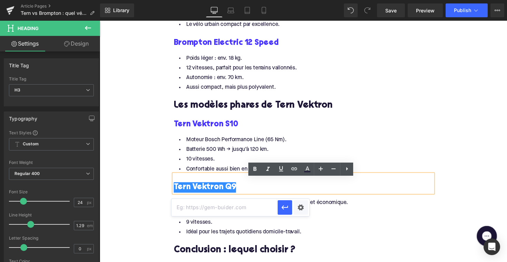
click at [251, 209] on input "text" at bounding box center [225, 207] width 106 height 17
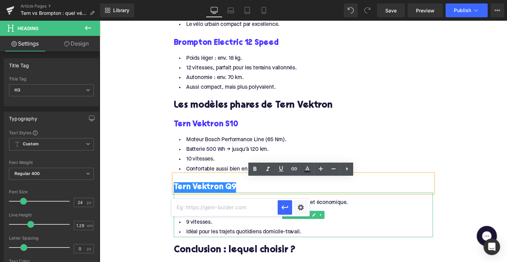
paste input "[URL][DOMAIN_NAME]"
type input "[URL][DOMAIN_NAME]"
click at [286, 205] on icon "button" at bounding box center [285, 207] width 8 height 8
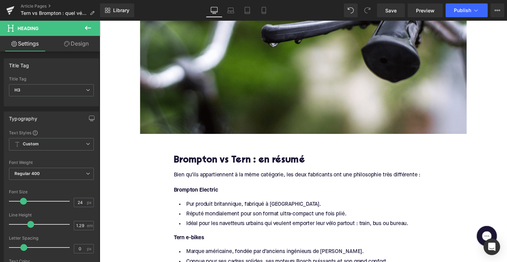
scroll to position [136, 0]
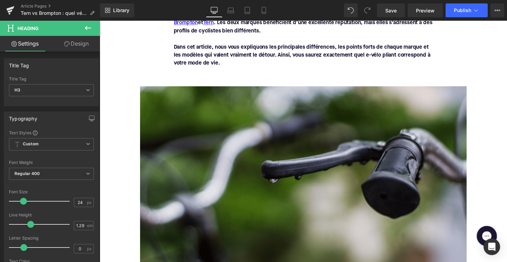
click at [260, 163] on img at bounding box center [308, 182] width 335 height 188
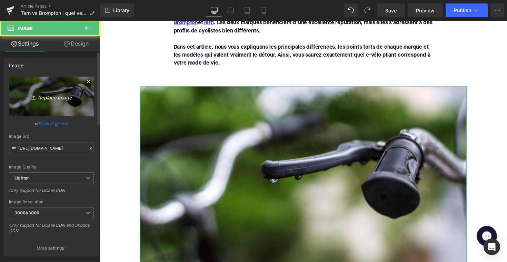
click at [60, 94] on icon "Replace Image" at bounding box center [51, 96] width 55 height 9
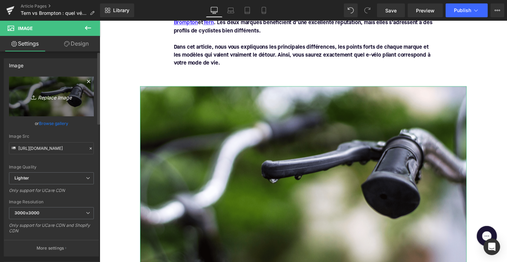
type input "C:\fakepath\brompton.jpg"
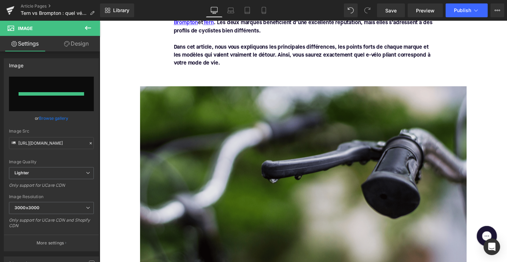
type input "[URL][DOMAIN_NAME]"
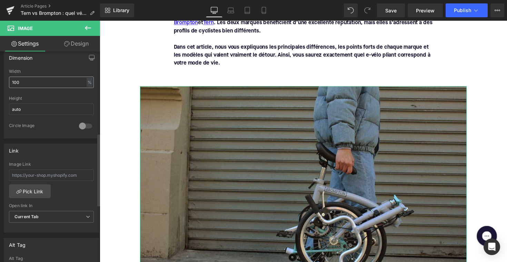
scroll to position [236, 0]
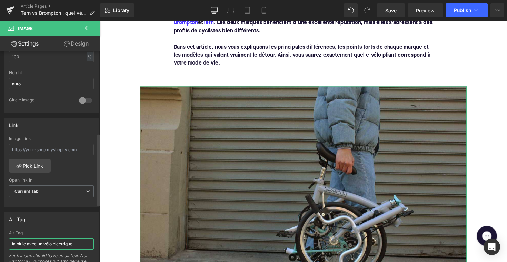
click at [48, 241] on input "la pluie avec un vélo électrique" at bounding box center [51, 243] width 85 height 11
type input "Brompton vélo électrique"
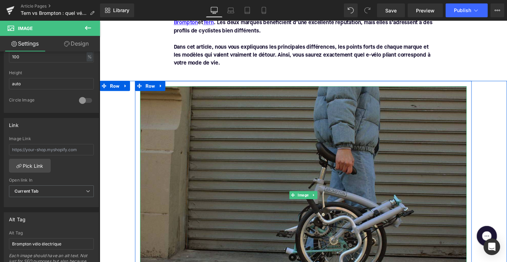
click at [264, 229] on img at bounding box center [308, 199] width 335 height 223
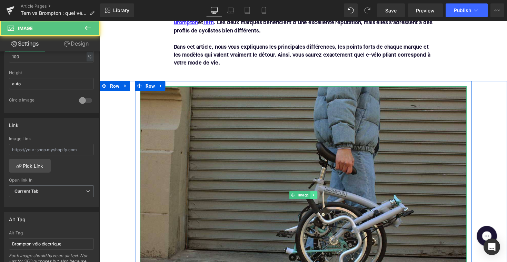
click at [318, 199] on icon at bounding box center [318, 199] width 1 height 2
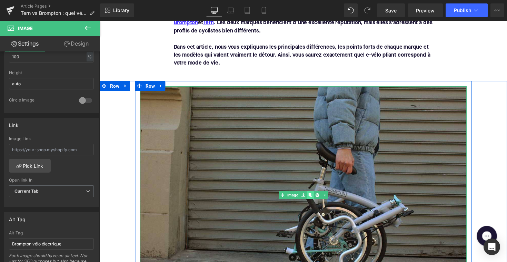
click at [316, 201] on link at bounding box center [315, 199] width 7 height 8
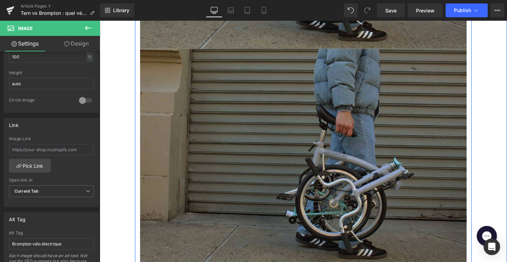
scroll to position [398, 0]
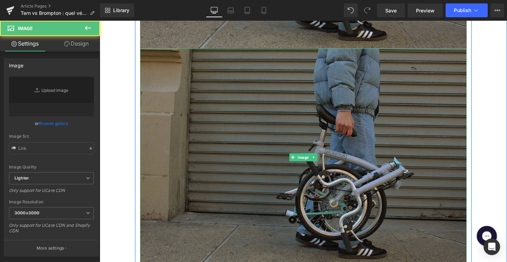
type input "[URL][DOMAIN_NAME]"
click at [310, 159] on div "Image" at bounding box center [308, 160] width 335 height 223
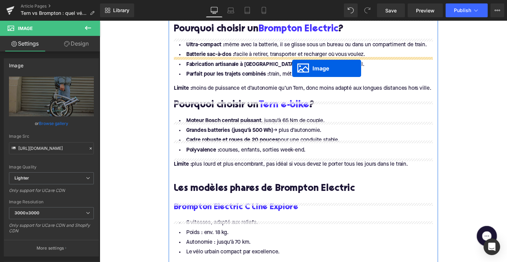
scroll to position [830, 0]
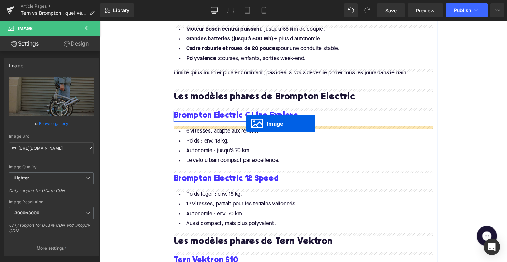
drag, startPoint x: 297, startPoint y: 159, endPoint x: 250, endPoint y: 126, distance: 57.0
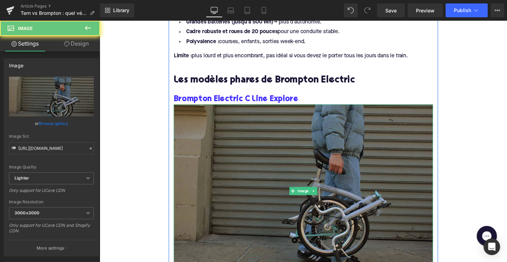
click at [246, 159] on img at bounding box center [309, 194] width 266 height 177
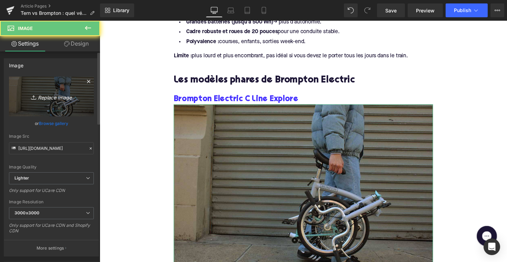
click at [50, 97] on icon "Replace Image" at bounding box center [51, 96] width 55 height 9
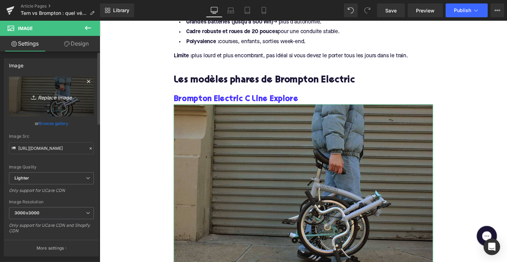
type input "C:\fakepath\BromptonCLINE.jpg"
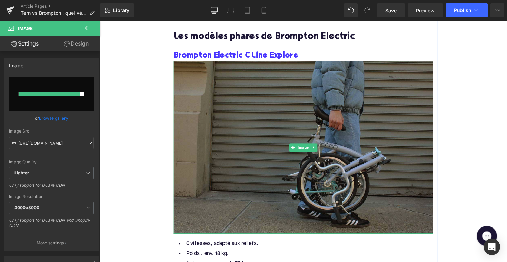
scroll to position [875, 0]
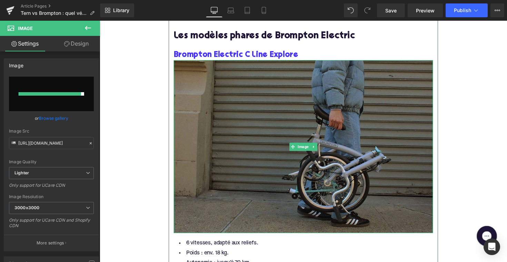
click at [241, 150] on img at bounding box center [309, 149] width 266 height 177
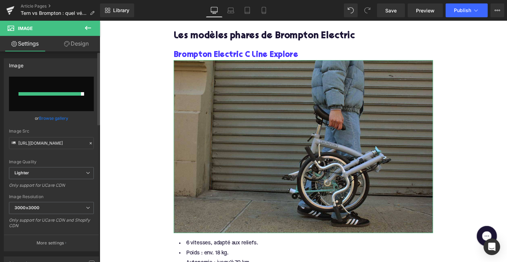
click at [52, 96] on input "file" at bounding box center [51, 94] width 85 height 35
type input "C:\fakepath\BromptonCLINE.jpg"
type input "[URL][DOMAIN_NAME]"
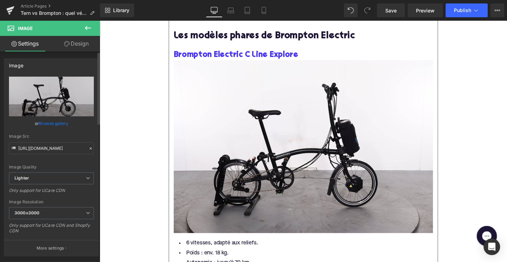
click at [289, 56] on span at bounding box center [292, 52] width 7 height 8
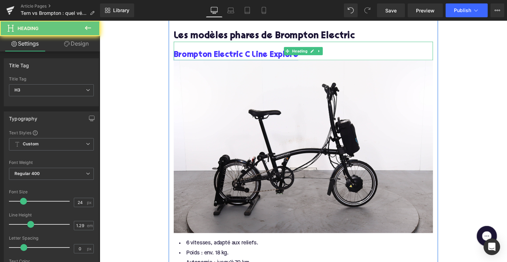
click at [254, 61] on link "Brompton Electric C Line Explore" at bounding box center [240, 55] width 128 height 11
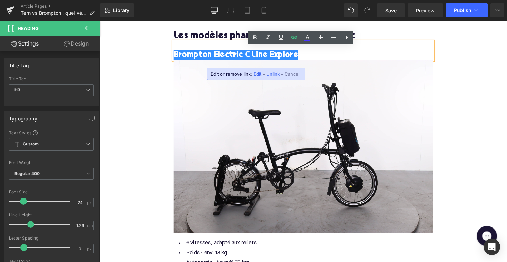
click at [308, 61] on h3 "Brompton Electric C Line Explore" at bounding box center [309, 55] width 266 height 11
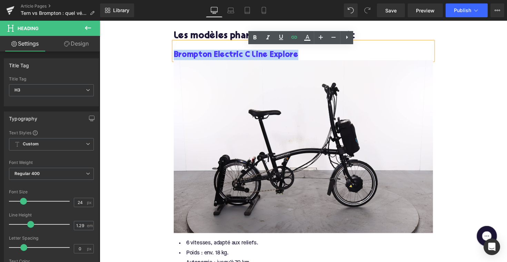
drag, startPoint x: 313, startPoint y: 61, endPoint x: 174, endPoint y: 59, distance: 139.1
click at [176, 59] on div "Brompton Electric C Line Explore" at bounding box center [309, 51] width 266 height 19
copy link "Brompton Electric C Line Explore"
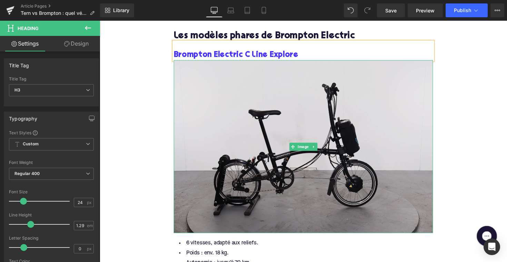
click at [256, 151] on img at bounding box center [309, 149] width 266 height 177
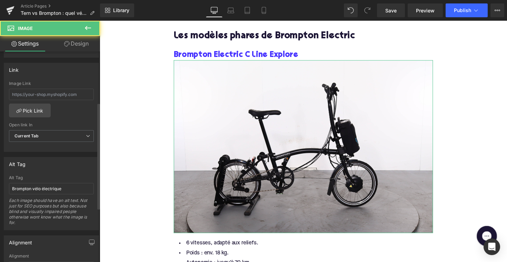
scroll to position [327, 0]
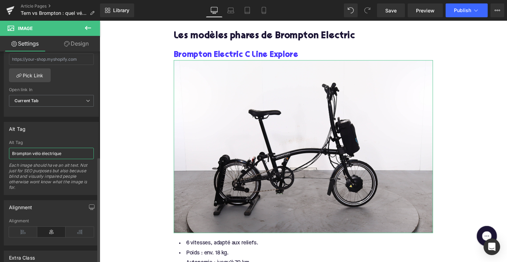
click at [56, 156] on input "Brompton vélo électrique" at bounding box center [51, 153] width 85 height 11
paste input "Electric C Line Explor"
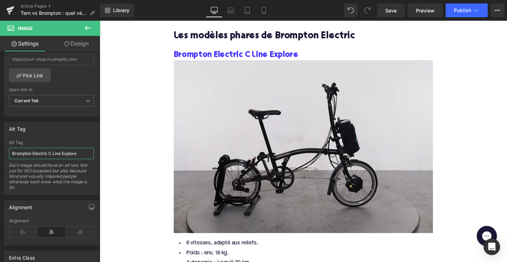
type input "Brompton Electric C Line Explore"
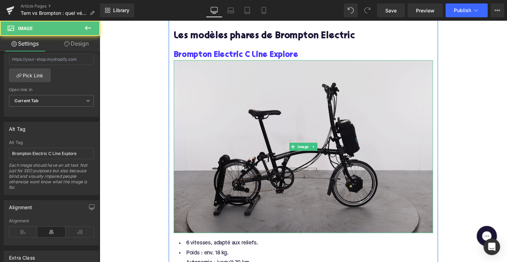
click at [218, 160] on img at bounding box center [309, 149] width 266 height 177
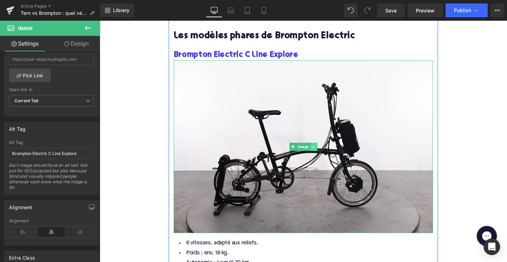
click at [320, 152] on icon at bounding box center [319, 150] width 4 height 4
click at [315, 152] on icon at bounding box center [316, 150] width 4 height 4
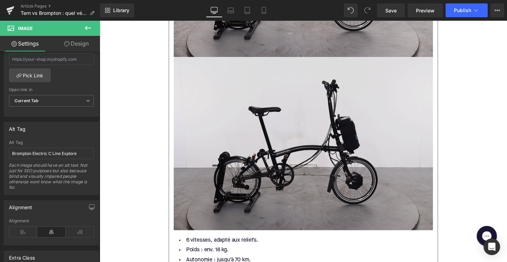
scroll to position [1070, 0]
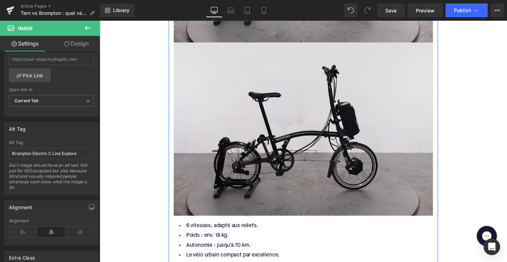
click at [296, 155] on img at bounding box center [309, 131] width 266 height 177
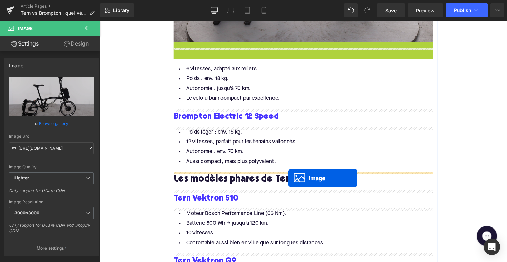
scroll to position [1074, 0]
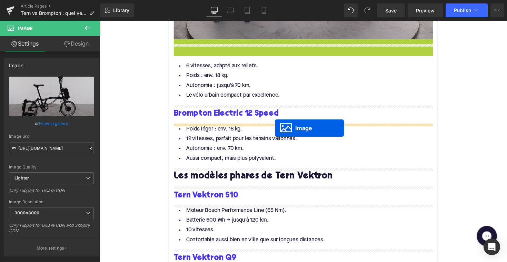
drag, startPoint x: 295, startPoint y: 139, endPoint x: 279, endPoint y: 130, distance: 18.8
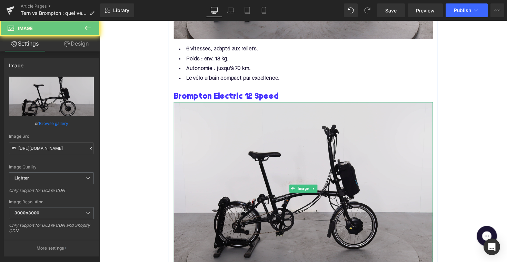
click at [279, 142] on img at bounding box center [309, 192] width 266 height 177
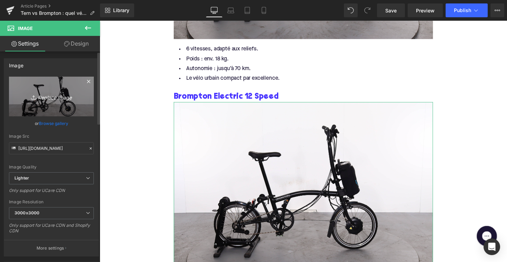
click at [79, 96] on link "Replace Image" at bounding box center [51, 97] width 85 height 40
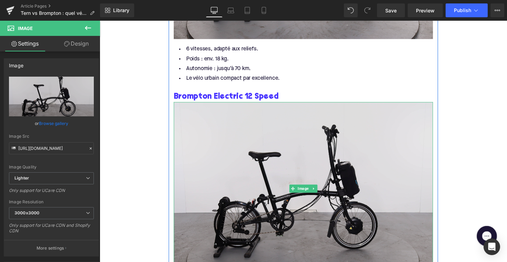
click at [235, 176] on img at bounding box center [309, 192] width 266 height 177
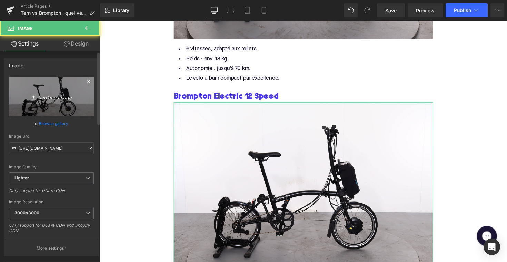
click at [38, 92] on link "Replace Image" at bounding box center [51, 97] width 85 height 40
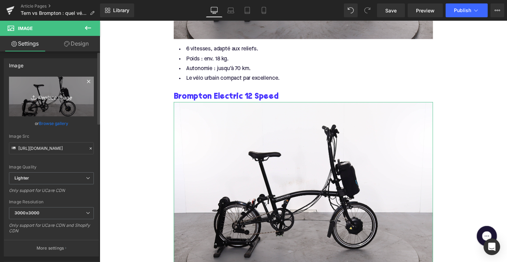
type input "C:\fakepath\bromptonspeed.jpg"
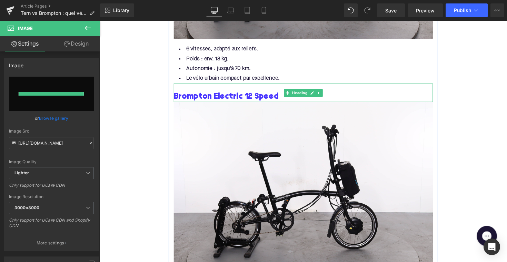
type input "[URL][DOMAIN_NAME]"
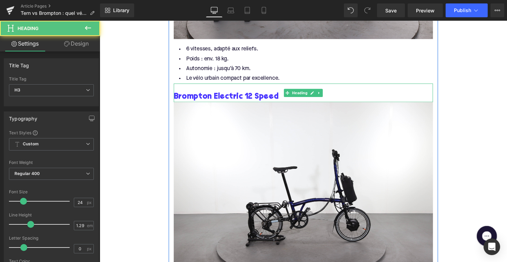
click at [282, 102] on h3 "Brompton Electric 12 Speed" at bounding box center [309, 98] width 266 height 11
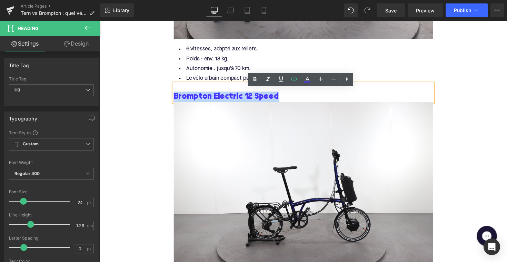
drag, startPoint x: 281, startPoint y: 103, endPoint x: 175, endPoint y: 104, distance: 105.6
click at [176, 104] on h3 "Brompton Electric 12 Speed" at bounding box center [309, 98] width 266 height 11
copy link "Brompton Electric 12 Speed"
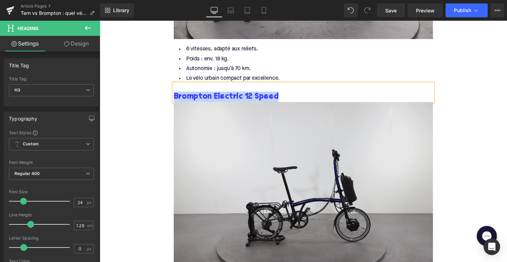
click at [244, 193] on img at bounding box center [309, 192] width 266 height 177
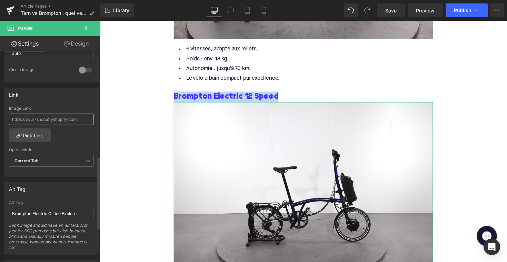
scroll to position [303, 0]
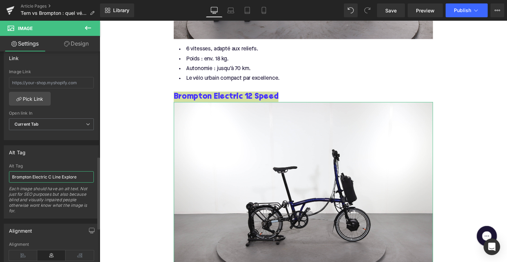
click at [33, 173] on input "Brompton Electric C Line Explore" at bounding box center [51, 176] width 85 height 11
paste input "12 Speed"
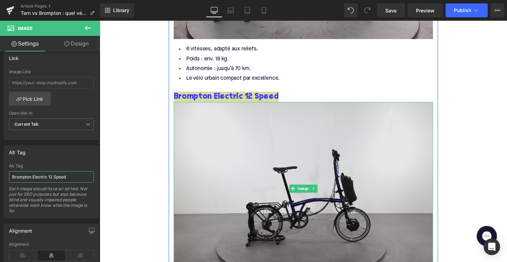
type input "Brompton Electric 12 Speed"
click at [205, 162] on img at bounding box center [309, 192] width 266 height 177
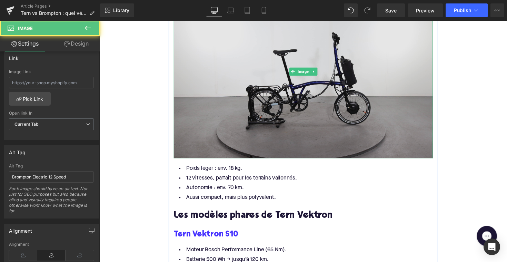
click at [321, 95] on img at bounding box center [309, 72] width 266 height 177
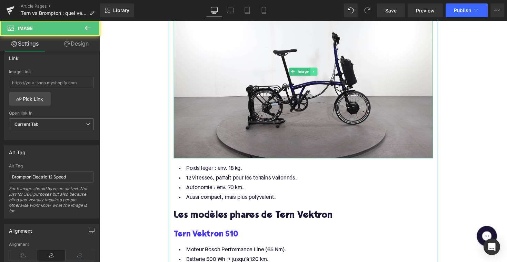
click at [319, 75] on icon at bounding box center [319, 73] width 4 height 4
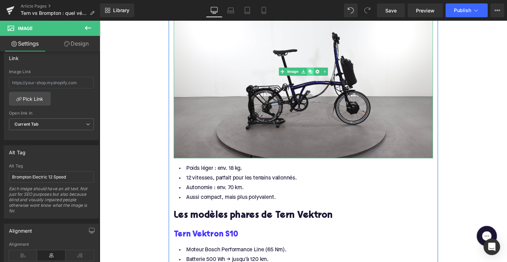
click at [315, 75] on icon at bounding box center [316, 73] width 4 height 4
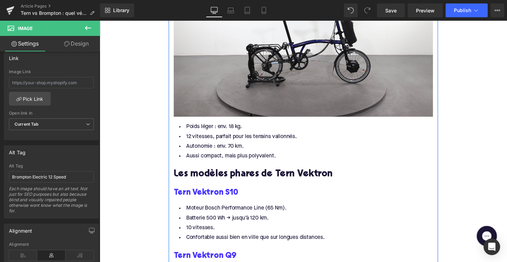
scroll to position [1411, 0]
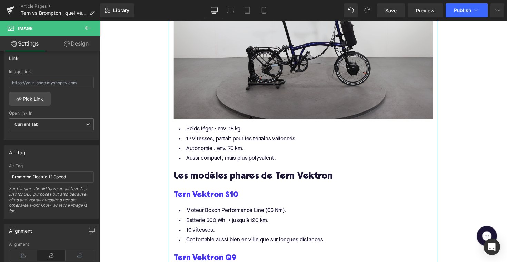
click at [291, 69] on img at bounding box center [309, 32] width 266 height 177
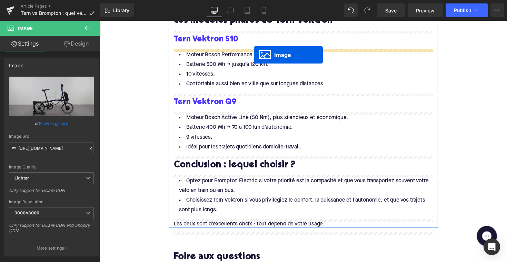
drag, startPoint x: 297, startPoint y: 38, endPoint x: 257, endPoint y: 55, distance: 43.0
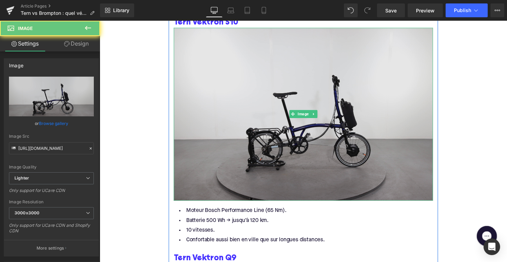
click at [288, 115] on img at bounding box center [309, 116] width 266 height 177
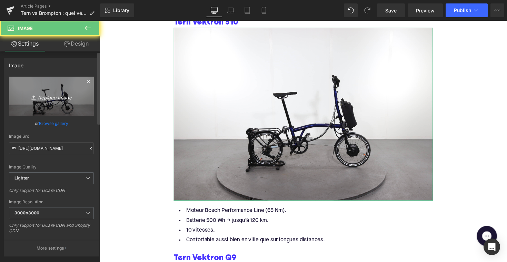
click at [66, 104] on link "Replace Image" at bounding box center [51, 97] width 85 height 40
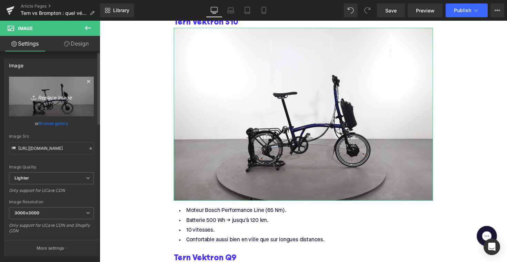
type input "C:\fakepath\terns10.jpg"
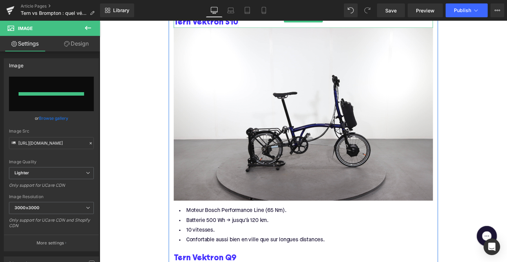
type input "[URL][DOMAIN_NAME]"
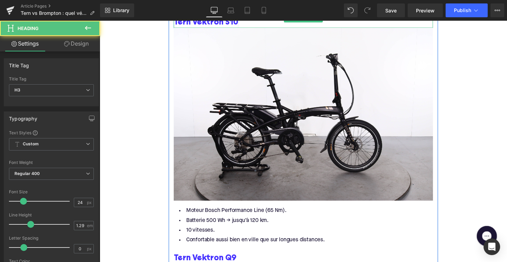
click at [204, 27] on link "Tern Vektron S10" at bounding box center [209, 22] width 66 height 11
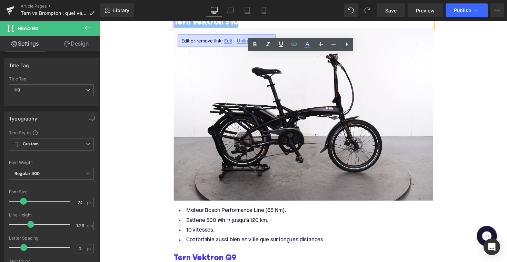
copy link "Tern Vektron S10"
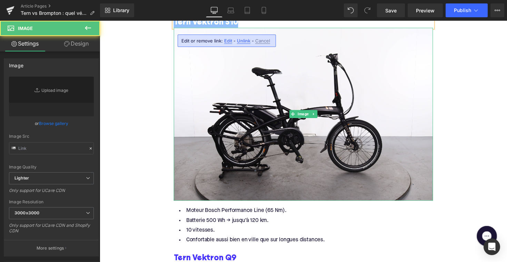
type input "[URL][DOMAIN_NAME]"
click at [290, 129] on img at bounding box center [309, 116] width 266 height 177
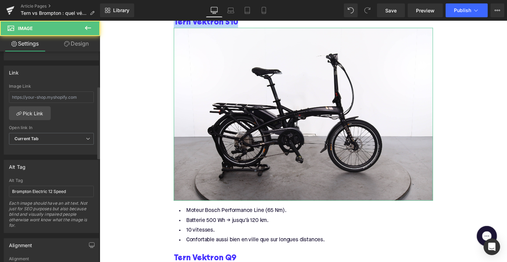
scroll to position [307, 0]
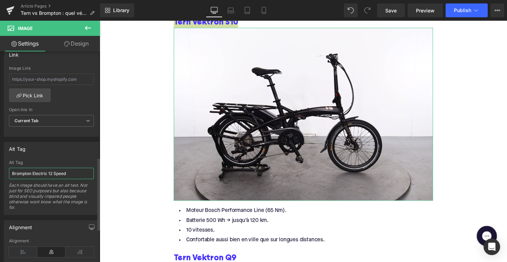
click at [45, 176] on input "Brompton Electric 12 Speed" at bounding box center [51, 173] width 85 height 11
paste input "Tern Vektron S10"
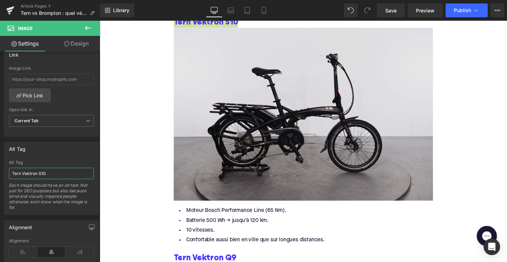
type input "Tern Vektron S10"
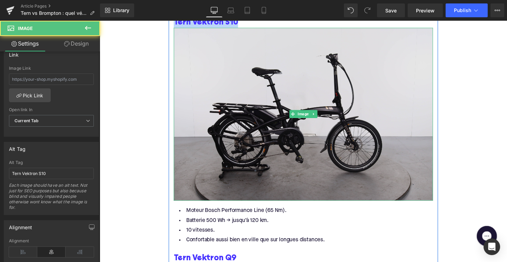
click at [205, 144] on img at bounding box center [309, 116] width 266 height 177
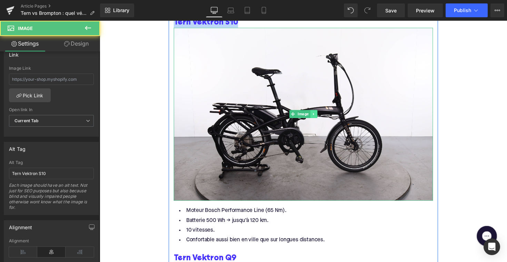
click at [317, 118] on icon at bounding box center [319, 116] width 4 height 4
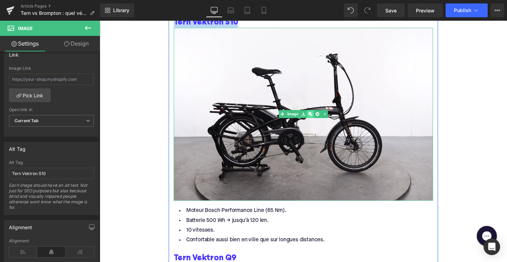
click at [315, 118] on icon at bounding box center [316, 117] width 4 height 4
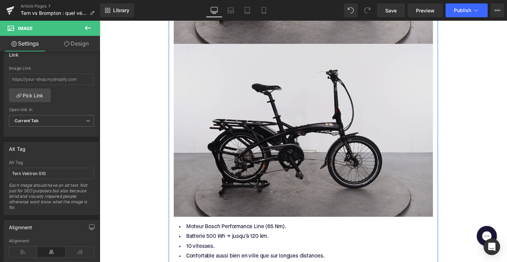
scroll to position [1572, 0]
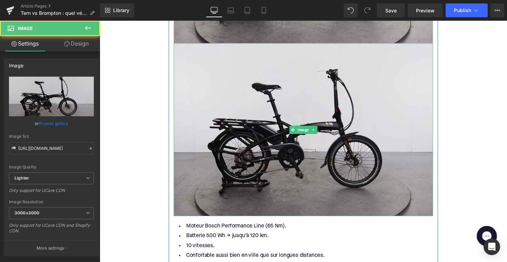
click at [287, 135] on img at bounding box center [309, 132] width 266 height 177
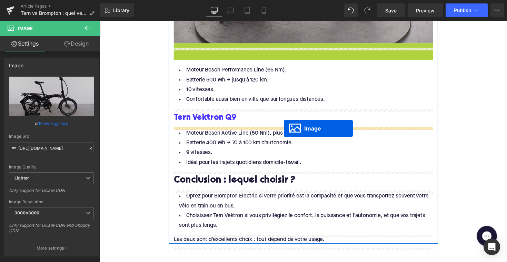
drag, startPoint x: 296, startPoint y: 136, endPoint x: 289, endPoint y: 131, distance: 9.0
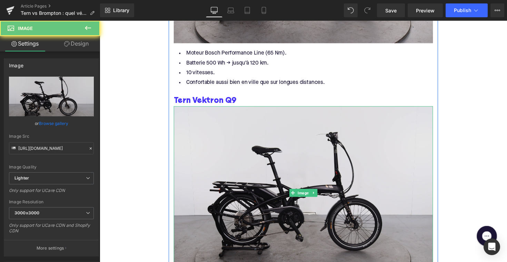
click at [256, 159] on img at bounding box center [309, 196] width 266 height 177
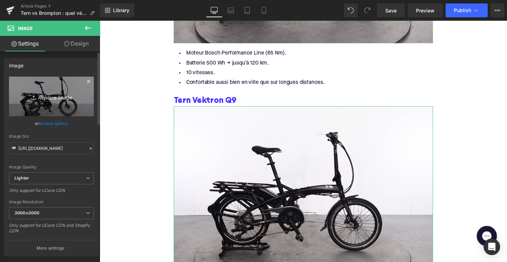
click at [56, 95] on icon "Replace Image" at bounding box center [51, 96] width 55 height 9
type input "C:\fakepath\ternQ9.jpg"
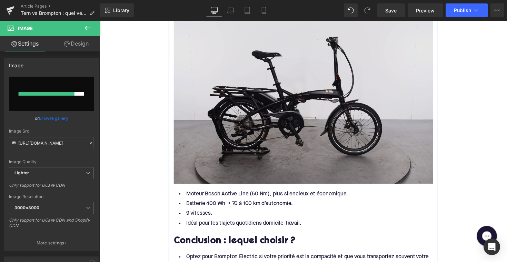
scroll to position [1645, 0]
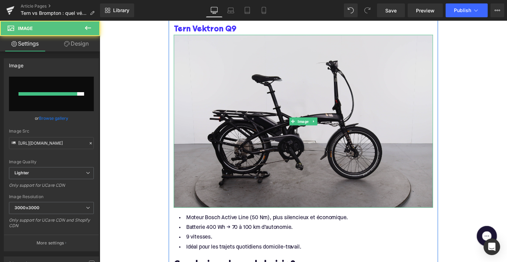
click at [249, 133] on img at bounding box center [309, 123] width 266 height 177
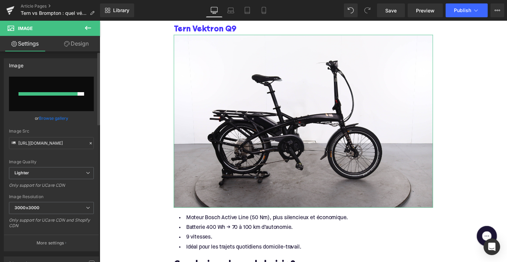
click at [49, 103] on input "file" at bounding box center [51, 94] width 85 height 35
type input "C:\fakepath\ternQ9.jpg"
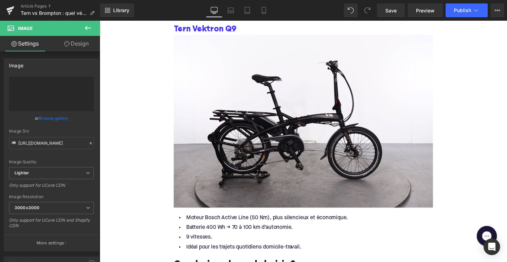
type input "[URL][DOMAIN_NAME]"
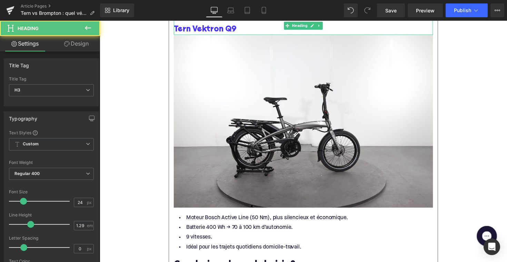
click at [249, 35] on h3 "Tern Vektron Q9" at bounding box center [309, 30] width 266 height 11
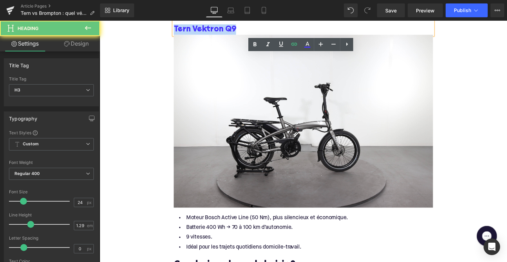
drag, startPoint x: 244, startPoint y: 32, endPoint x: 174, endPoint y: 32, distance: 70.4
click at [176, 32] on div "Tern Vektron Q9" at bounding box center [309, 25] width 266 height 19
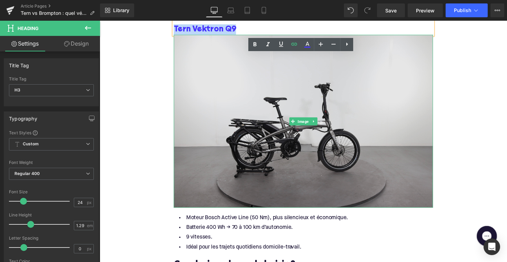
copy link "Tern Vektron Q9"
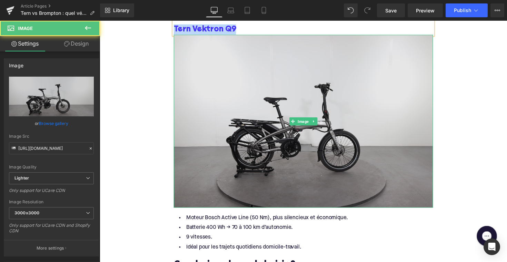
click at [272, 135] on img at bounding box center [309, 123] width 266 height 177
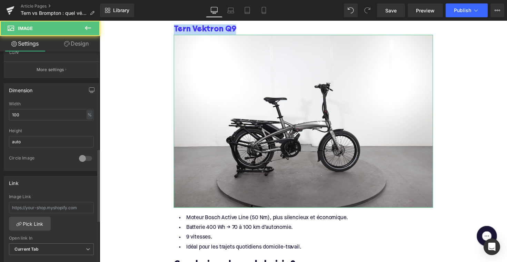
scroll to position [341, 0]
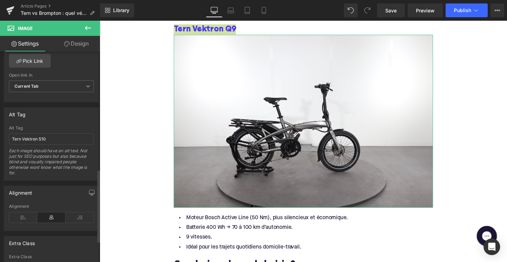
click at [59, 132] on div "Alt Tag Tern Vektron S10 Each image should have an alt text. Not just for SEO p…" at bounding box center [51, 153] width 85 height 55
click at [56, 135] on input "Tern Vektron S10" at bounding box center [51, 138] width 85 height 11
paste input "Q9"
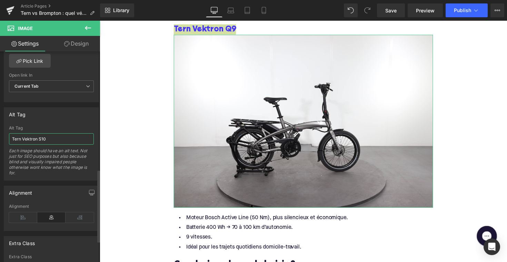
type input "Tern Vektron Q9"
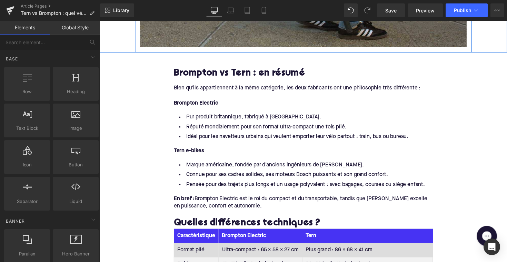
scroll to position [17, 0]
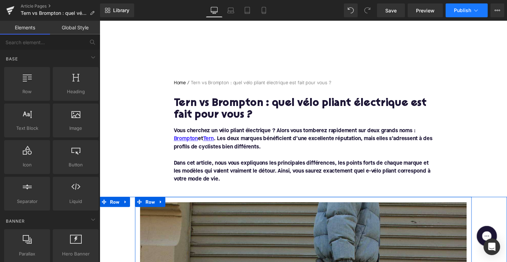
click at [461, 11] on span "Publish" at bounding box center [462, 11] width 17 height 6
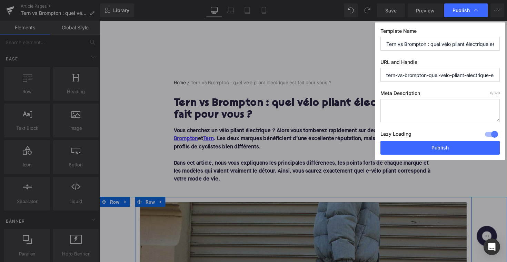
click at [421, 103] on textarea at bounding box center [440, 110] width 119 height 23
paste textarea "Découvrez les différences entre vélos pliants électriques Brompton et Tern. Com…"
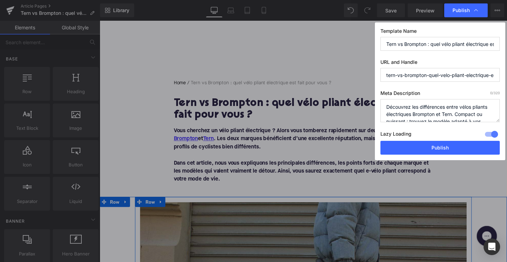
scroll to position [14, 0]
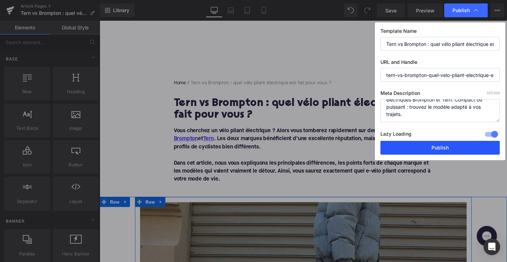
type textarea "Découvrez les différences entre vélos pliants électriques Brompton et Tern. Com…"
click at [439, 148] on button "Publish" at bounding box center [440, 148] width 119 height 14
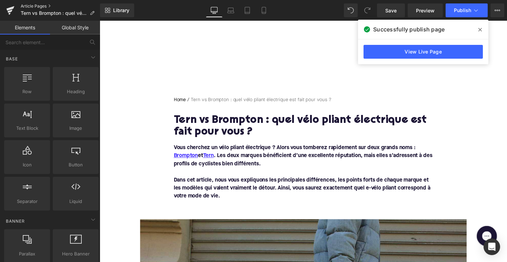
click at [38, 5] on link "Article Pages" at bounding box center [60, 6] width 79 height 6
